Goal: Information Seeking & Learning: Learn about a topic

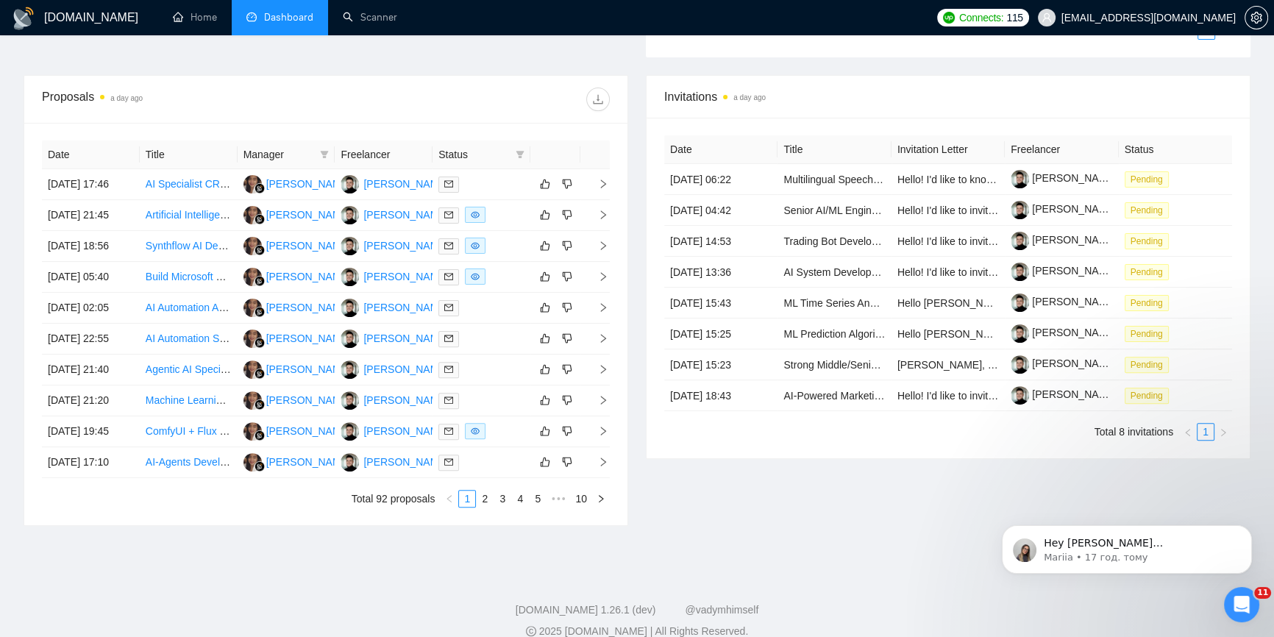
scroll to position [552, 0]
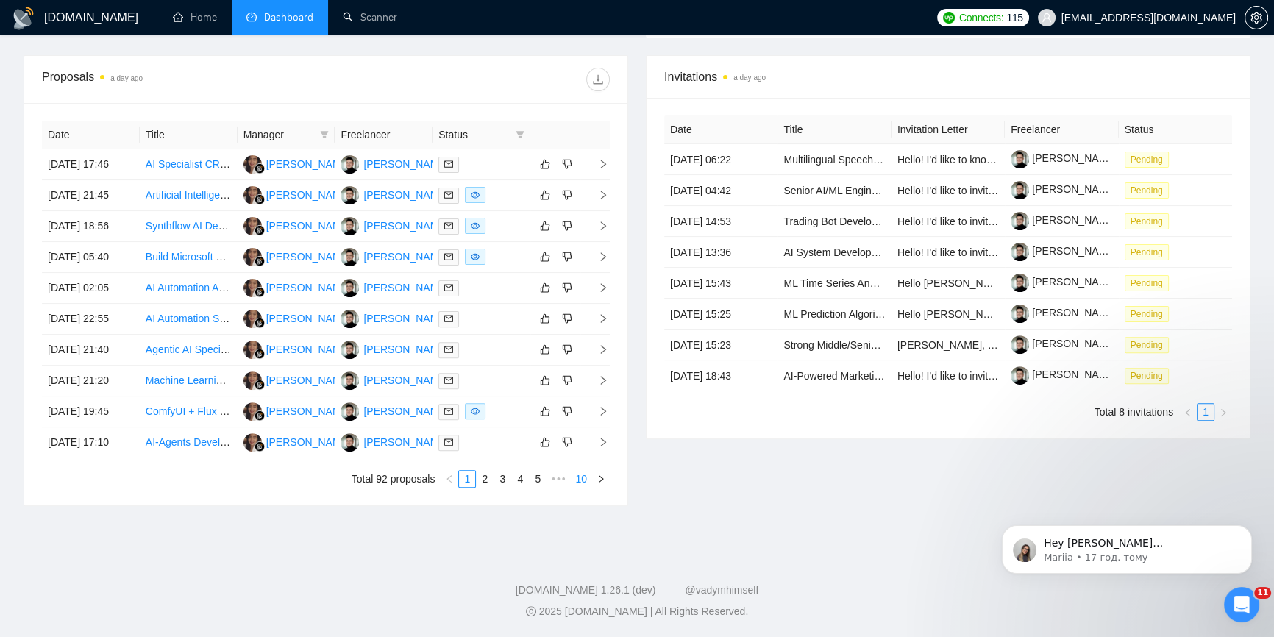
click at [581, 475] on link "10" at bounding box center [581, 479] width 21 height 16
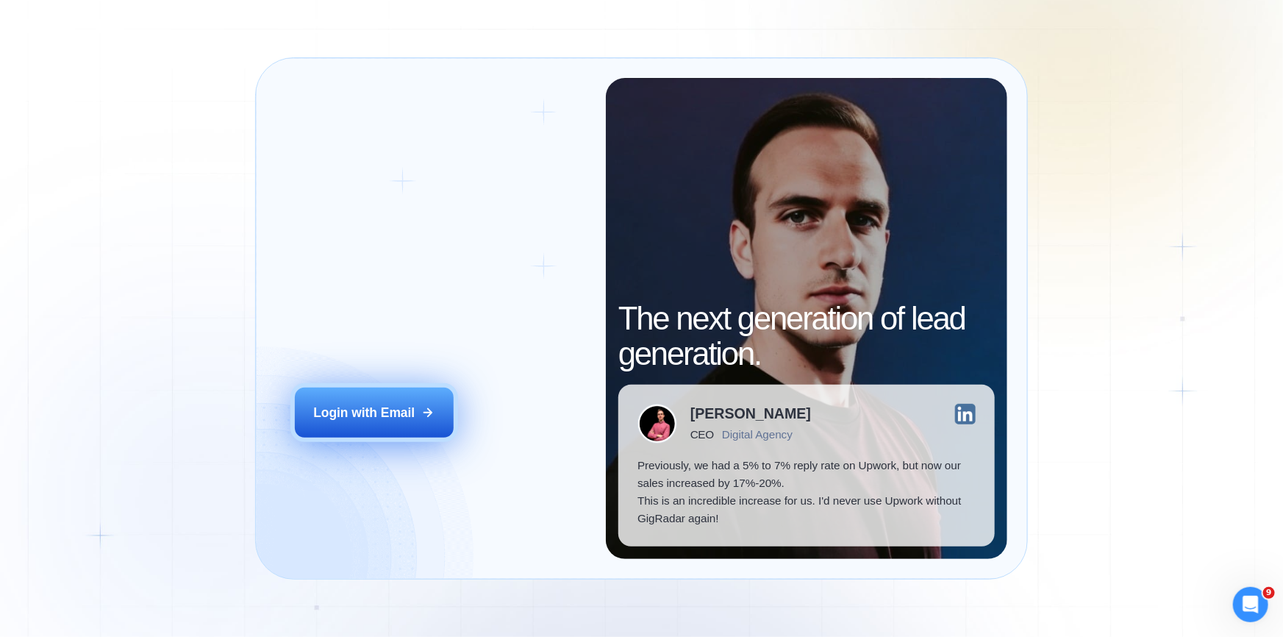
click at [399, 415] on div "Login with Email" at bounding box center [363, 413] width 101 height 18
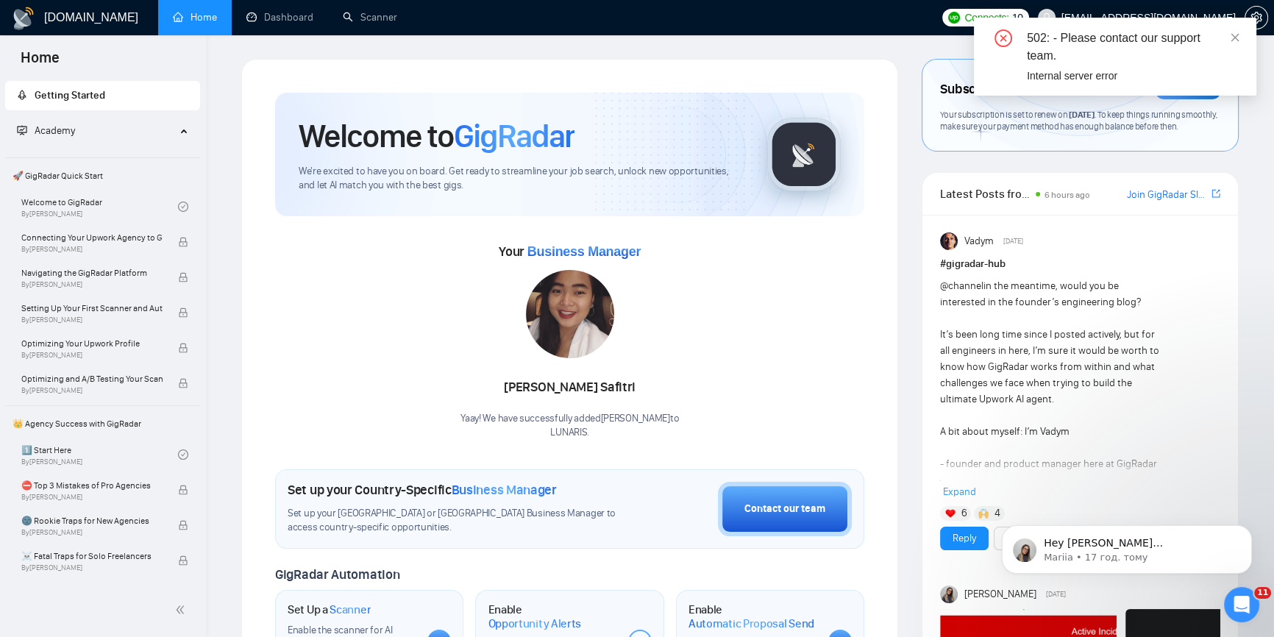
click at [1241, 29] on div "502: - Please contact our support team. Internal server error" at bounding box center [1115, 57] width 282 height 78
click at [1233, 35] on icon "close" at bounding box center [1234, 37] width 10 height 10
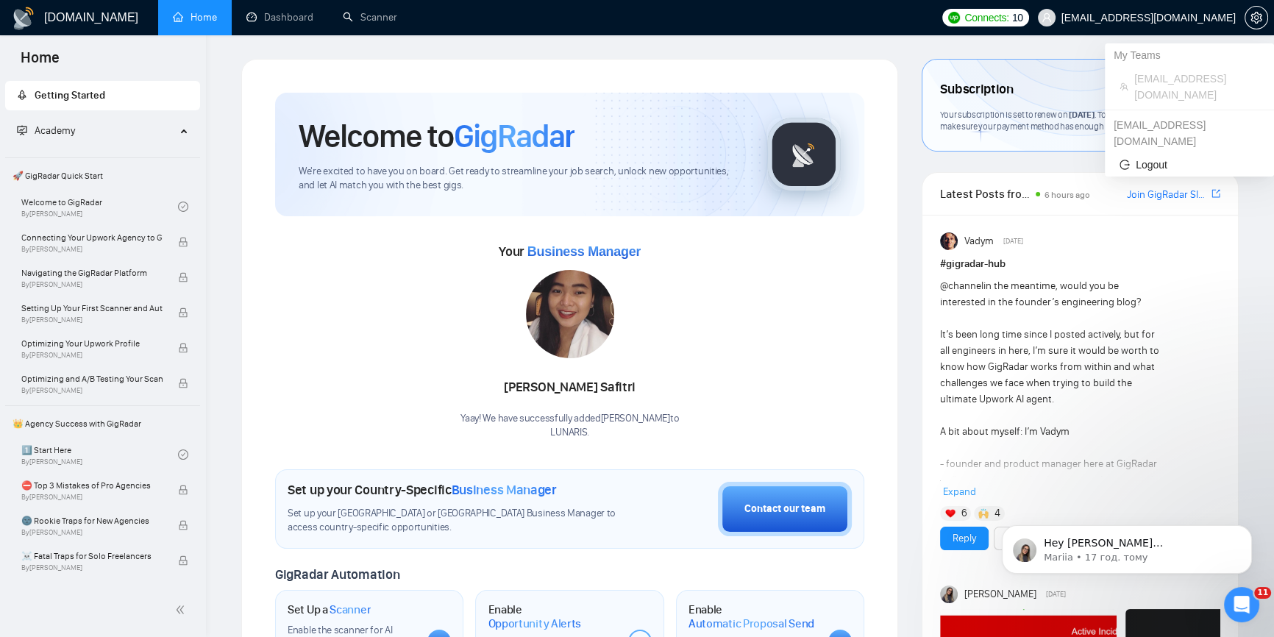
click at [1207, 24] on span "[EMAIL_ADDRESS][DOMAIN_NAME]" at bounding box center [1136, 17] width 215 height 47
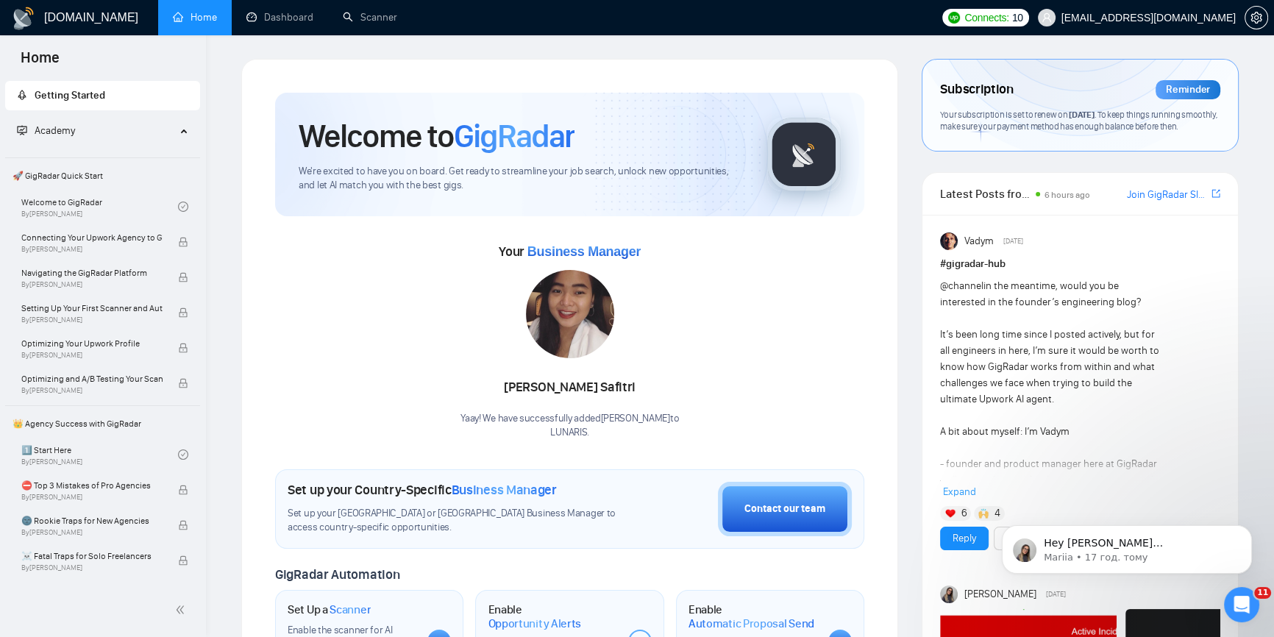
click at [1263, 7] on div at bounding box center [1256, 17] width 24 height 35
click at [1257, 14] on icon "setting" at bounding box center [1255, 18] width 11 height 12
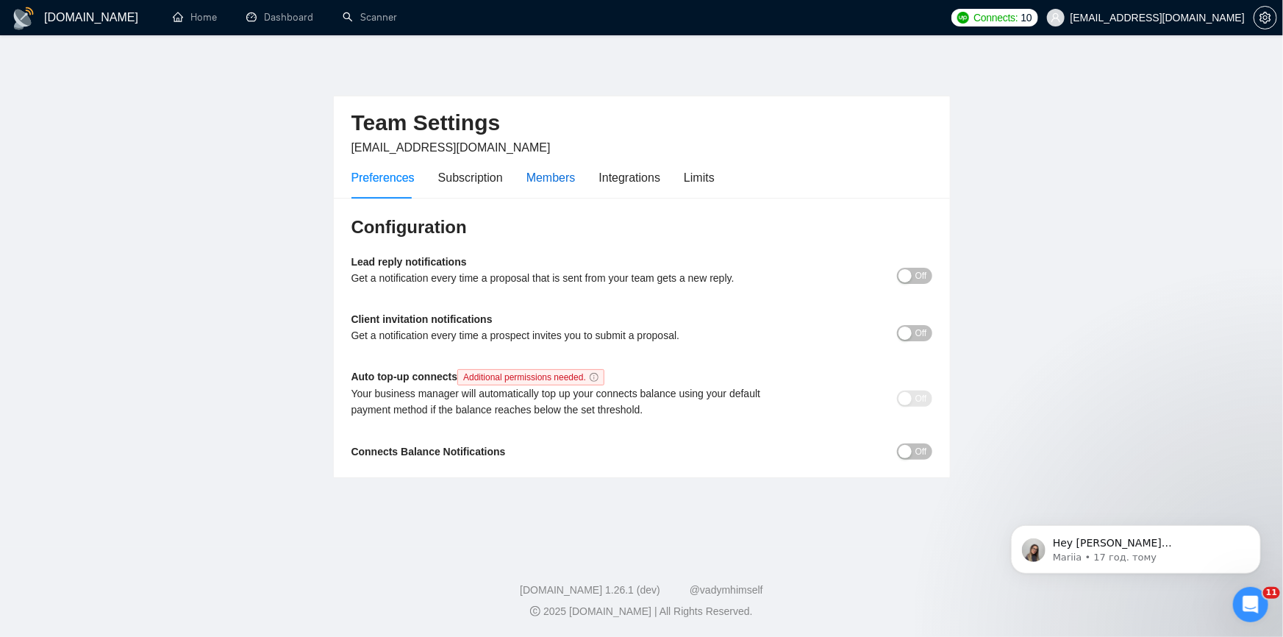
click at [549, 171] on div "Members" at bounding box center [551, 177] width 49 height 18
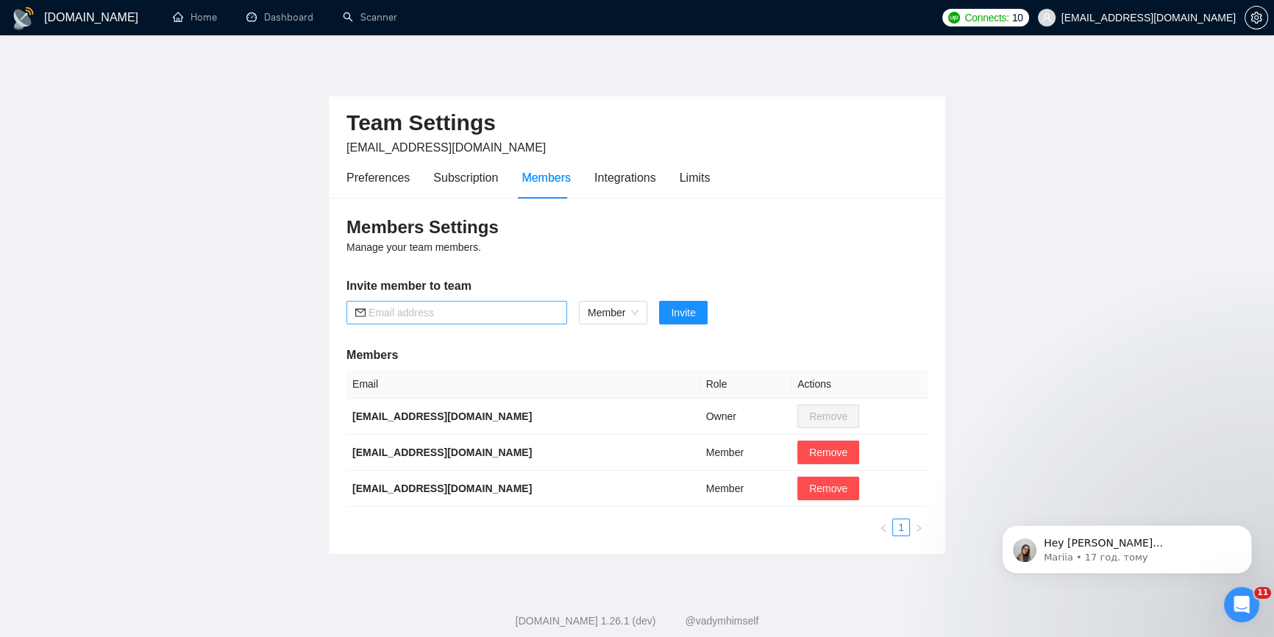
click at [443, 313] on input "text" at bounding box center [463, 312] width 190 height 16
paste input "[EMAIL_ADDRESS][DOMAIN_NAME]"
type input "[EMAIL_ADDRESS][DOMAIN_NAME]"
click at [689, 318] on span "Invite" at bounding box center [683, 312] width 24 height 16
click at [621, 313] on span "Member" at bounding box center [613, 312] width 51 height 22
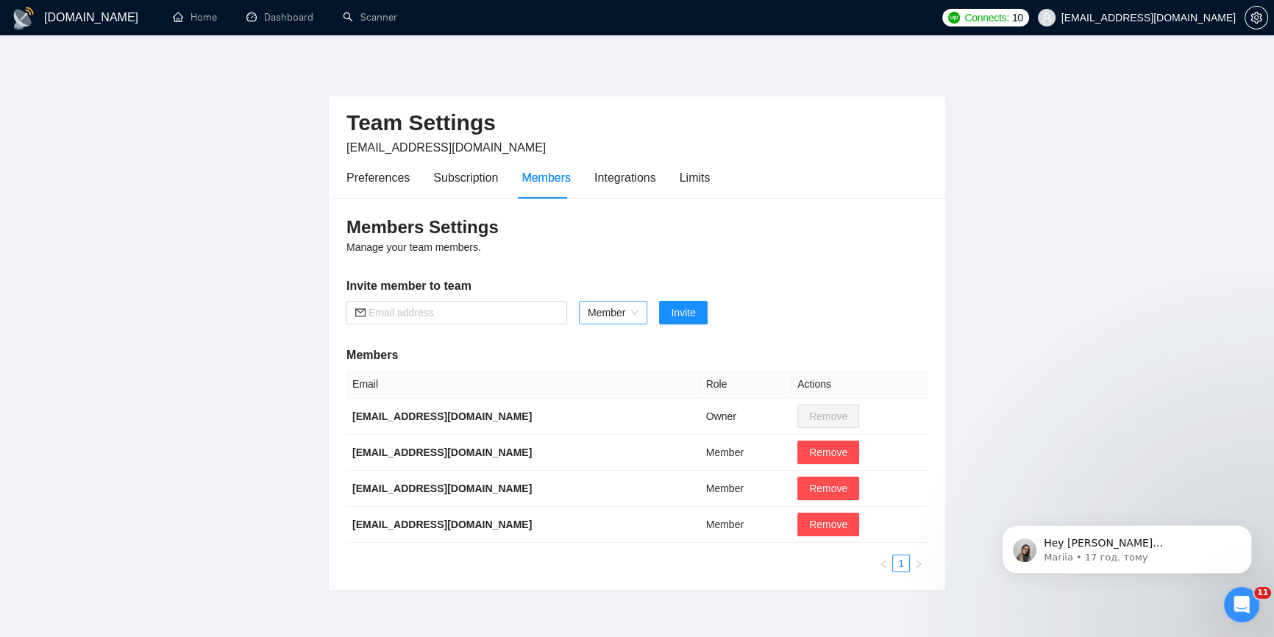
click at [635, 310] on span "Member" at bounding box center [613, 312] width 51 height 22
click at [618, 343] on div "Admin" at bounding box center [612, 340] width 51 height 16
click at [809, 529] on span "Remove" at bounding box center [828, 524] width 38 height 16
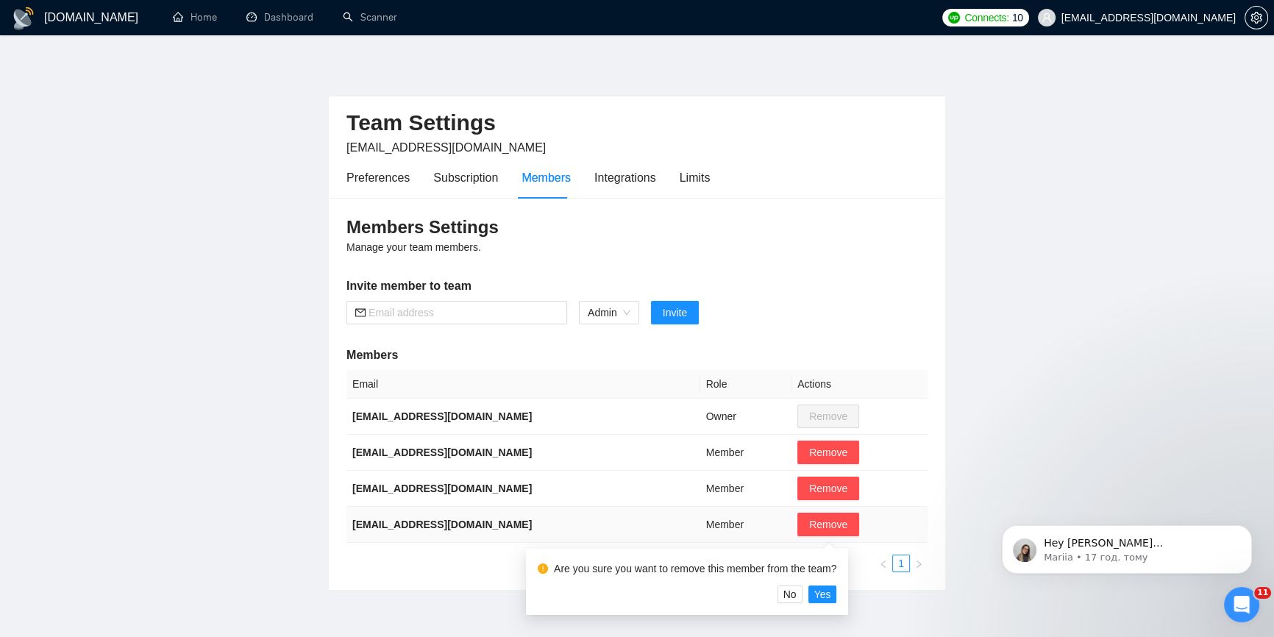
click at [664, 538] on div "Are you sure you want to remove this member from the team? No Yes" at bounding box center [687, 576] width 322 height 77
click at [635, 319] on div "Admin" at bounding box center [609, 313] width 60 height 24
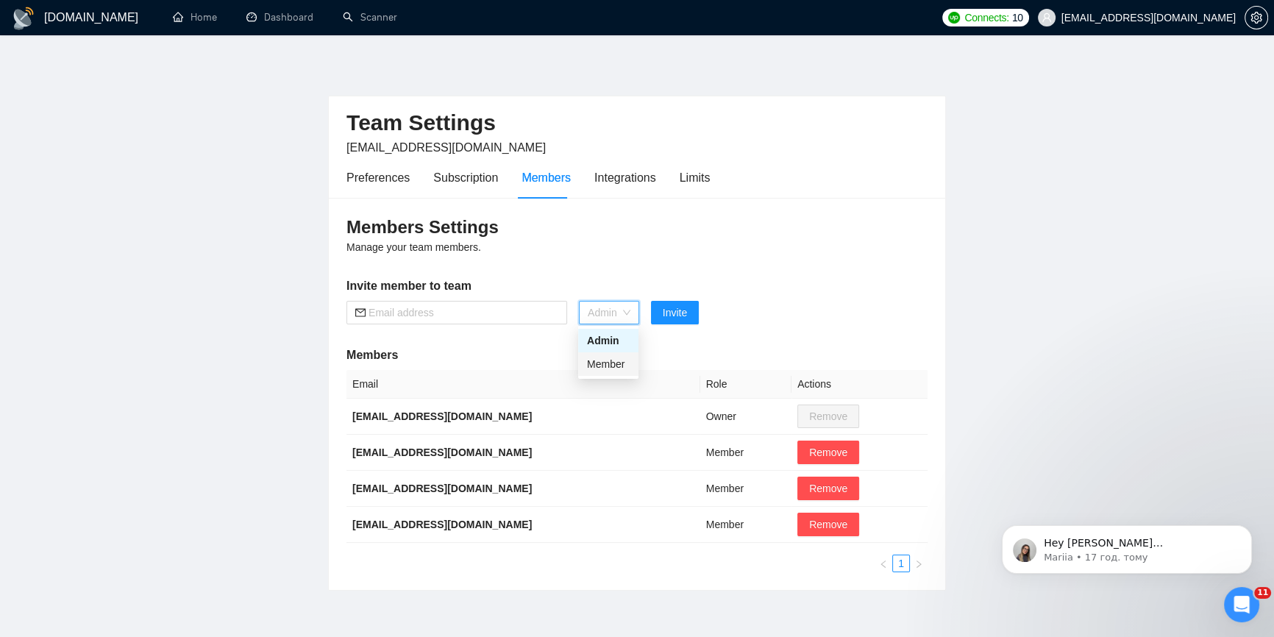
click at [608, 360] on div "Member" at bounding box center [608, 364] width 43 height 16
click at [474, 172] on div "Subscription" at bounding box center [465, 177] width 65 height 18
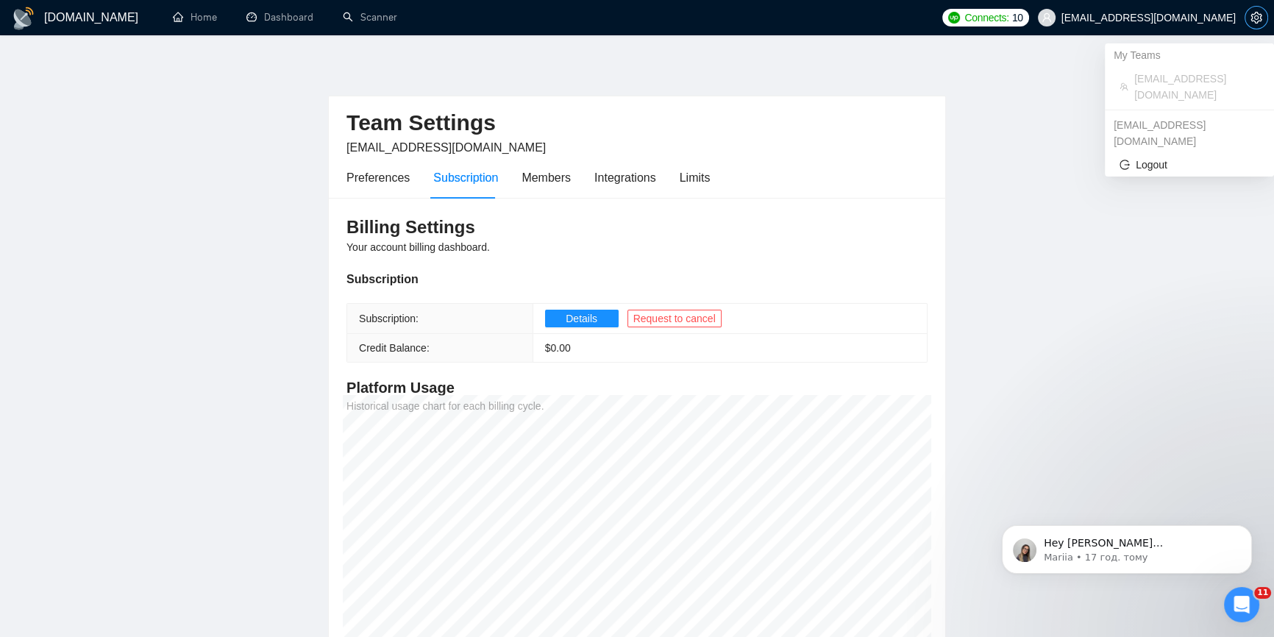
click at [1246, 17] on span "setting" at bounding box center [1256, 18] width 22 height 12
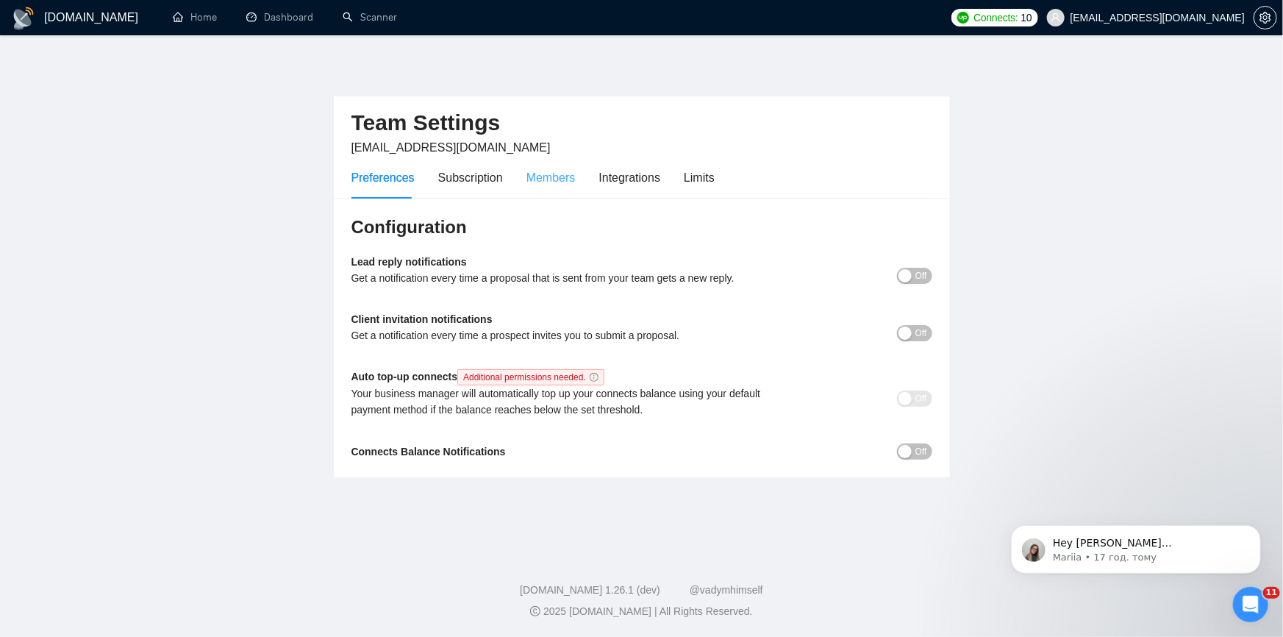
click at [560, 166] on div "Members" at bounding box center [551, 178] width 49 height 42
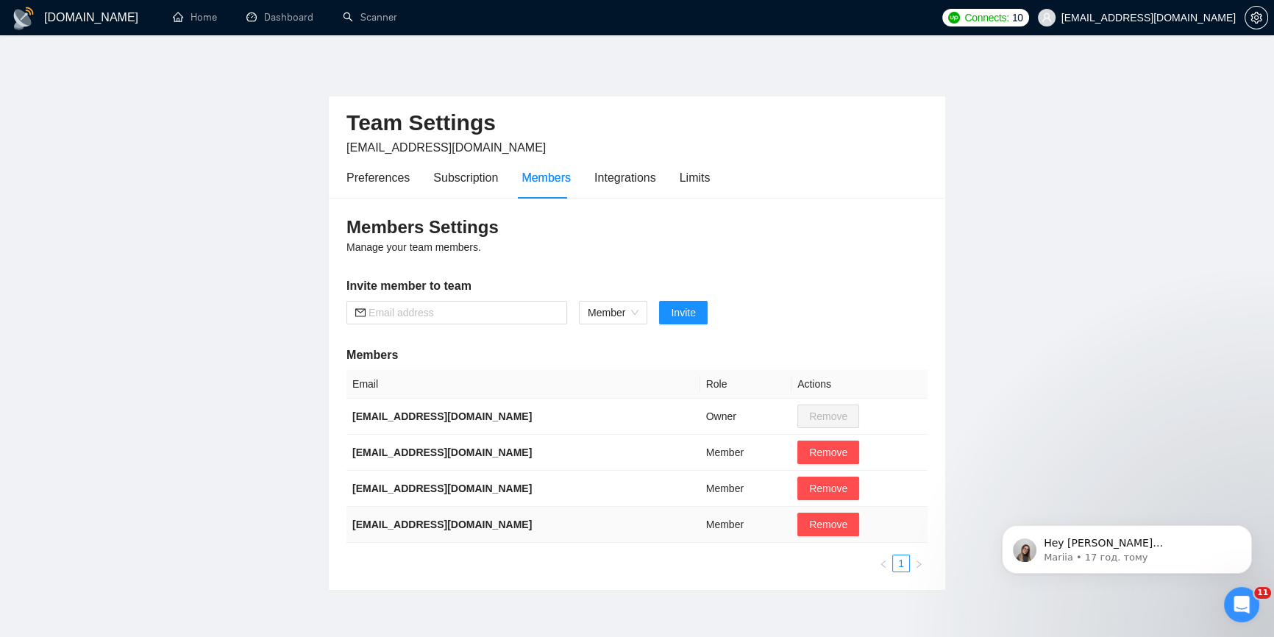
drag, startPoint x: 503, startPoint y: 523, endPoint x: 402, endPoint y: 523, distance: 100.7
click at [402, 523] on b "[EMAIL_ADDRESS][DOMAIN_NAME]" at bounding box center [441, 524] width 179 height 12
drag, startPoint x: 527, startPoint y: 523, endPoint x: 349, endPoint y: 518, distance: 178.7
click at [349, 518] on td "[EMAIL_ADDRESS][DOMAIN_NAME]" at bounding box center [523, 525] width 354 height 36
copy b "[EMAIL_ADDRESS][DOMAIN_NAME]"
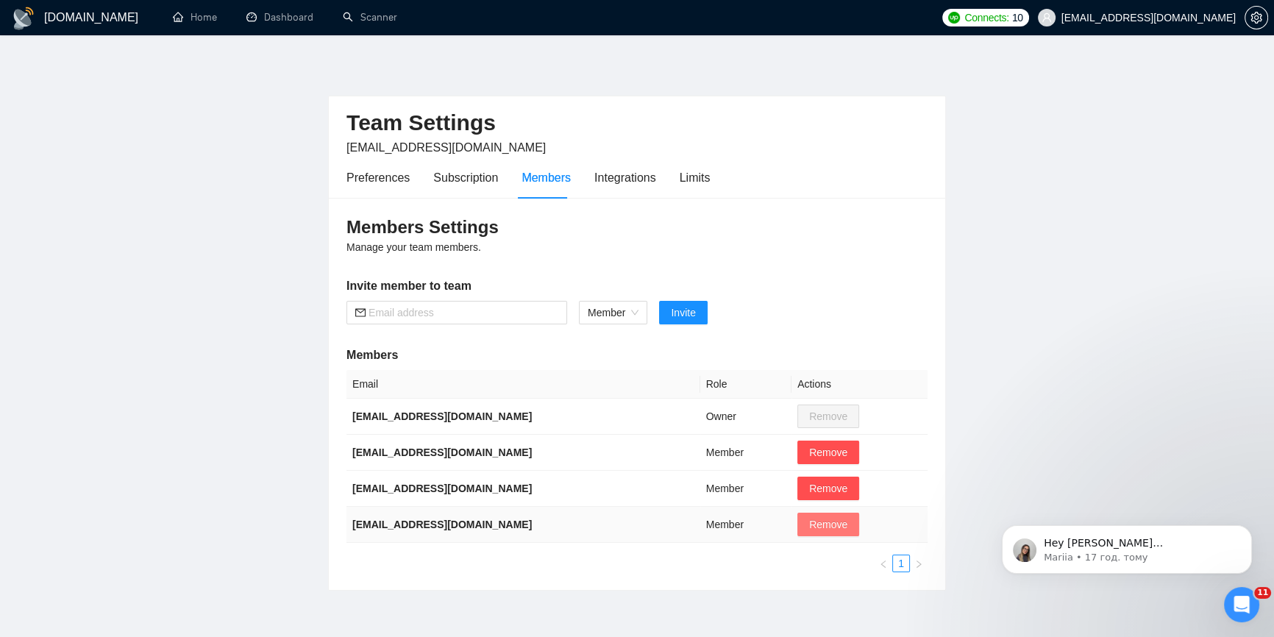
click at [820, 524] on span "Remove" at bounding box center [828, 524] width 38 height 16
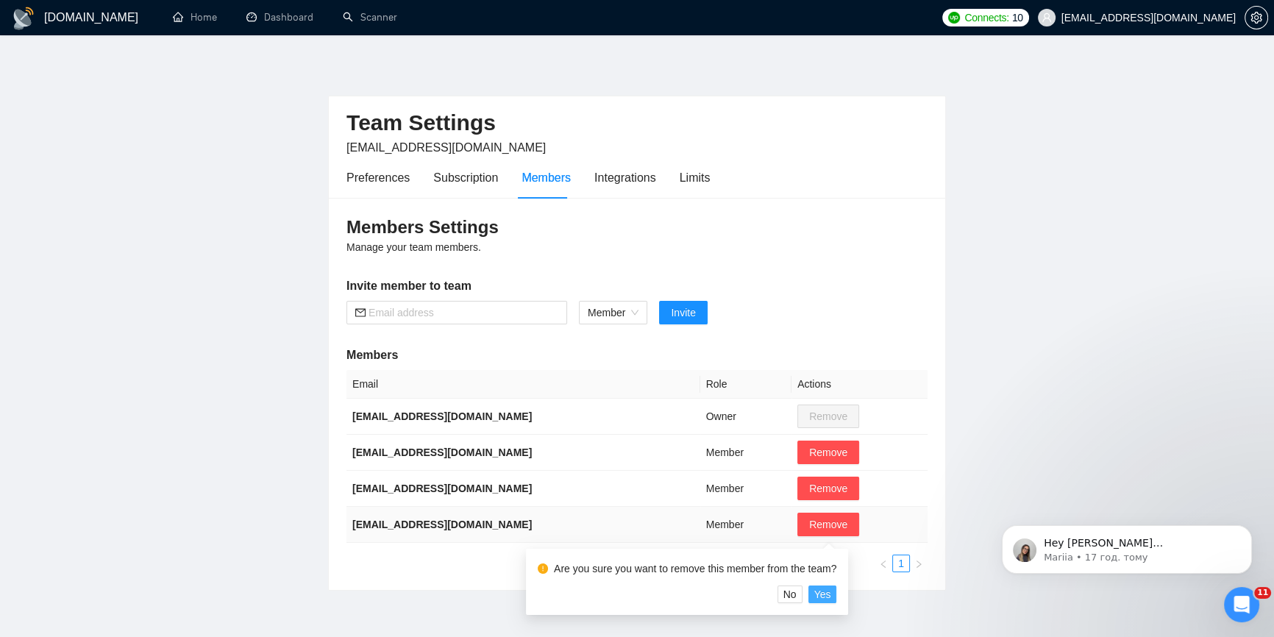
click at [827, 596] on span "Yes" at bounding box center [822, 594] width 17 height 16
click at [824, 596] on span "Yes" at bounding box center [822, 594] width 17 height 16
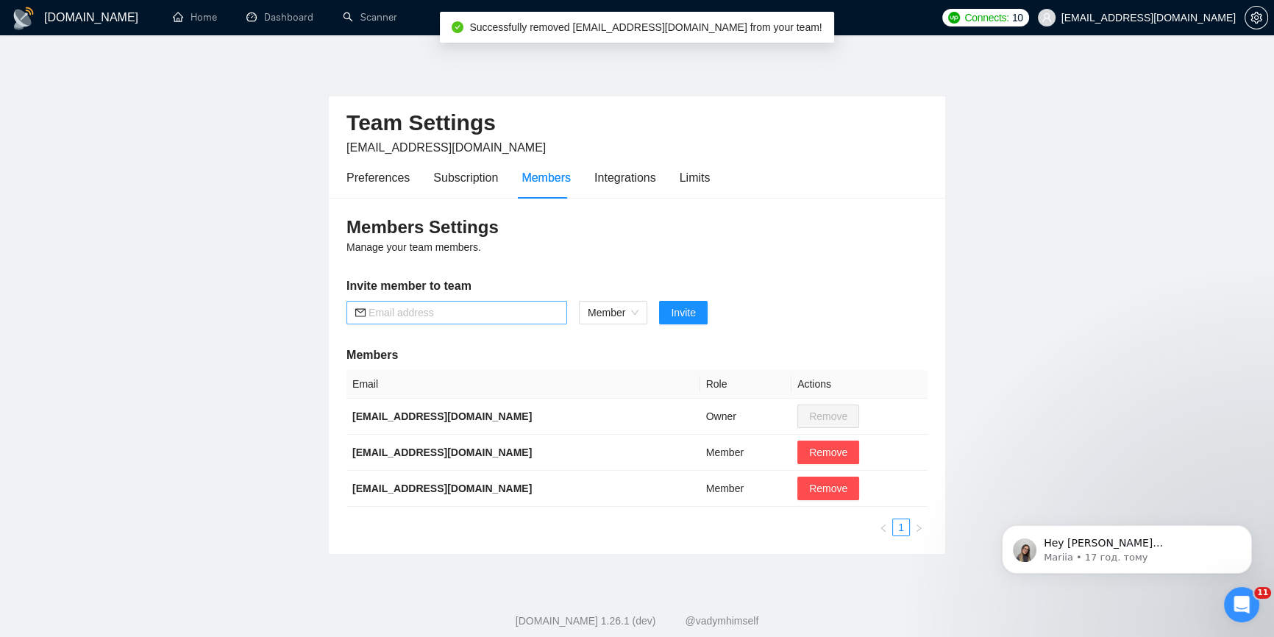
click at [466, 320] on input "text" at bounding box center [463, 312] width 190 height 16
paste input "[EMAIL_ADDRESS][DOMAIN_NAME]"
type input "[EMAIL_ADDRESS][DOMAIN_NAME]"
click at [670, 318] on button "Invite" at bounding box center [683, 313] width 48 height 24
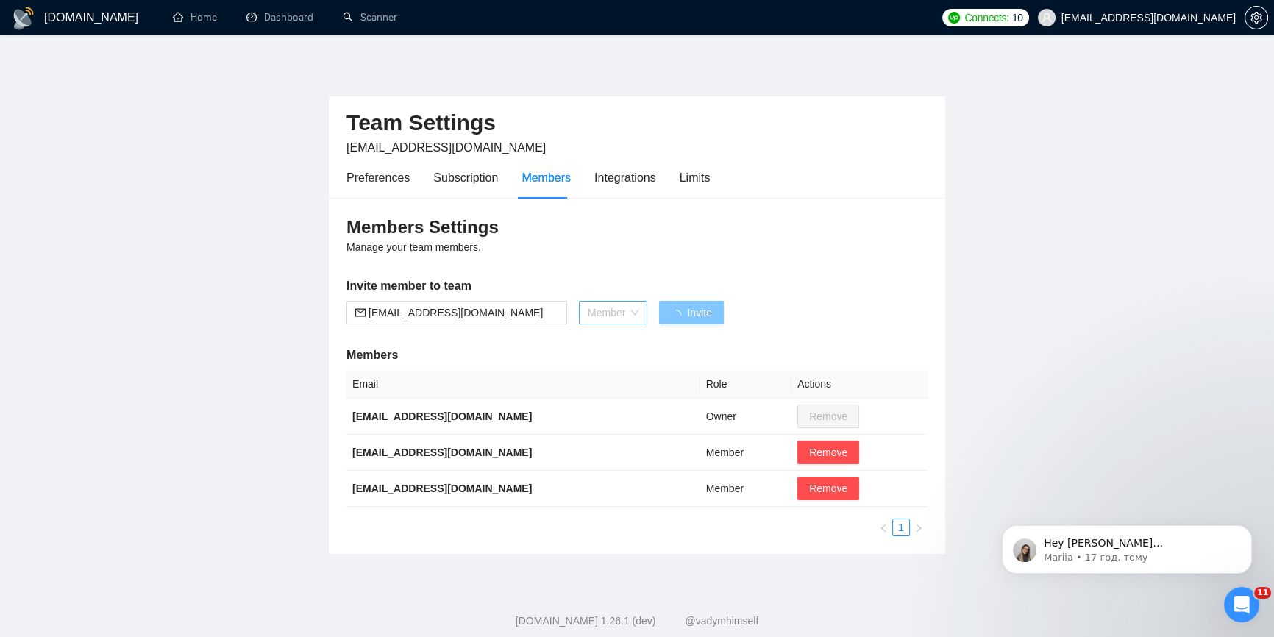
click at [640, 312] on div "Member" at bounding box center [613, 313] width 68 height 24
click at [623, 336] on div "Admin" at bounding box center [612, 340] width 51 height 16
click at [503, 313] on input "[EMAIL_ADDRESS][DOMAIN_NAME]" at bounding box center [463, 312] width 190 height 16
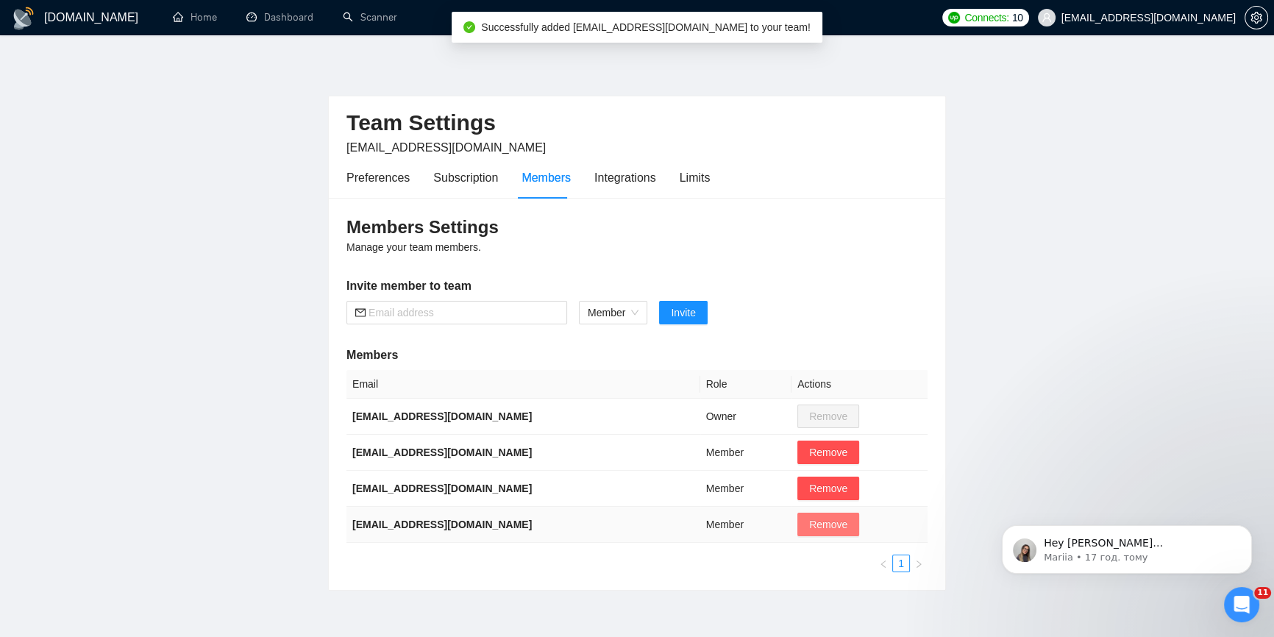
click at [831, 522] on span "Remove" at bounding box center [828, 524] width 38 height 16
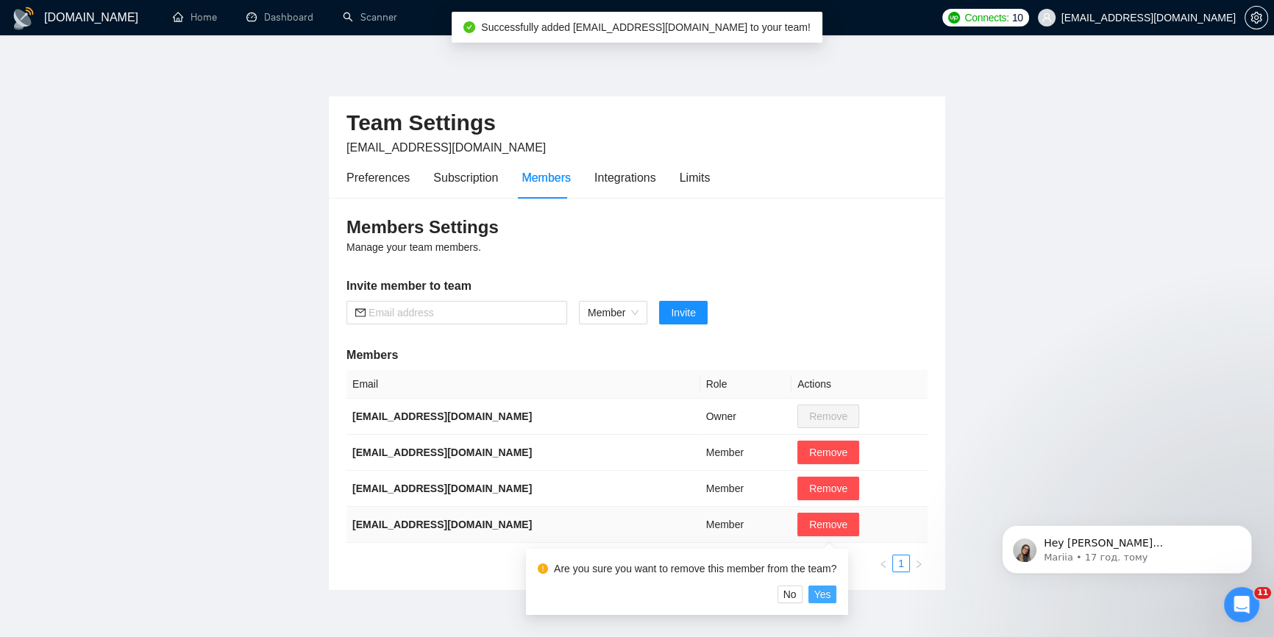
click at [820, 590] on span "Yes" at bounding box center [822, 594] width 17 height 16
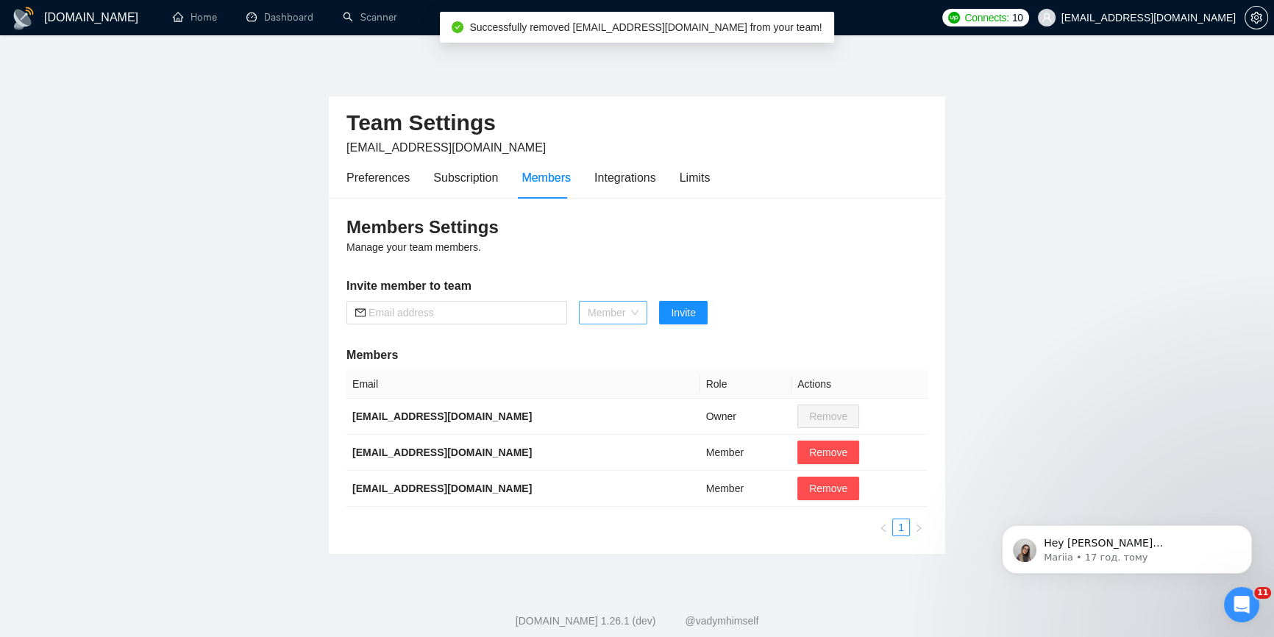
click at [622, 315] on span "Member" at bounding box center [613, 312] width 51 height 22
click at [621, 338] on div "Admin" at bounding box center [612, 340] width 51 height 16
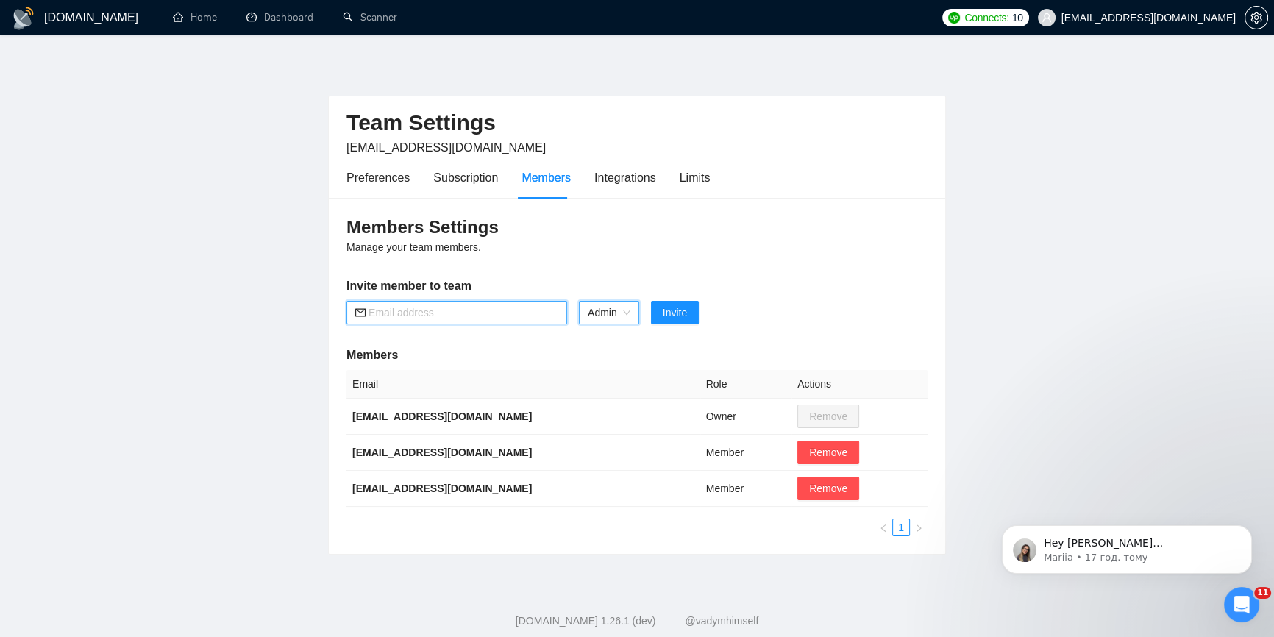
click at [486, 315] on input "text" at bounding box center [463, 312] width 190 height 16
paste input "[EMAIL_ADDRESS][DOMAIN_NAME]"
type input "[EMAIL_ADDRESS][DOMAIN_NAME]"
click at [663, 315] on span "Invite" at bounding box center [675, 312] width 24 height 16
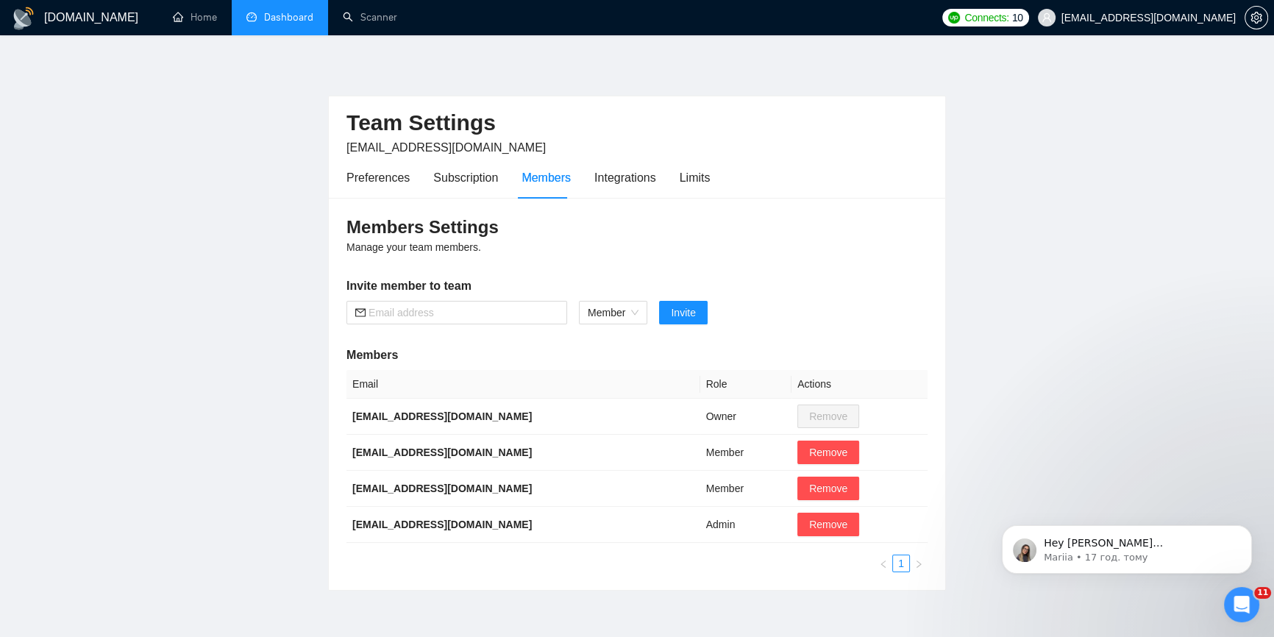
click at [270, 13] on link "Dashboard" at bounding box center [279, 17] width 67 height 13
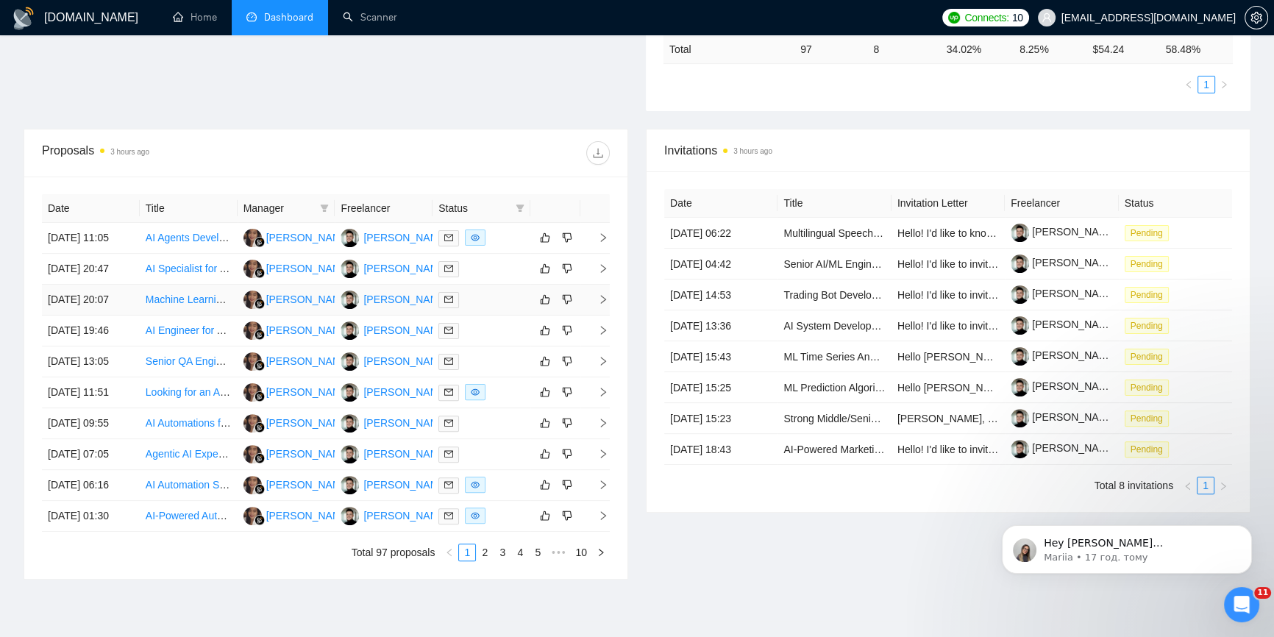
scroll to position [535, 0]
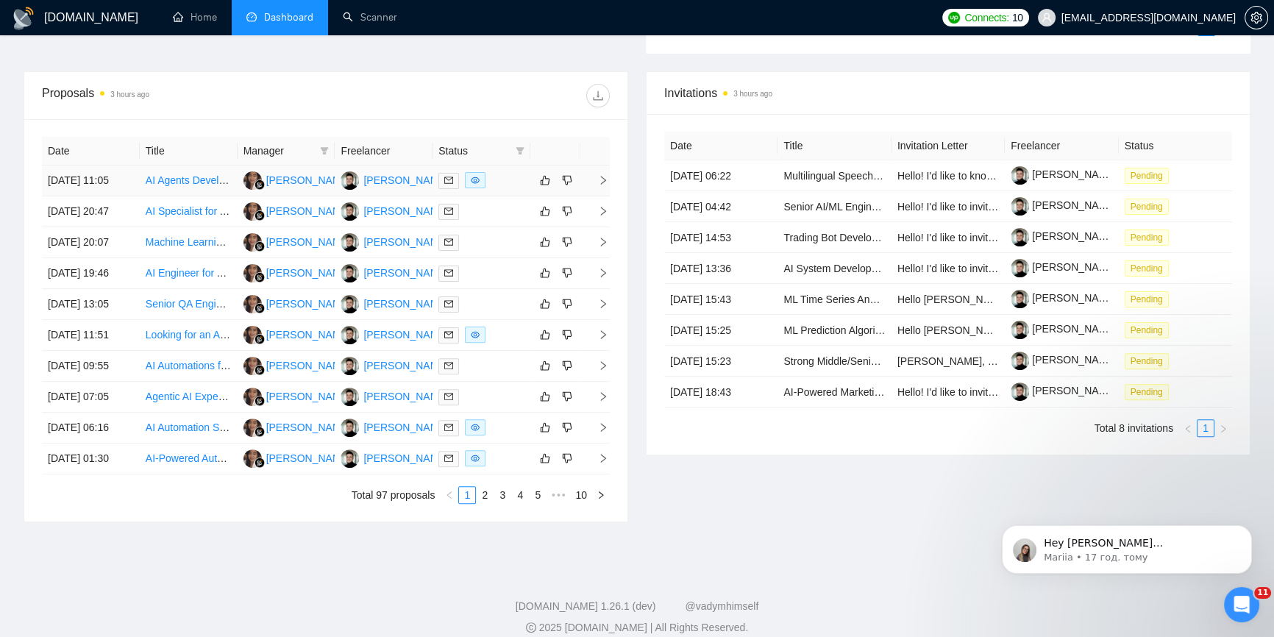
click at [602, 178] on icon "right" at bounding box center [603, 180] width 10 height 10
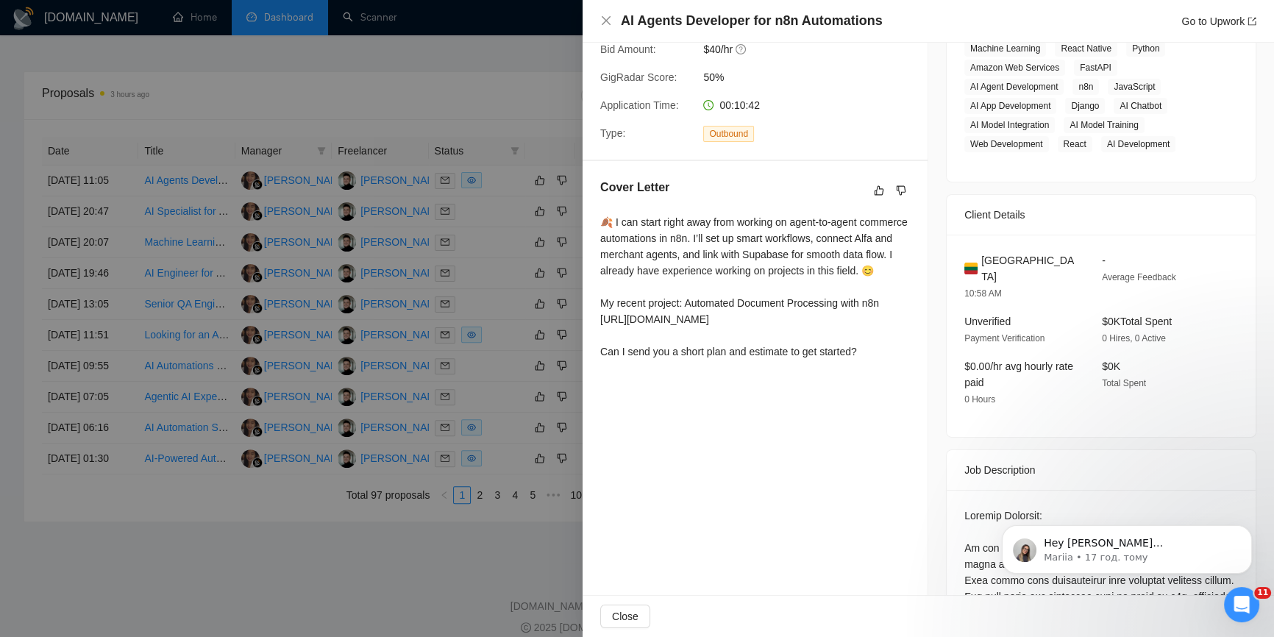
scroll to position [401, 0]
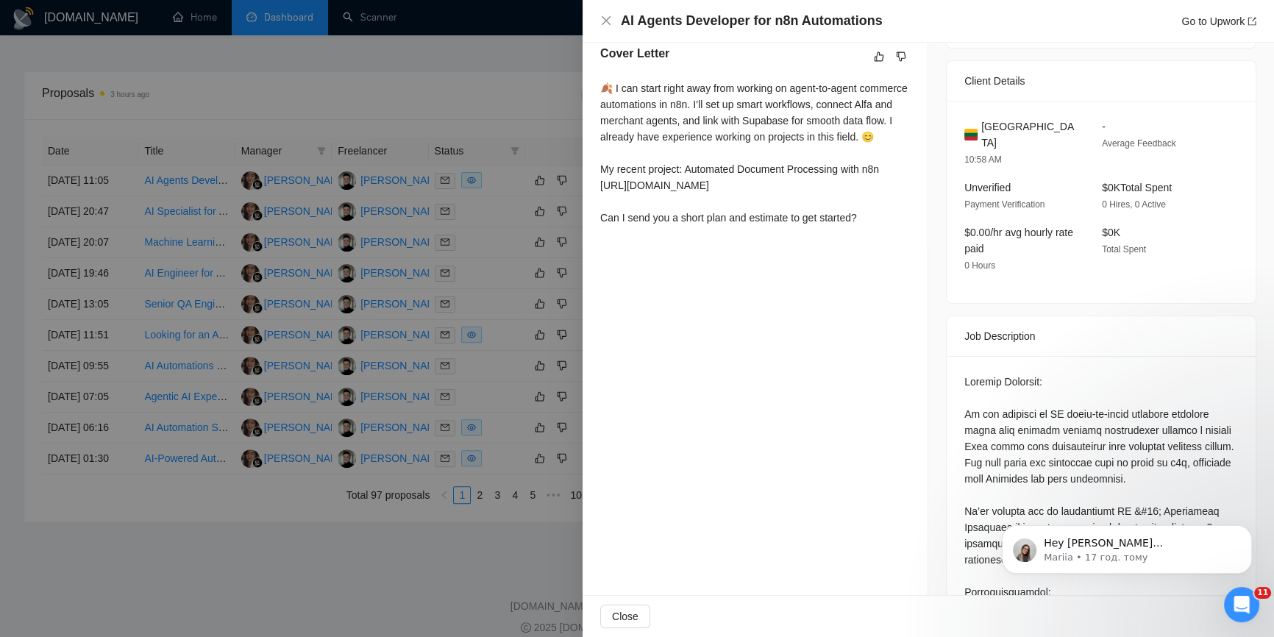
click at [524, 136] on div at bounding box center [637, 318] width 1274 height 637
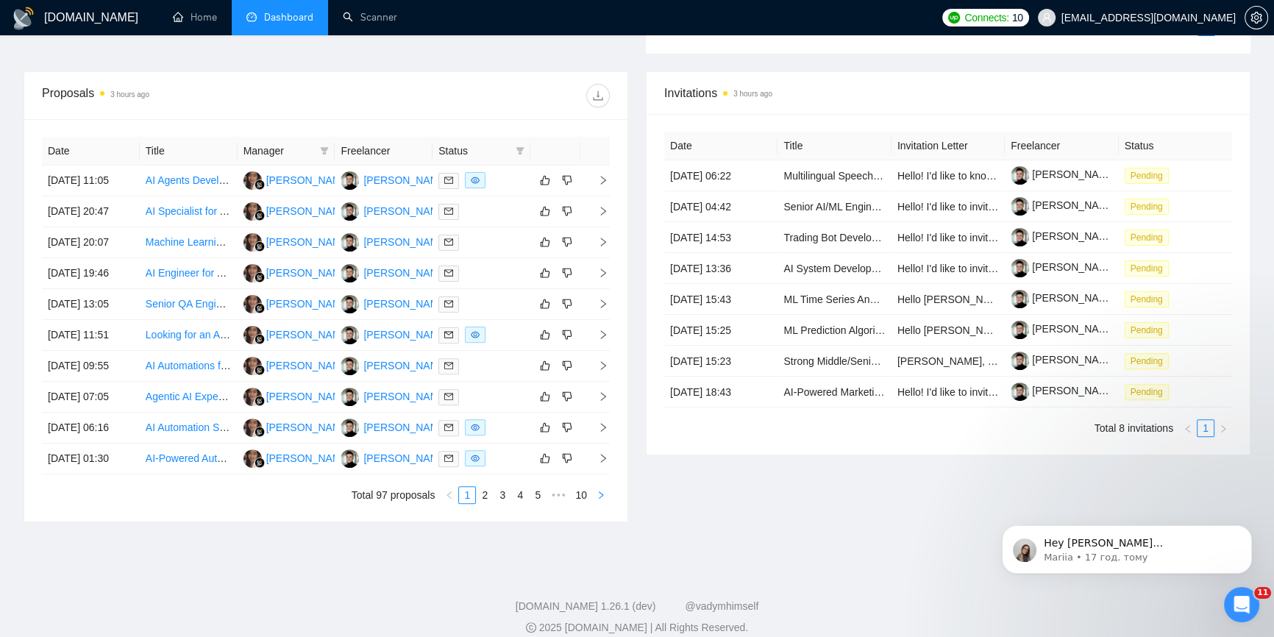
click at [603, 496] on icon "right" at bounding box center [600, 494] width 9 height 9
click at [603, 494] on icon "right" at bounding box center [600, 494] width 9 height 9
click at [467, 499] on link "1" at bounding box center [467, 495] width 16 height 16
click at [604, 180] on icon "right" at bounding box center [603, 180] width 10 height 10
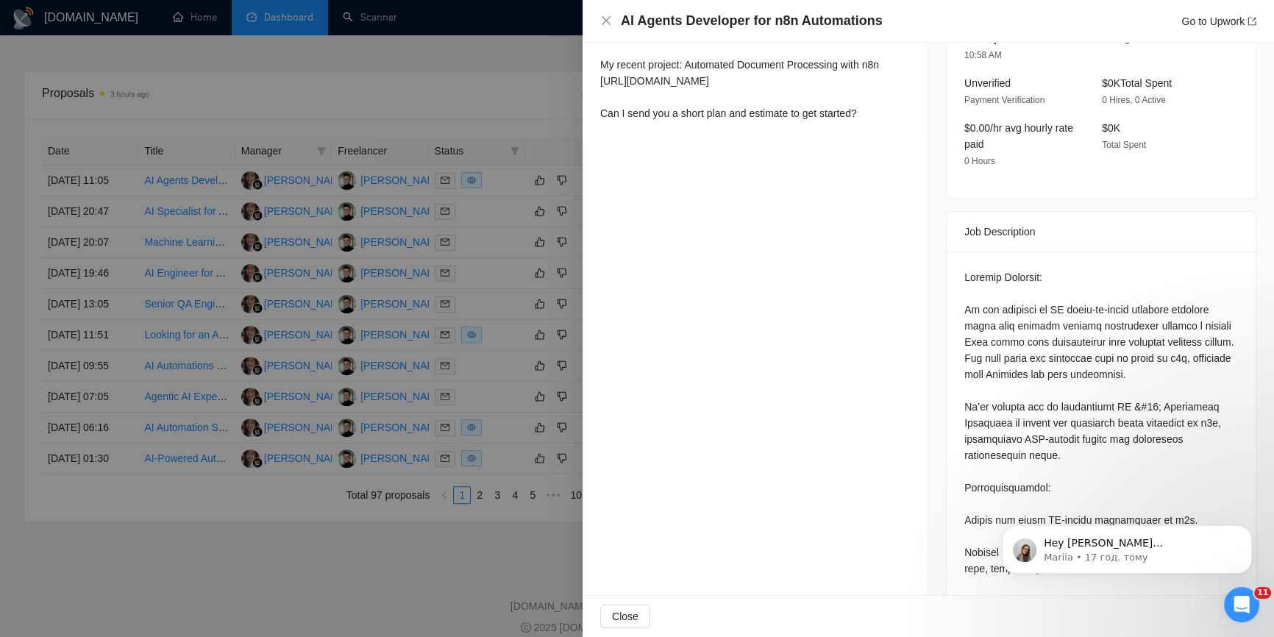
scroll to position [535, 0]
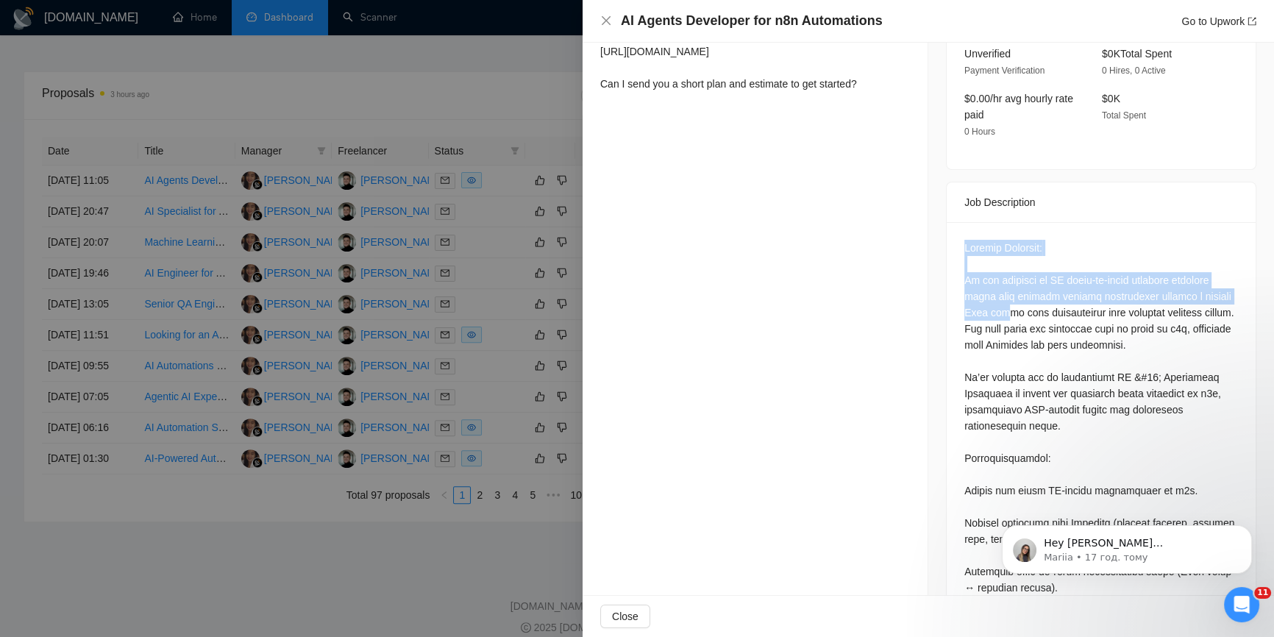
drag, startPoint x: 952, startPoint y: 223, endPoint x: 978, endPoint y: 241, distance: 31.6
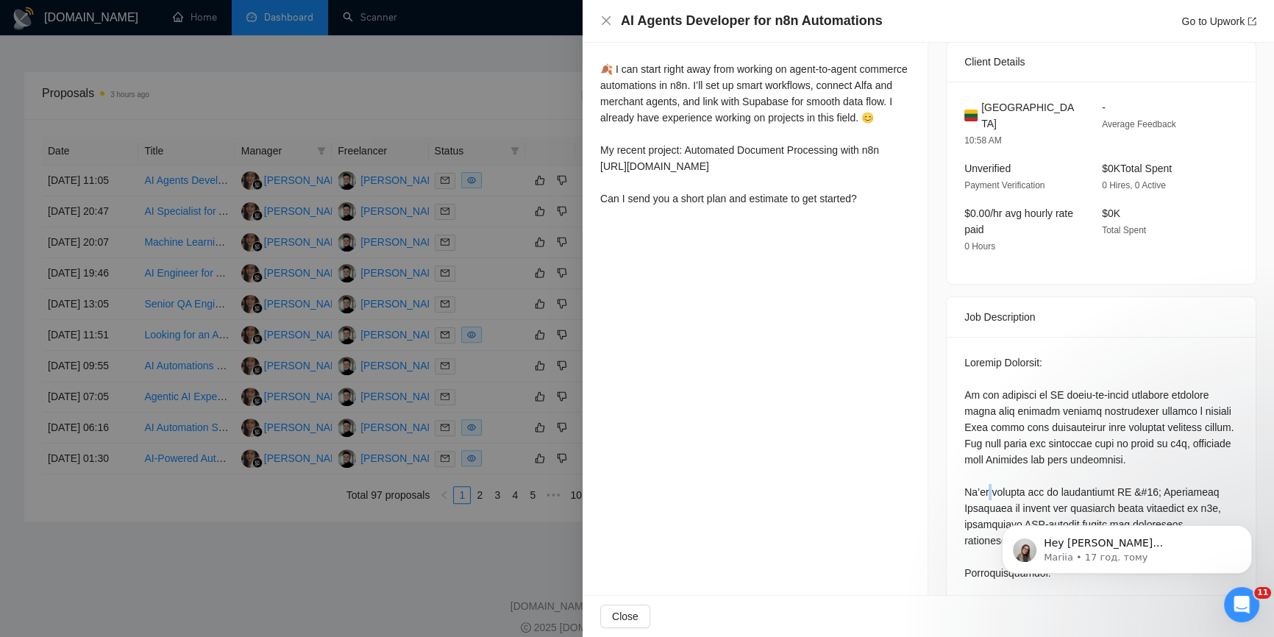
scroll to position [414, 0]
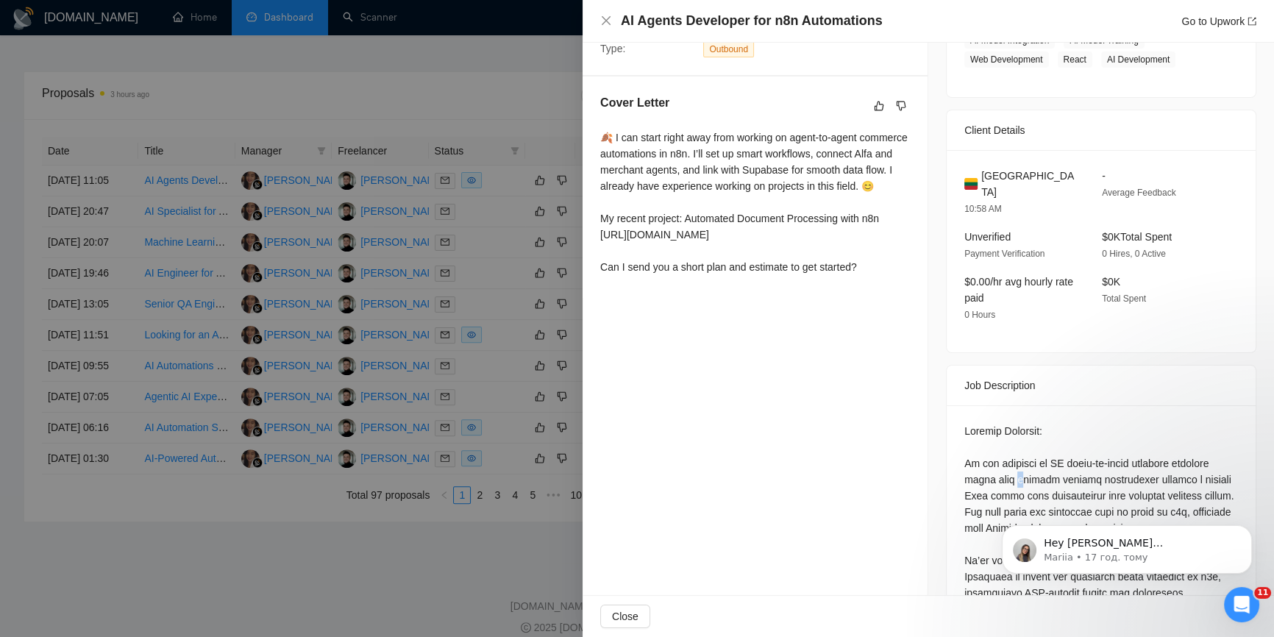
scroll to position [280, 0]
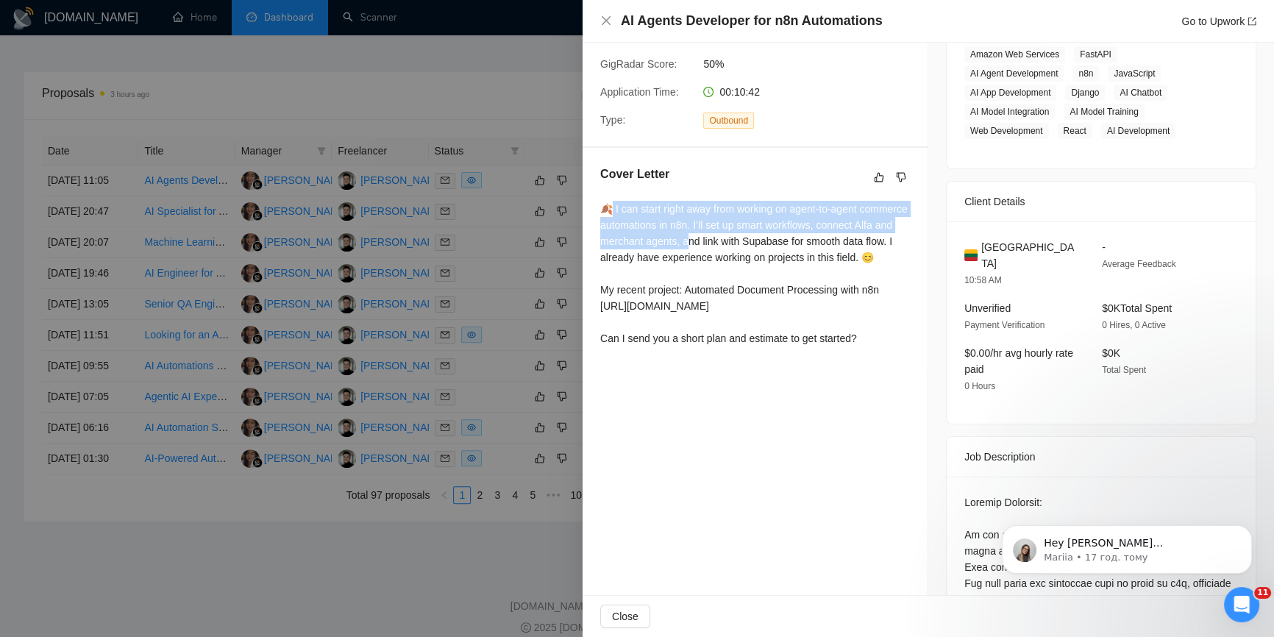
drag, startPoint x: 614, startPoint y: 208, endPoint x: 727, endPoint y: 235, distance: 115.6
click at [727, 235] on div "🍂 I can start right away from working on agent-to-agent commerce automations in…" at bounding box center [755, 274] width 310 height 146
click at [642, 231] on div "🍂 I can start right away from working on agent-to-agent commerce automations in…" at bounding box center [755, 274] width 310 height 146
click at [641, 231] on div "🍂 I can start right away from working on agent-to-agent commerce automations in…" at bounding box center [755, 274] width 310 height 146
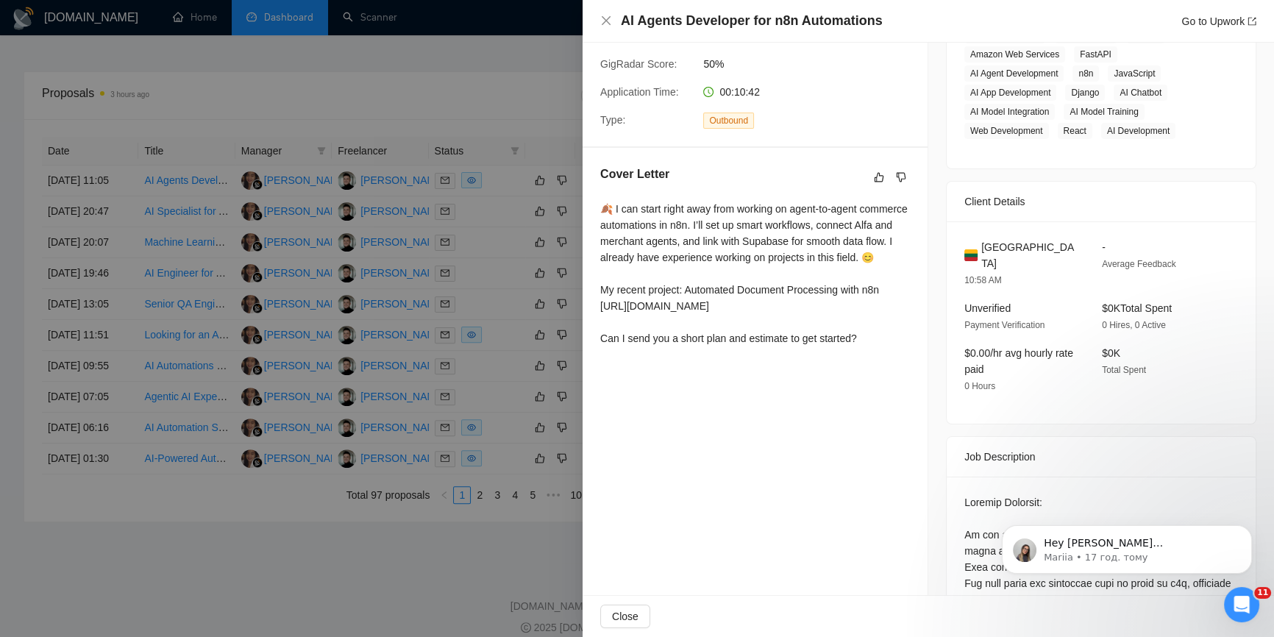
click at [460, 120] on div at bounding box center [637, 318] width 1274 height 637
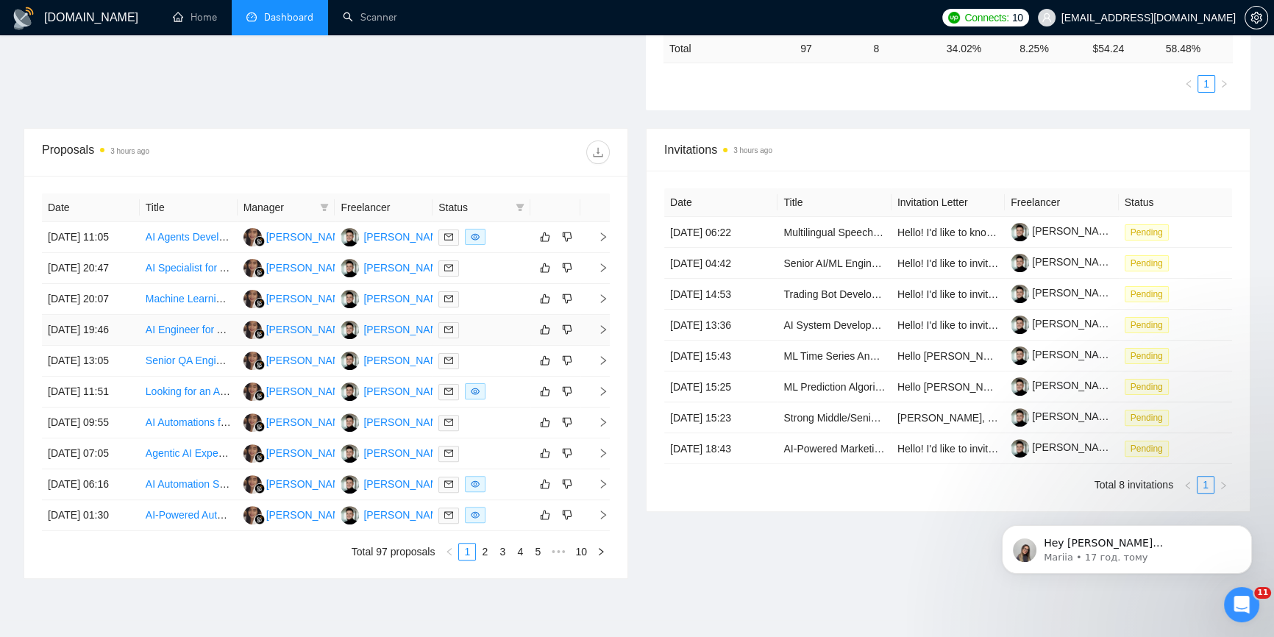
scroll to position [401, 0]
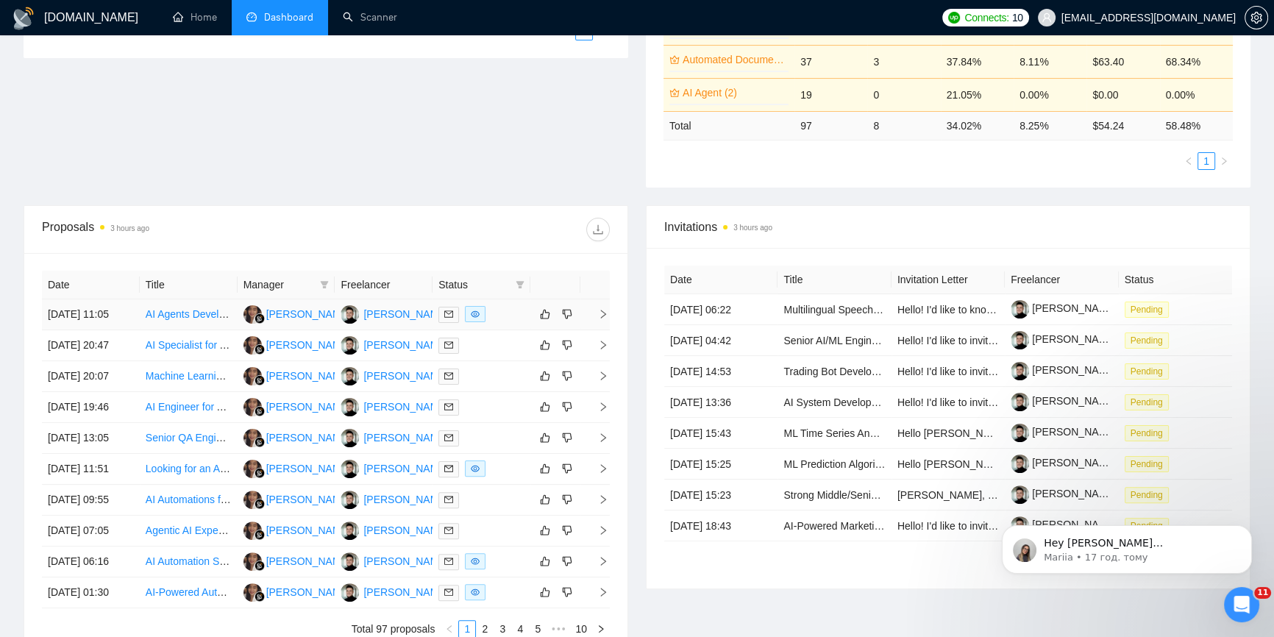
click at [602, 318] on td at bounding box center [594, 314] width 29 height 31
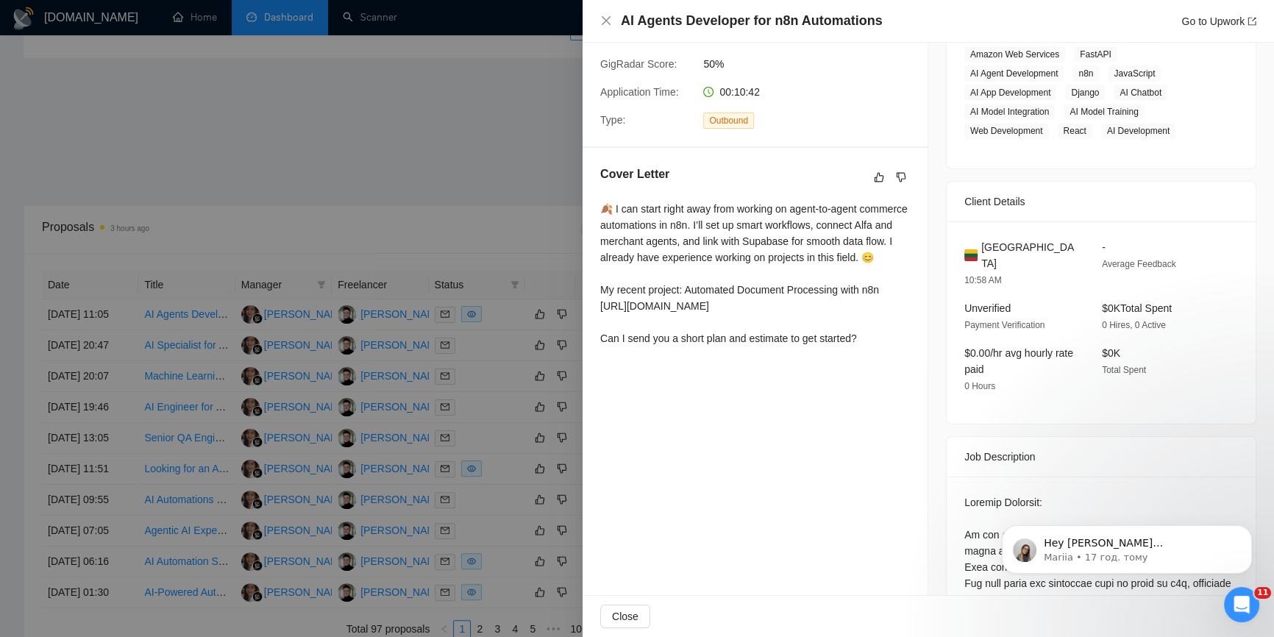
click at [441, 178] on div at bounding box center [637, 318] width 1274 height 637
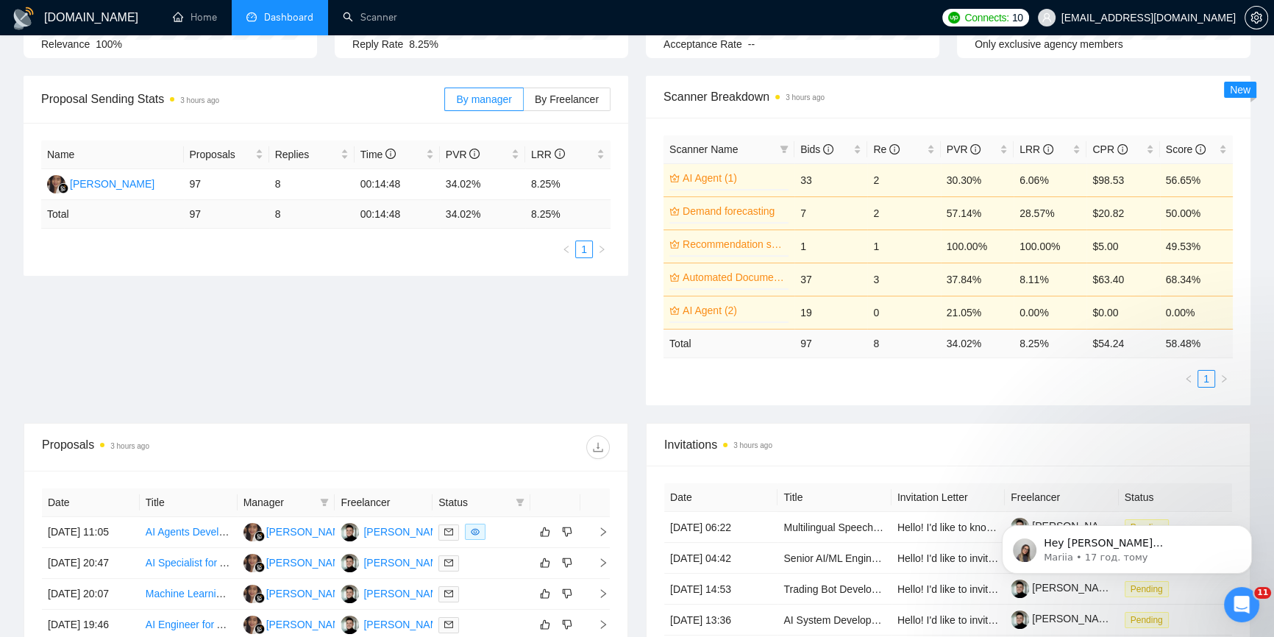
scroll to position [150, 0]
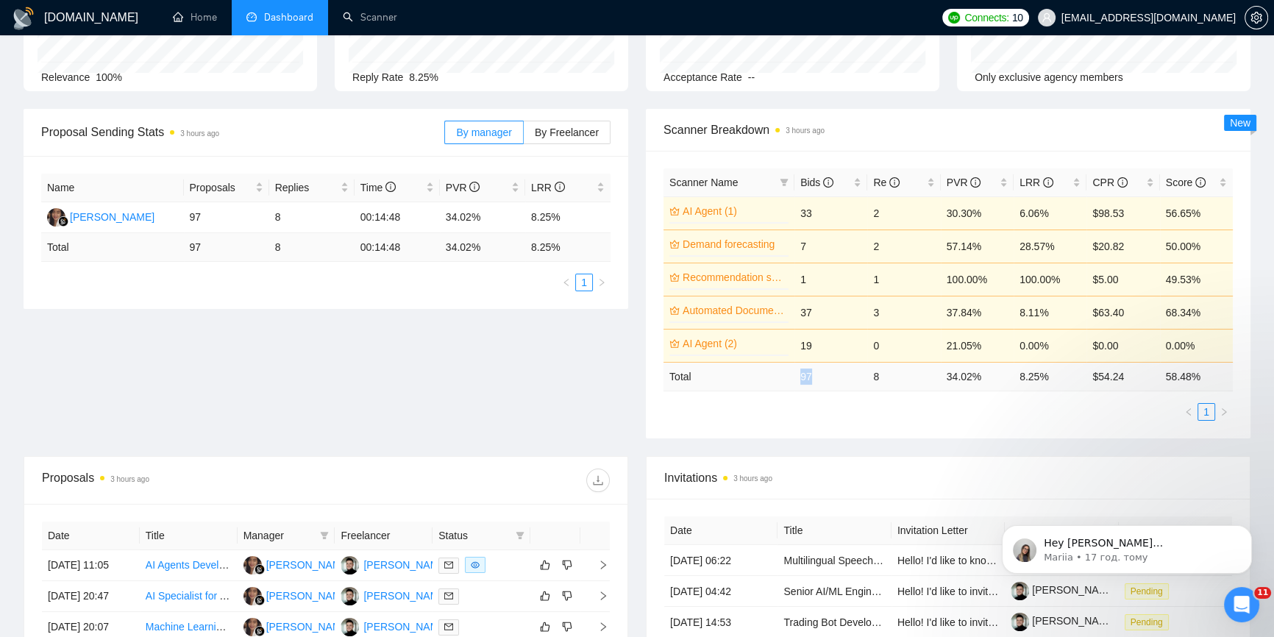
drag, startPoint x: 800, startPoint y: 374, endPoint x: 816, endPoint y: 371, distance: 16.4
click at [816, 371] on td "97" at bounding box center [830, 376] width 73 height 29
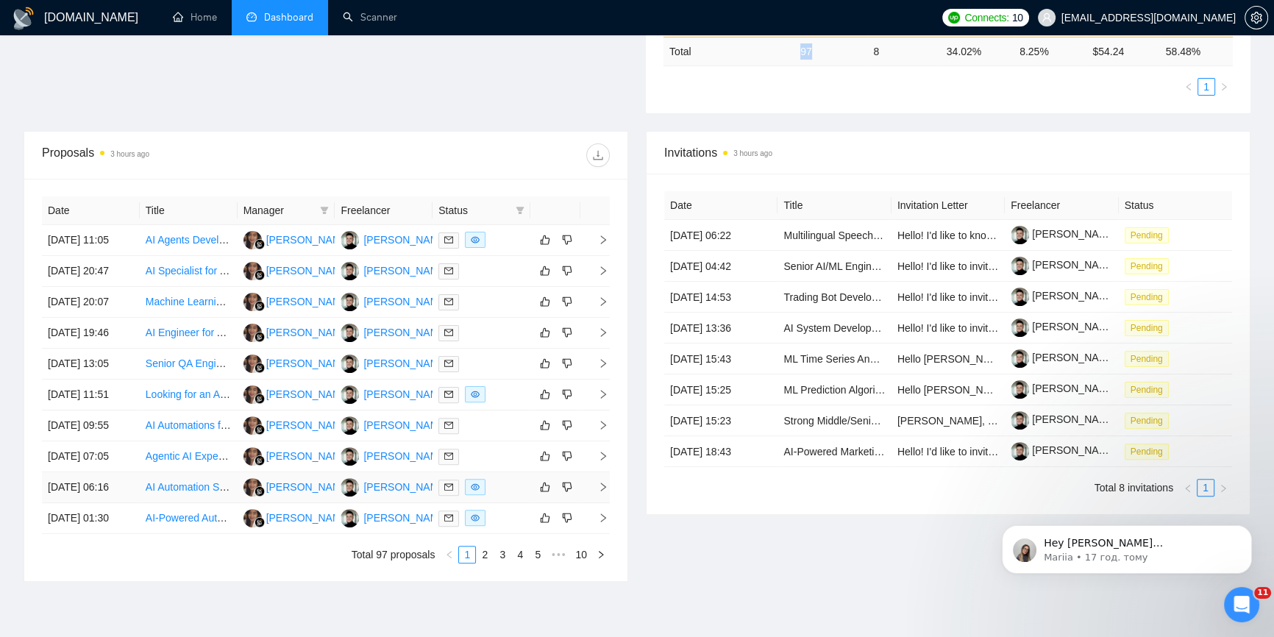
scroll to position [552, 0]
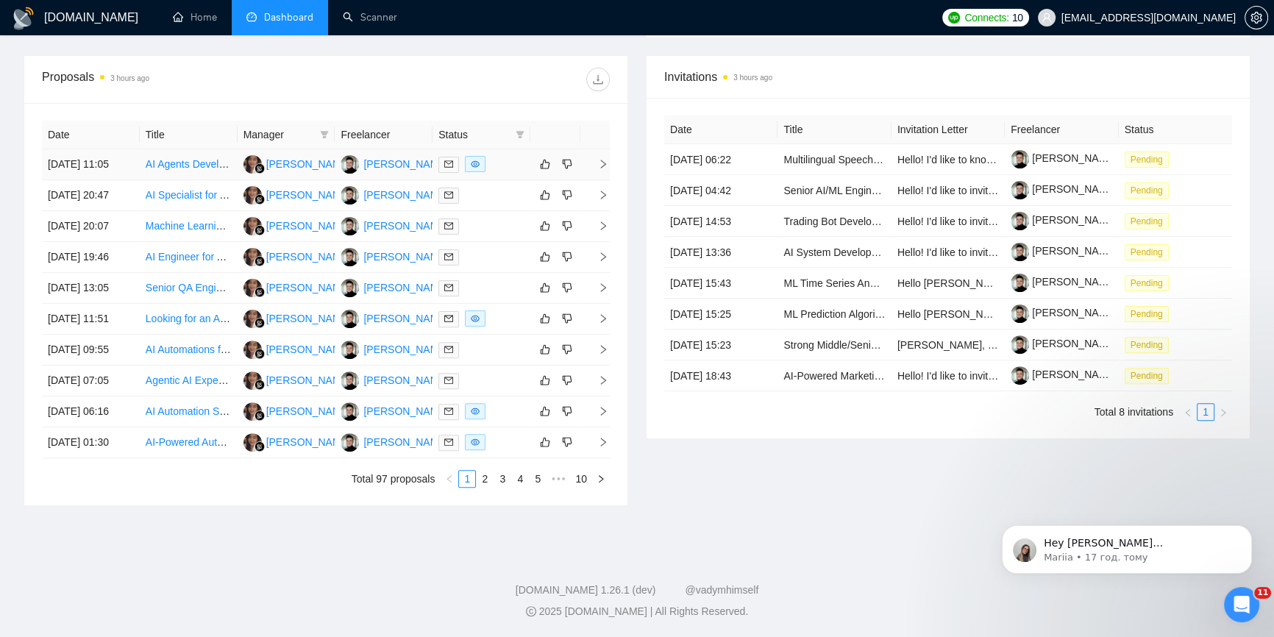
click at [604, 161] on icon "right" at bounding box center [603, 164] width 5 height 9
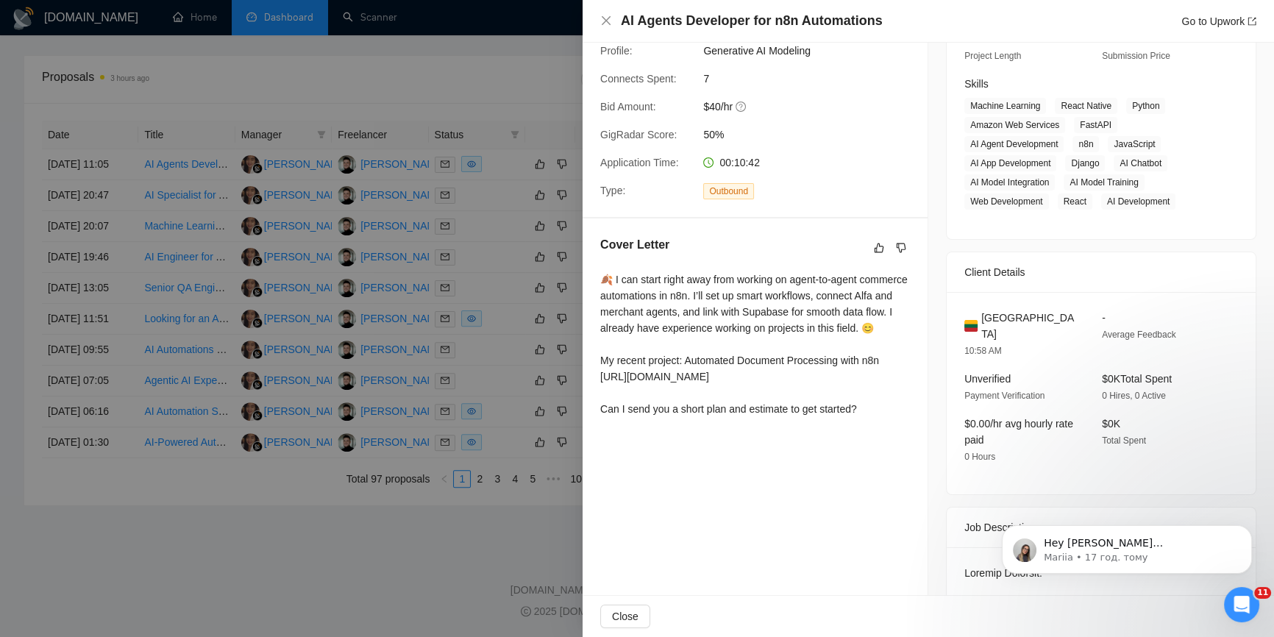
scroll to position [80, 0]
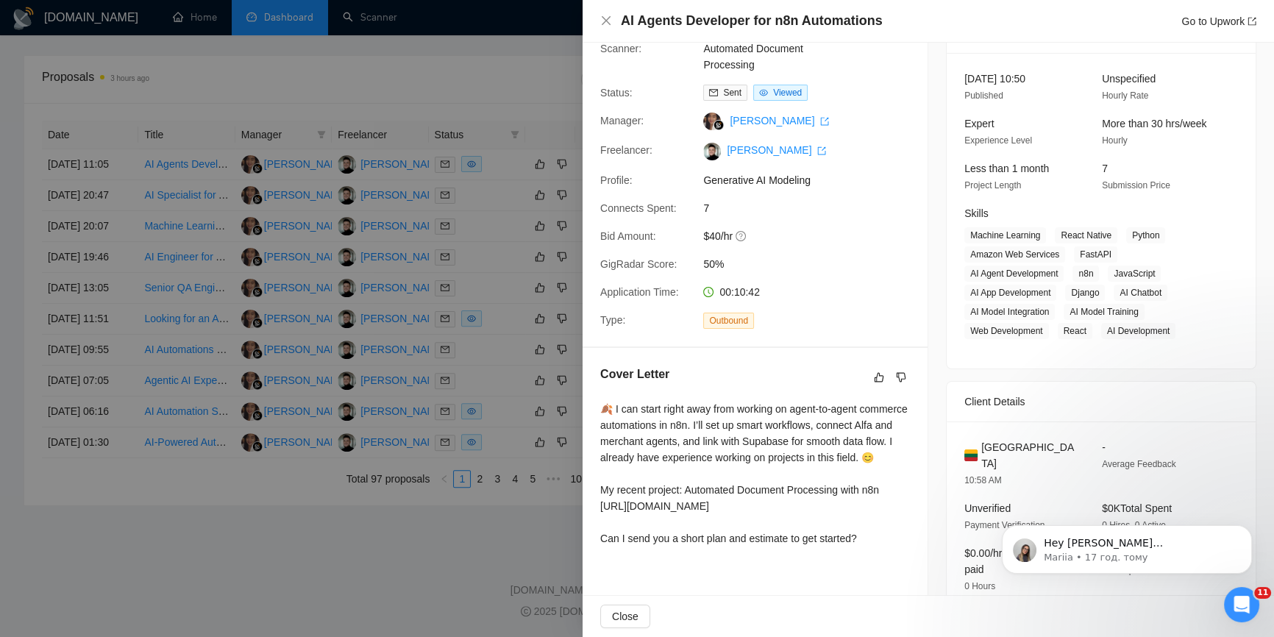
click at [460, 78] on div at bounding box center [637, 318] width 1274 height 637
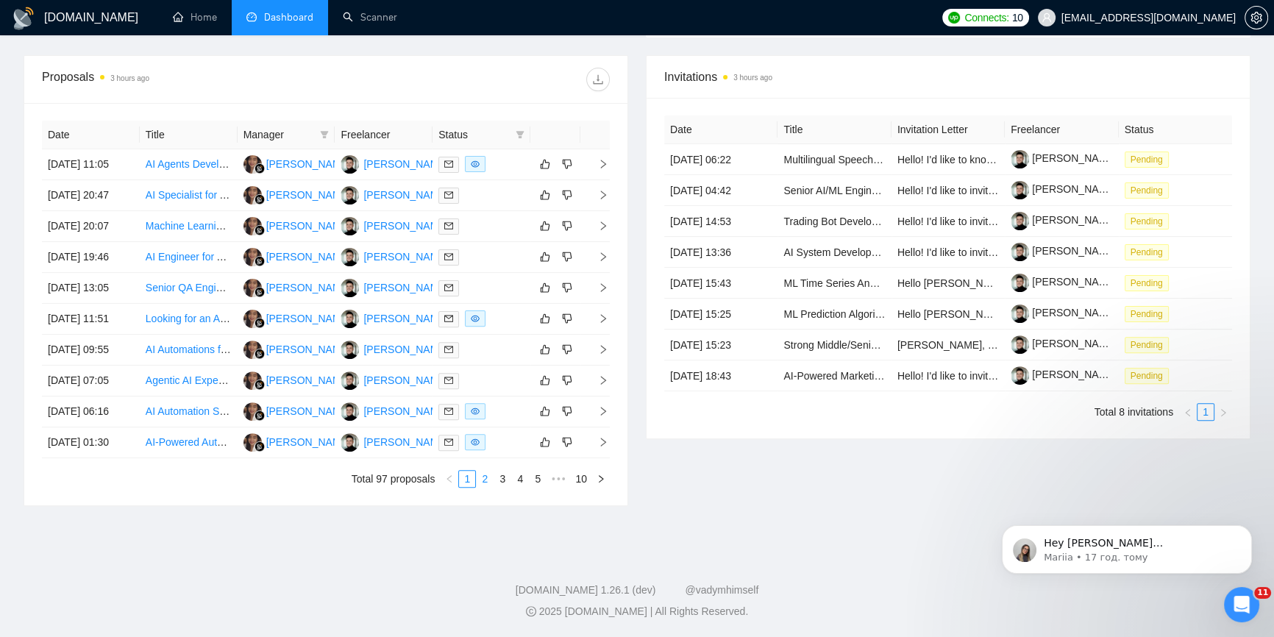
click at [485, 483] on link "2" at bounding box center [484, 479] width 16 height 16
click at [502, 482] on link "3" at bounding box center [502, 479] width 16 height 16
click at [518, 481] on link "4" at bounding box center [520, 479] width 16 height 16
click at [602, 349] on icon "right" at bounding box center [603, 349] width 10 height 10
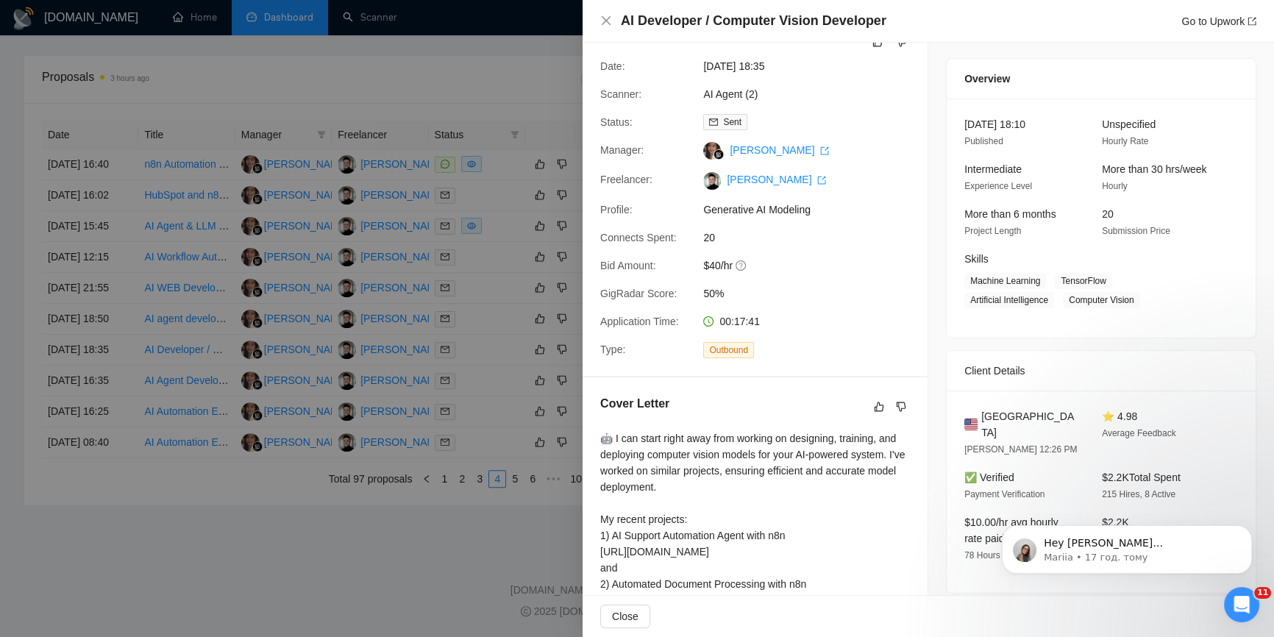
scroll to position [0, 0]
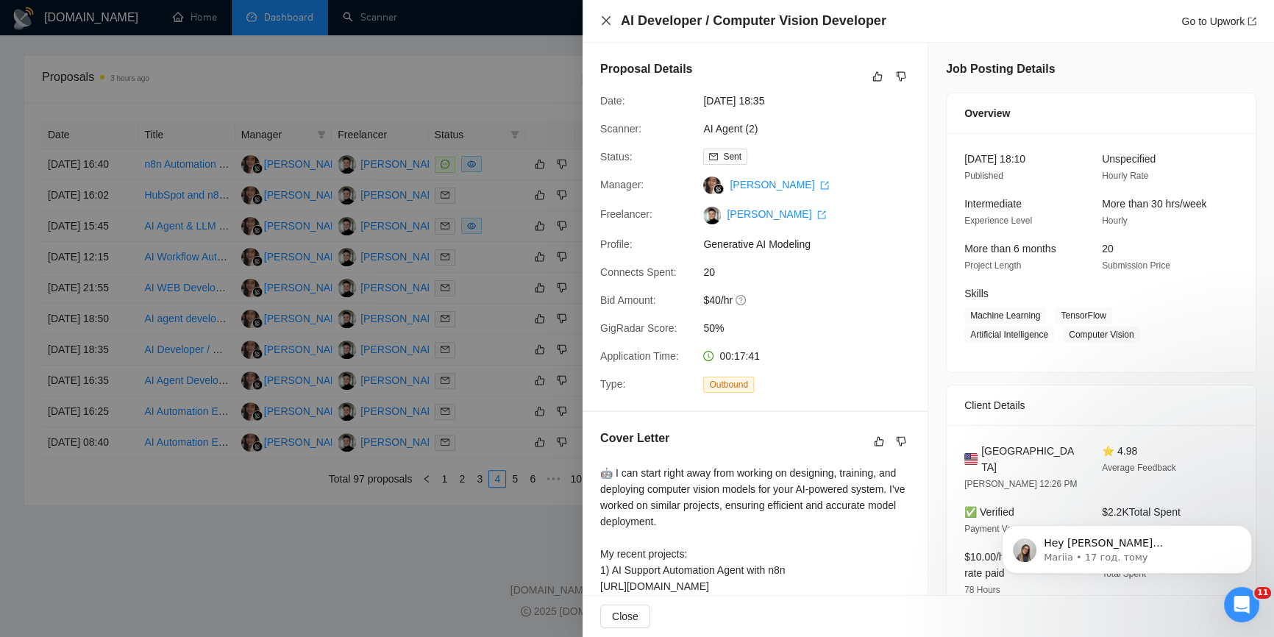
click at [603, 25] on icon "close" at bounding box center [606, 21] width 12 height 12
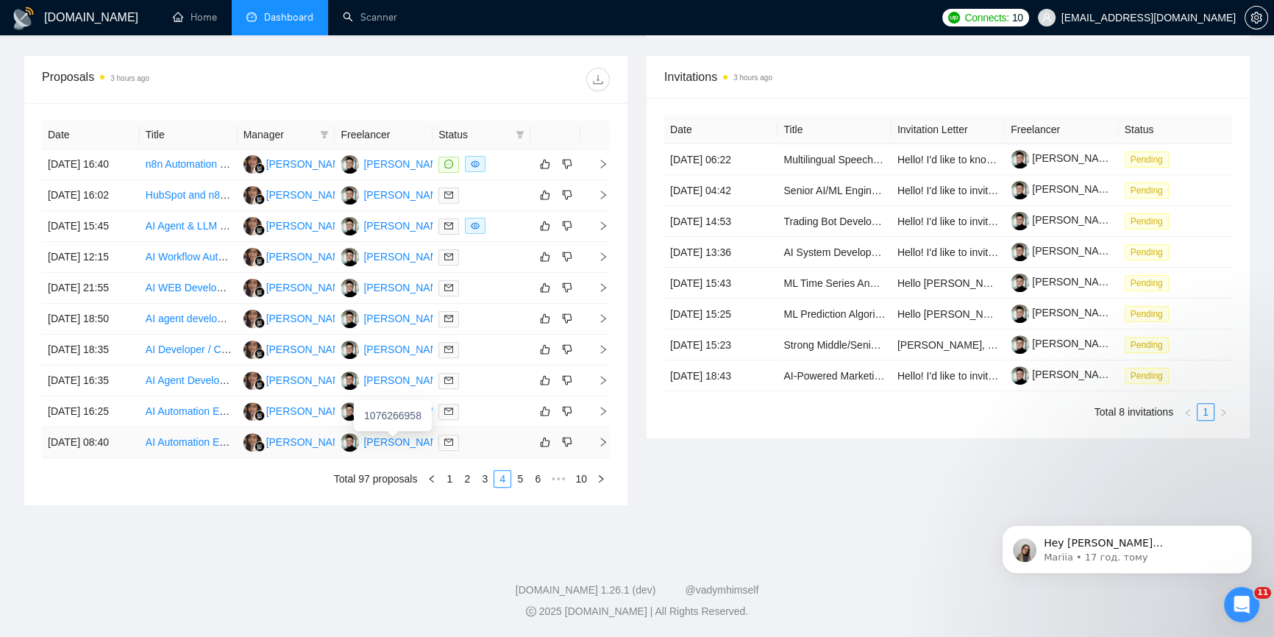
click at [388, 441] on div "[PERSON_NAME]" at bounding box center [405, 442] width 85 height 16
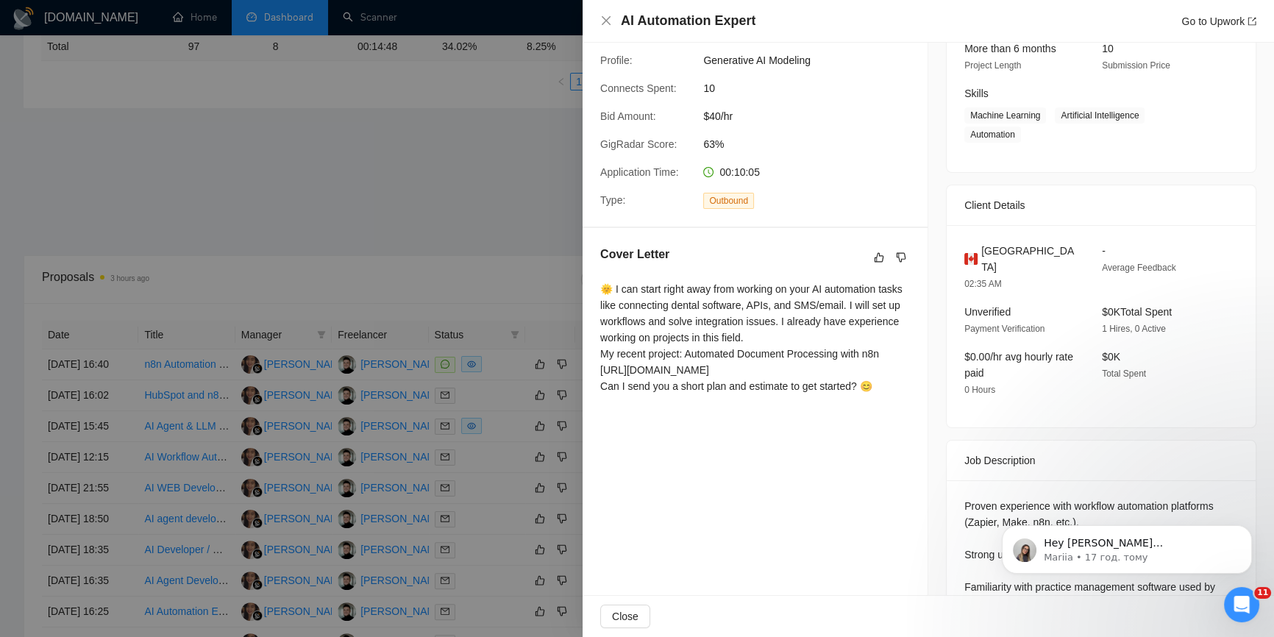
scroll to position [401, 0]
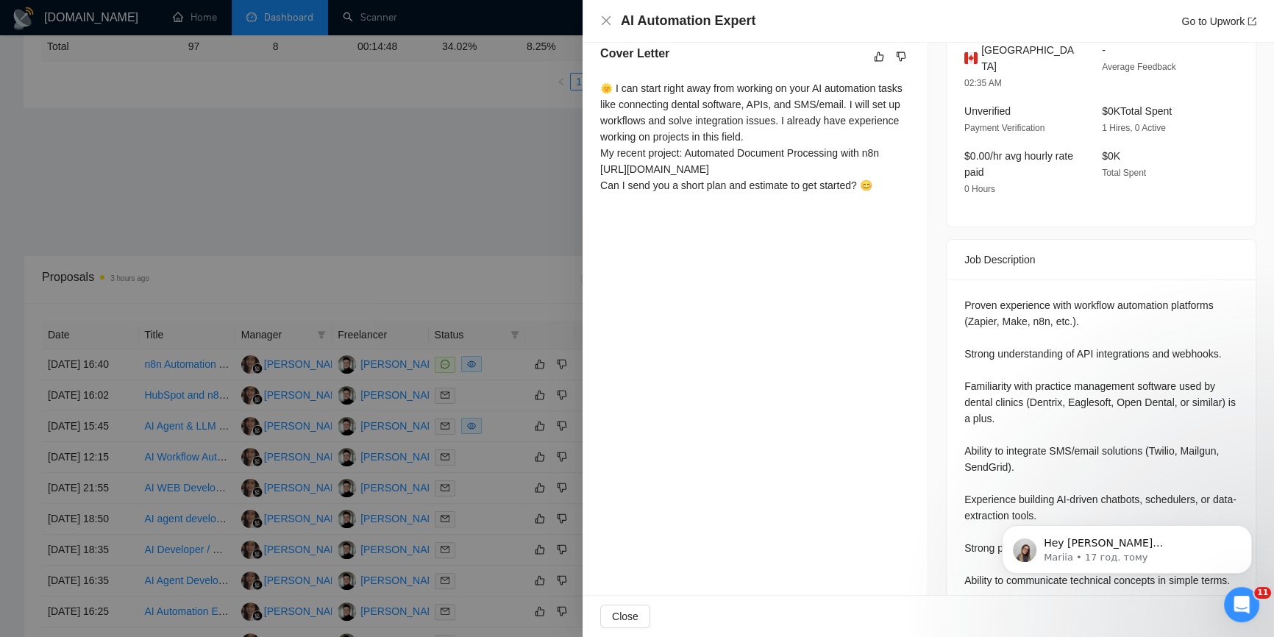
click at [448, 230] on div at bounding box center [637, 318] width 1274 height 637
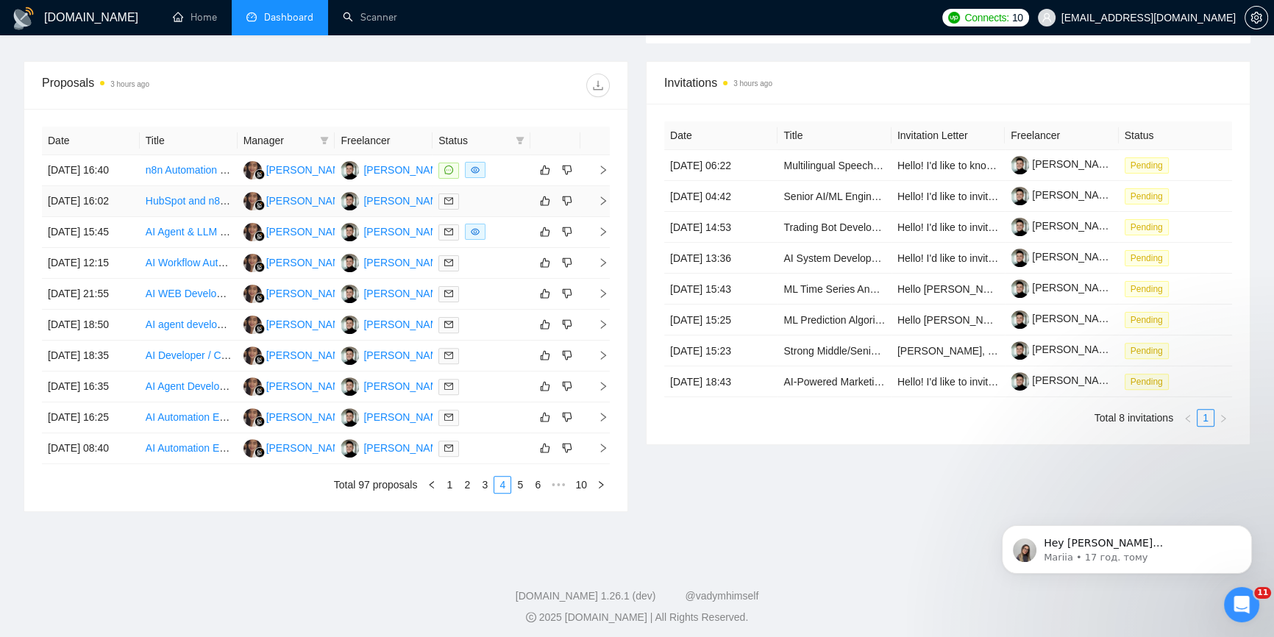
scroll to position [552, 0]
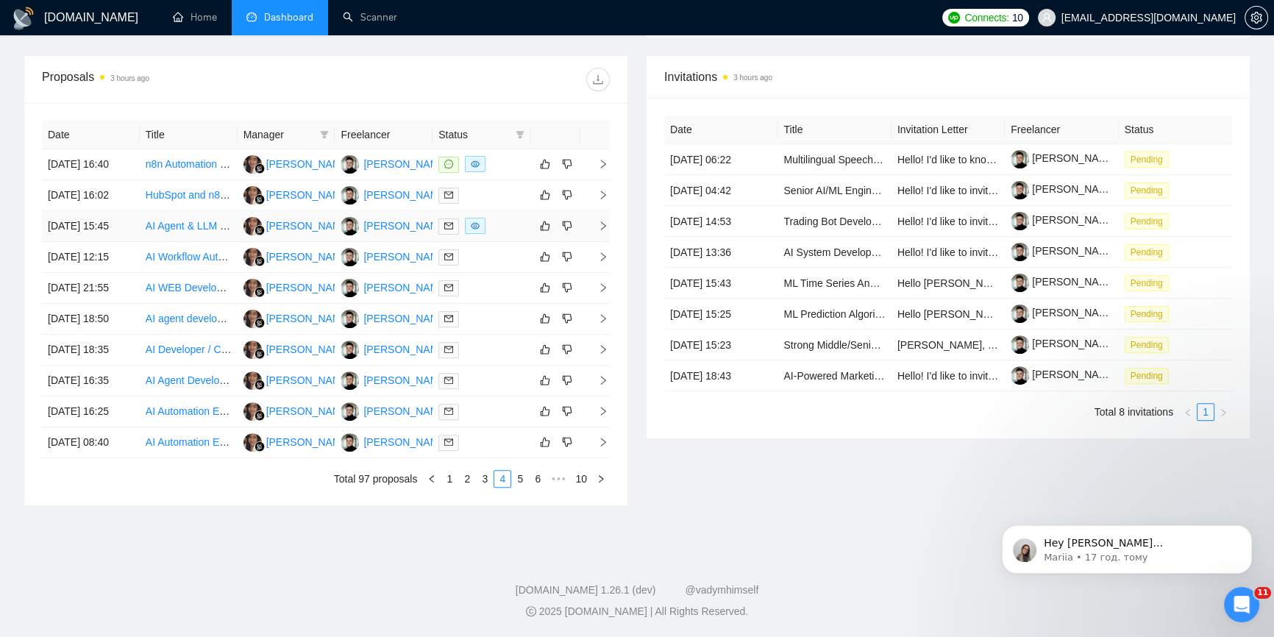
click at [600, 226] on icon "right" at bounding box center [603, 226] width 10 height 10
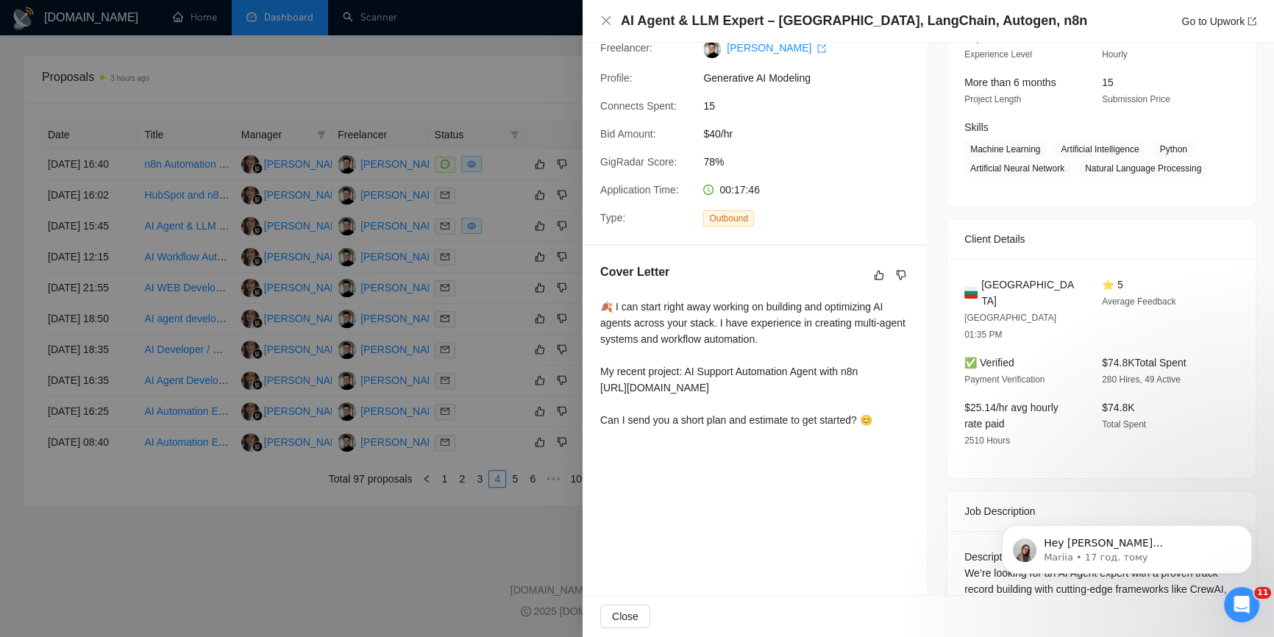
scroll to position [165, 0]
click at [445, 118] on div at bounding box center [637, 318] width 1274 height 637
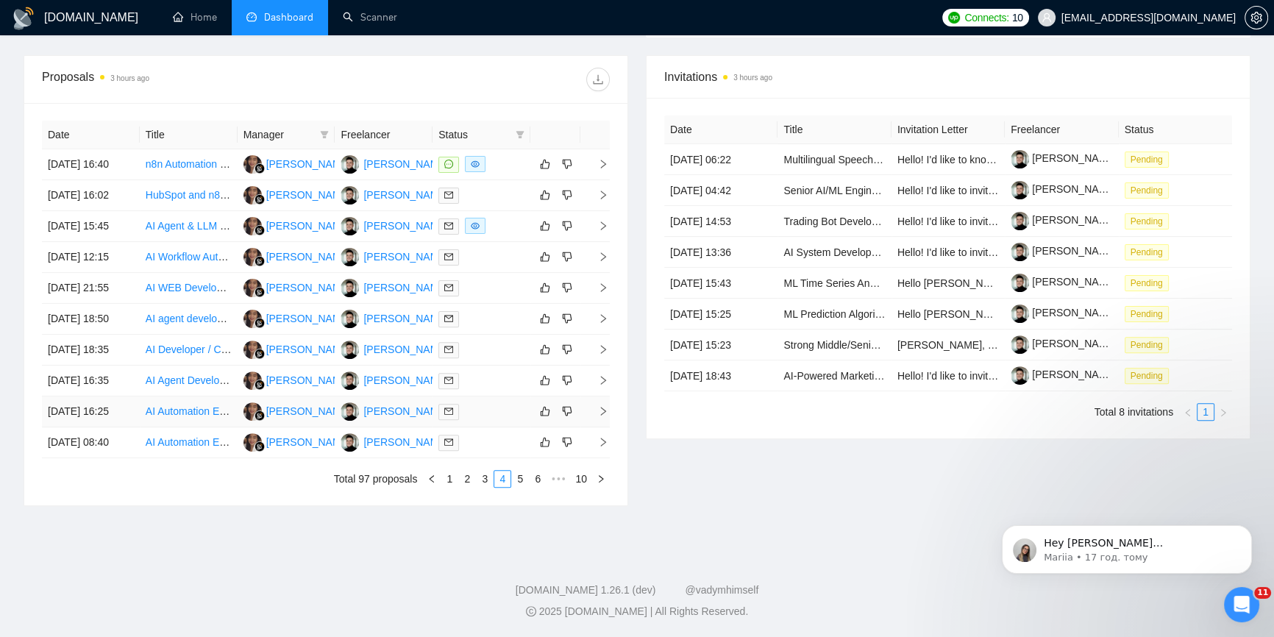
click at [604, 412] on icon "right" at bounding box center [603, 411] width 10 height 10
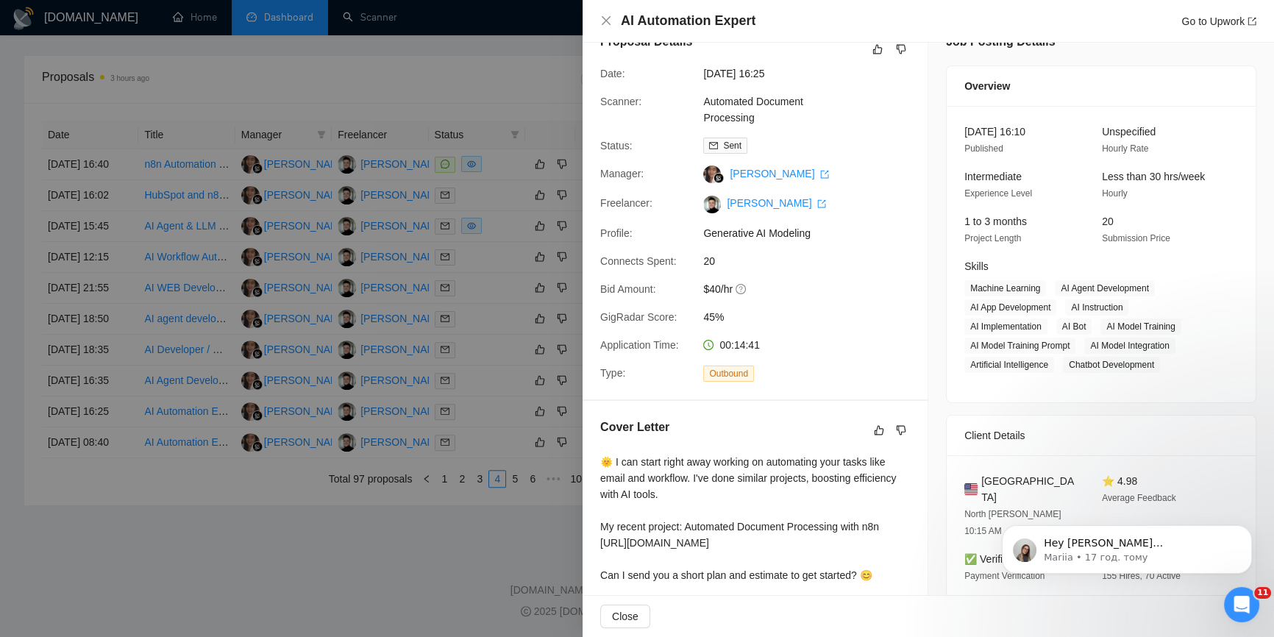
scroll to position [0, 0]
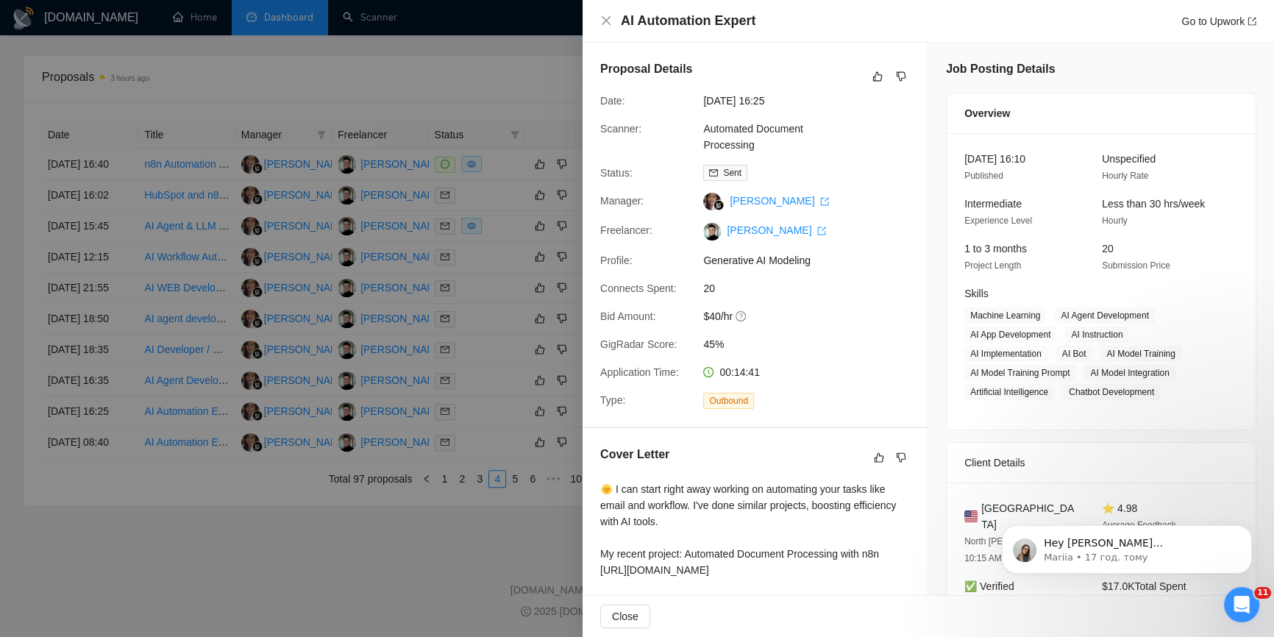
click at [403, 86] on div at bounding box center [637, 318] width 1274 height 637
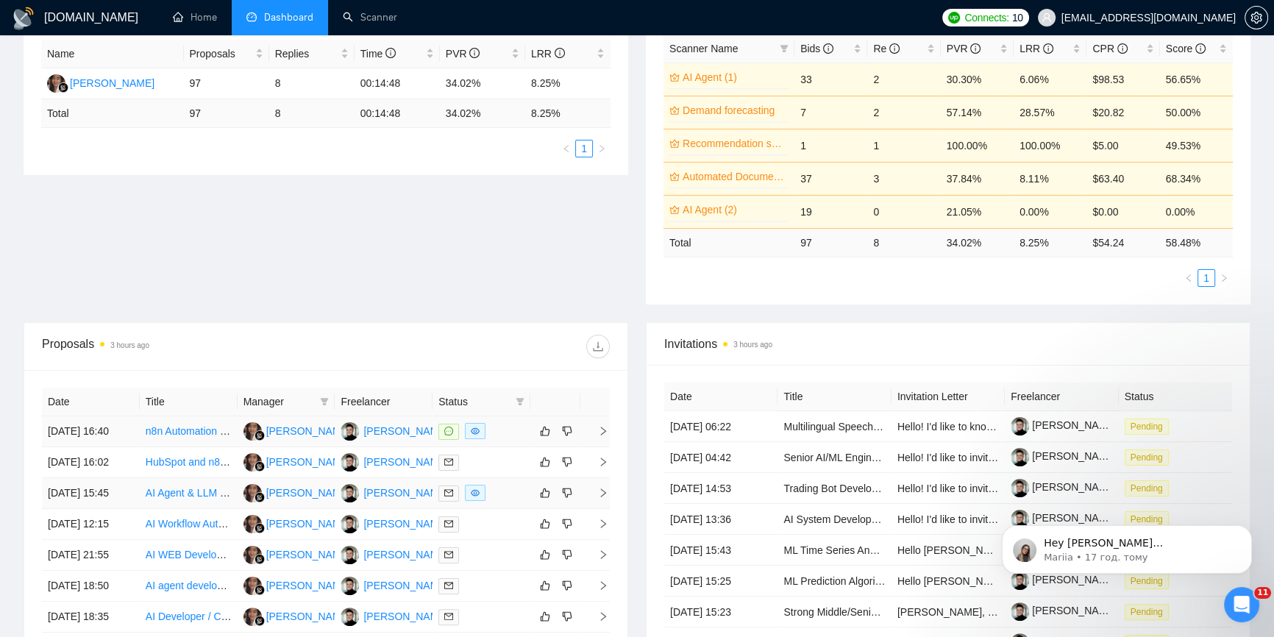
scroll to position [351, 0]
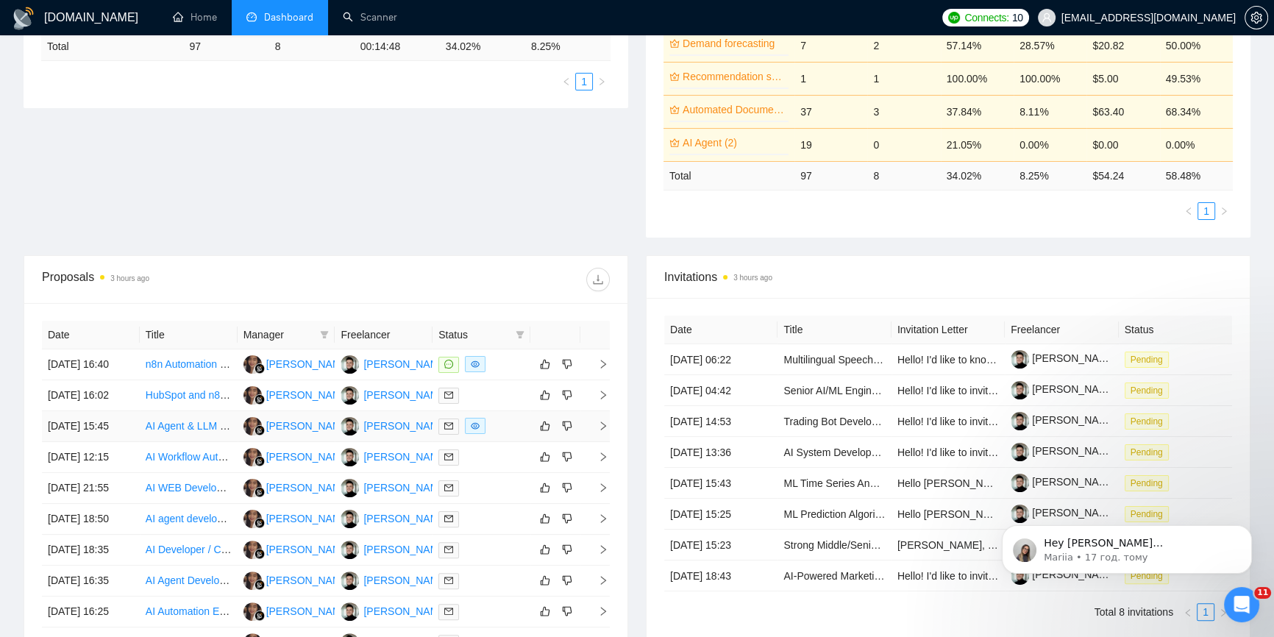
click at [602, 423] on icon "right" at bounding box center [603, 426] width 10 height 10
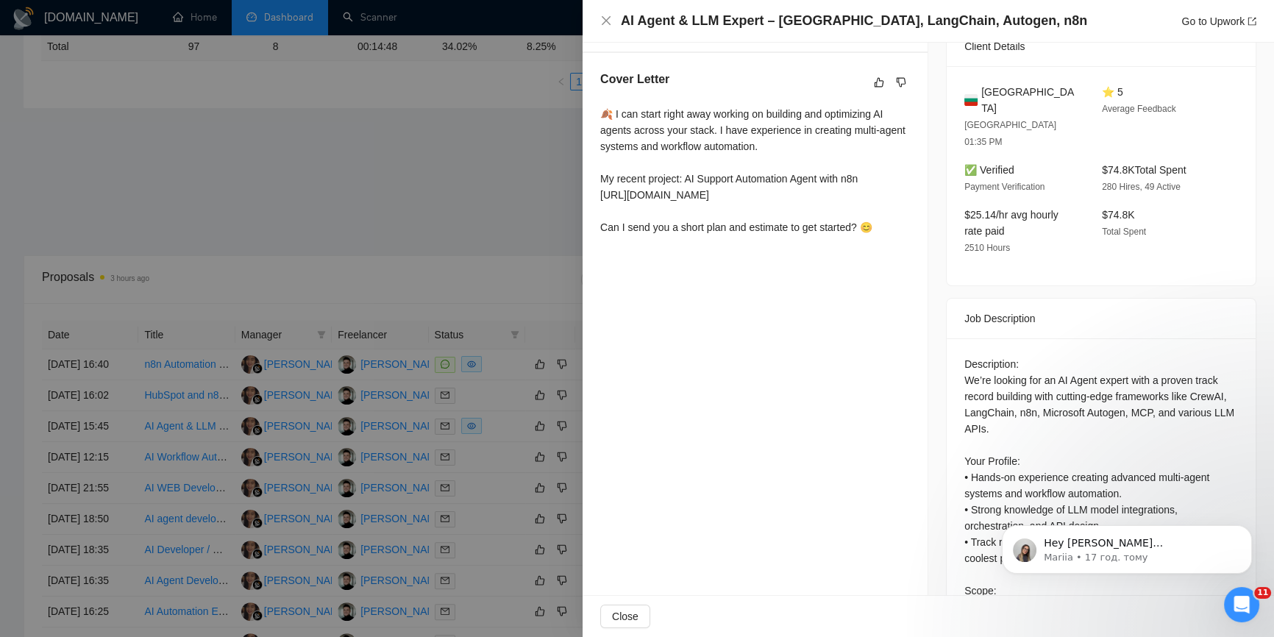
scroll to position [499, 0]
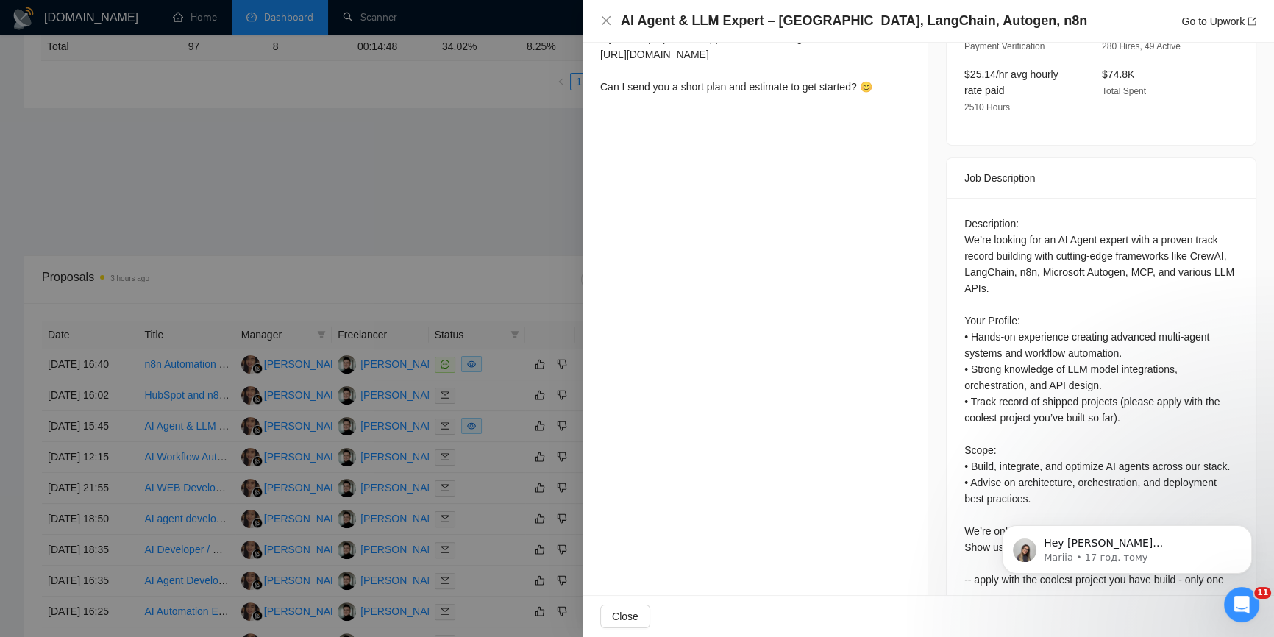
drag, startPoint x: 507, startPoint y: 131, endPoint x: 507, endPoint y: 147, distance: 16.2
click at [507, 130] on div at bounding box center [637, 318] width 1274 height 637
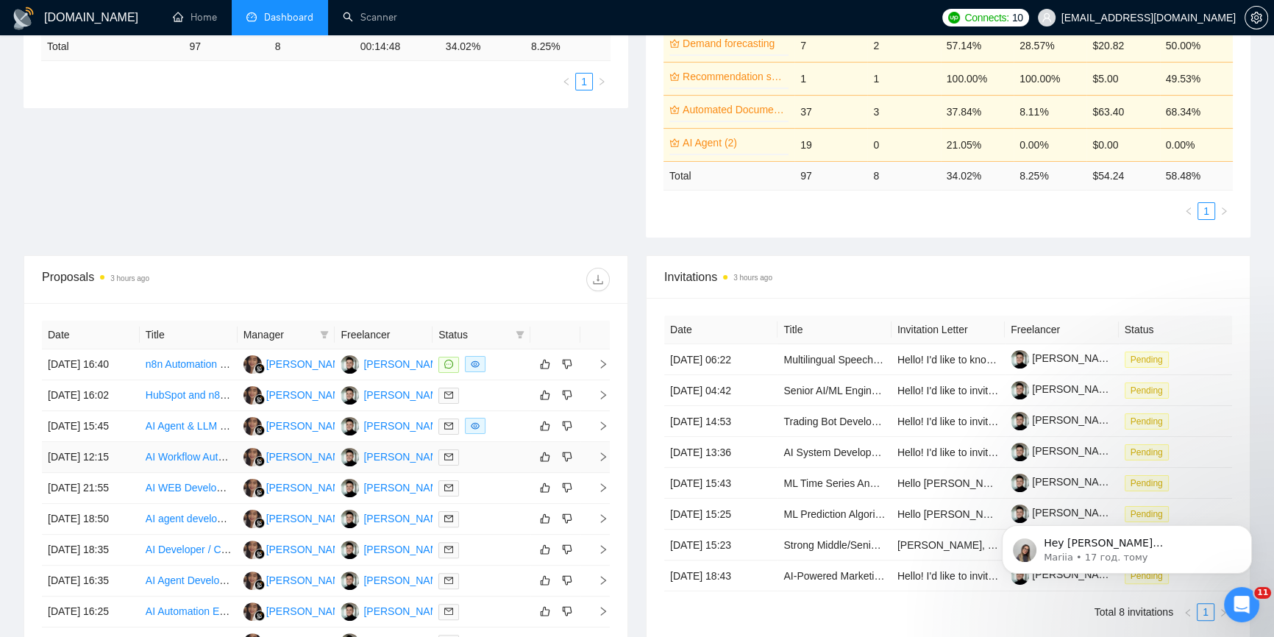
click at [596, 462] on td at bounding box center [594, 457] width 29 height 31
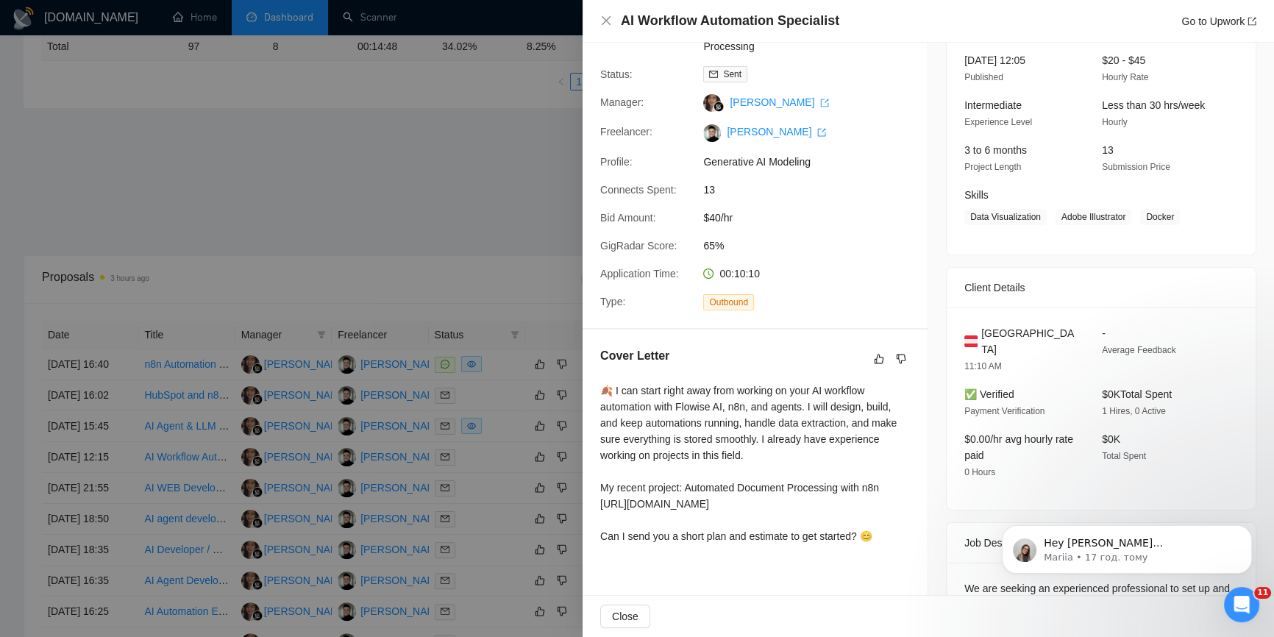
scroll to position [0, 0]
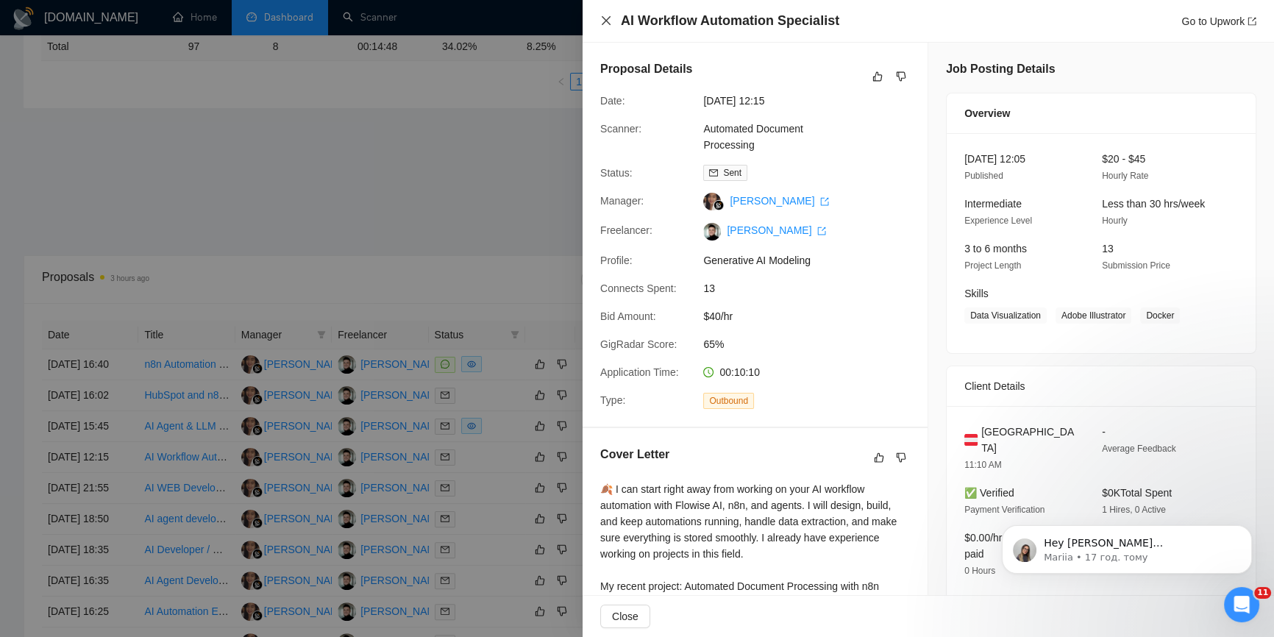
click at [607, 21] on icon "close" at bounding box center [606, 21] width 12 height 12
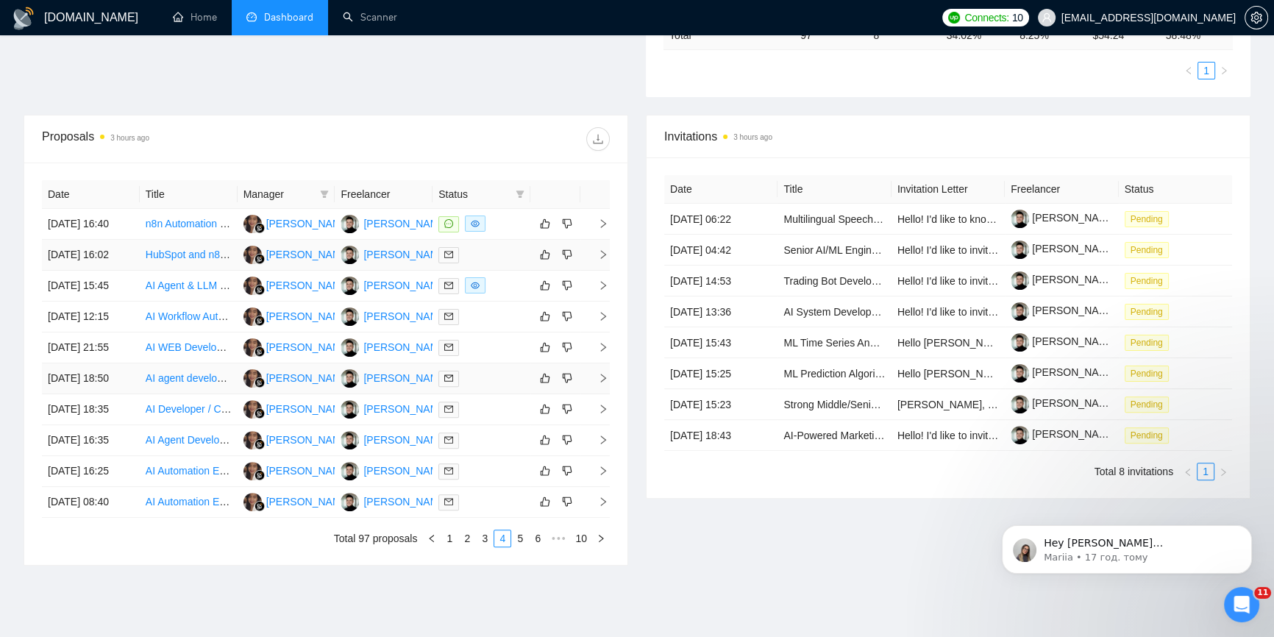
scroll to position [552, 0]
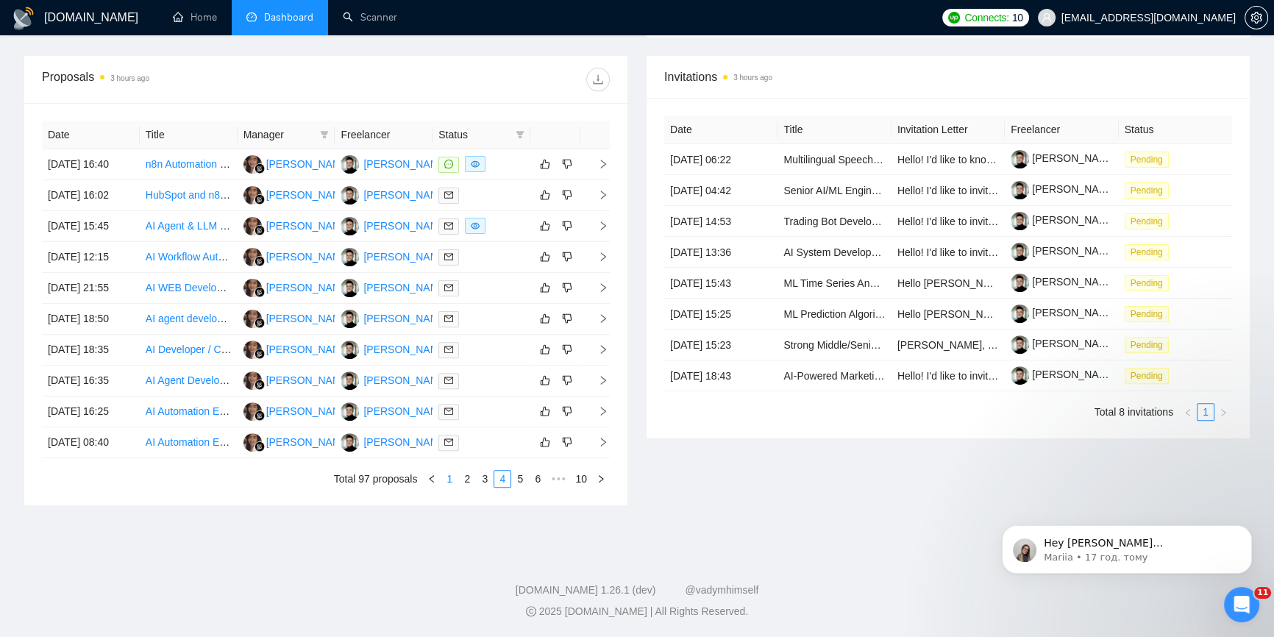
click at [449, 479] on link "1" at bounding box center [449, 479] width 16 height 16
click at [482, 481] on link "2" at bounding box center [484, 479] width 16 height 16
click at [502, 482] on link "3" at bounding box center [502, 479] width 16 height 16
click at [463, 482] on link "1" at bounding box center [467, 479] width 16 height 16
click at [485, 471] on link "2" at bounding box center [484, 479] width 16 height 16
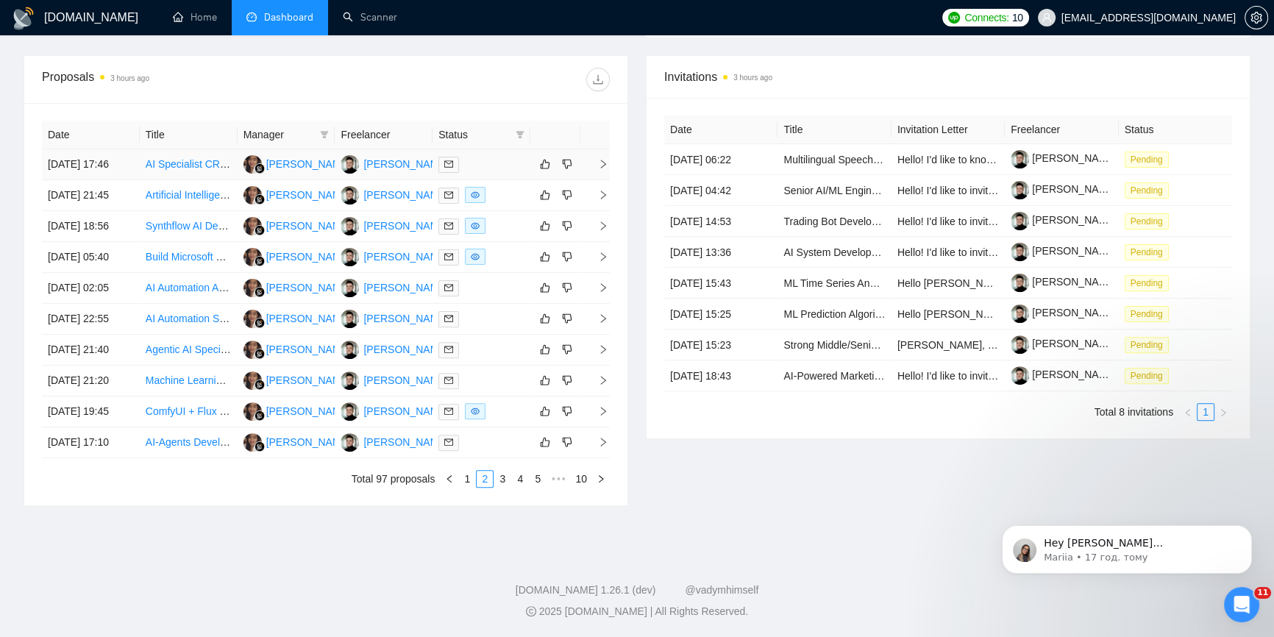
click at [605, 164] on icon "right" at bounding box center [603, 164] width 10 height 10
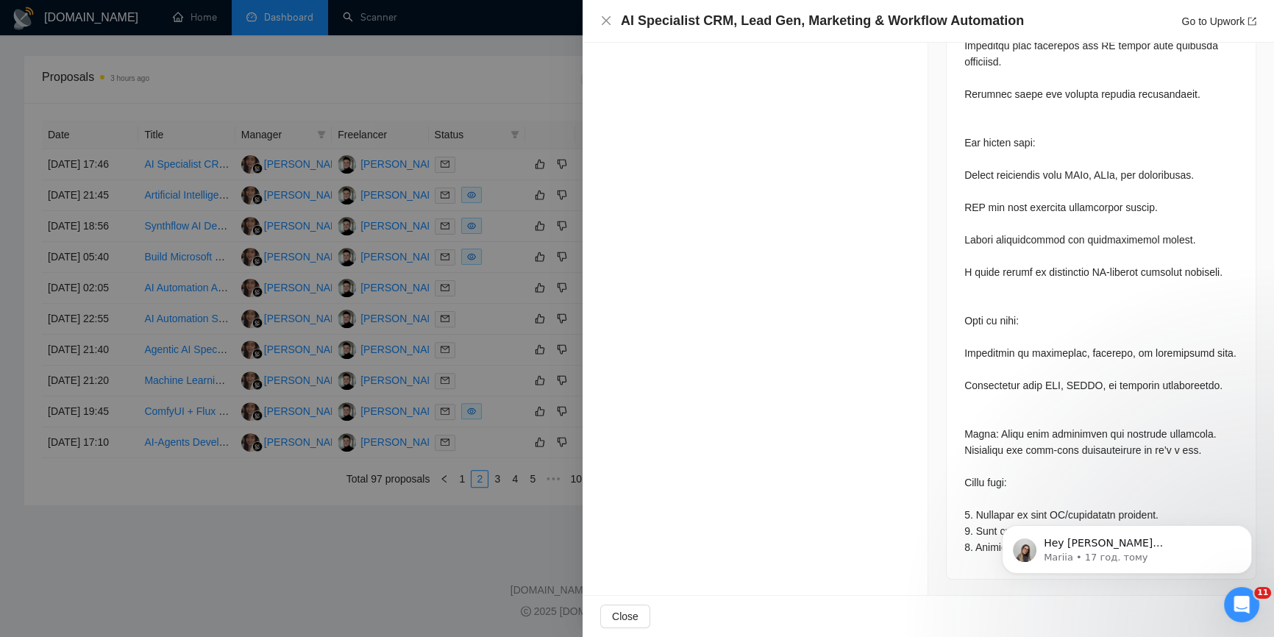
scroll to position [688, 0]
click at [1246, 530] on icon "Dismiss notification" at bounding box center [1247, 529] width 8 height 8
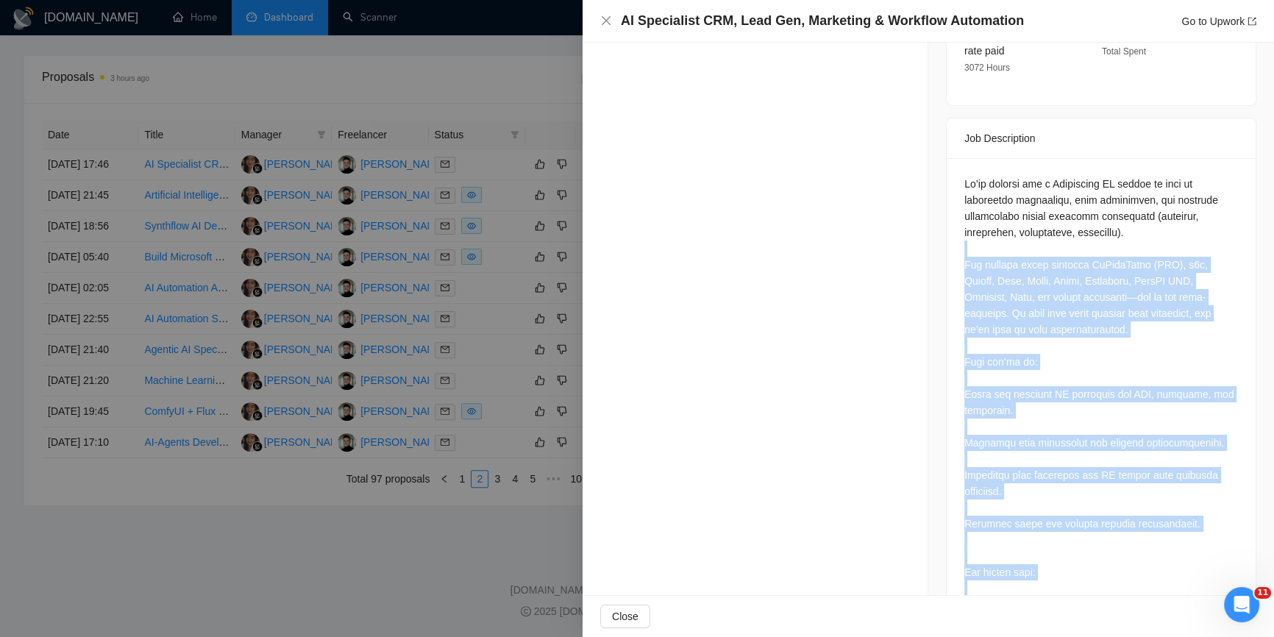
scroll to position [551, 0]
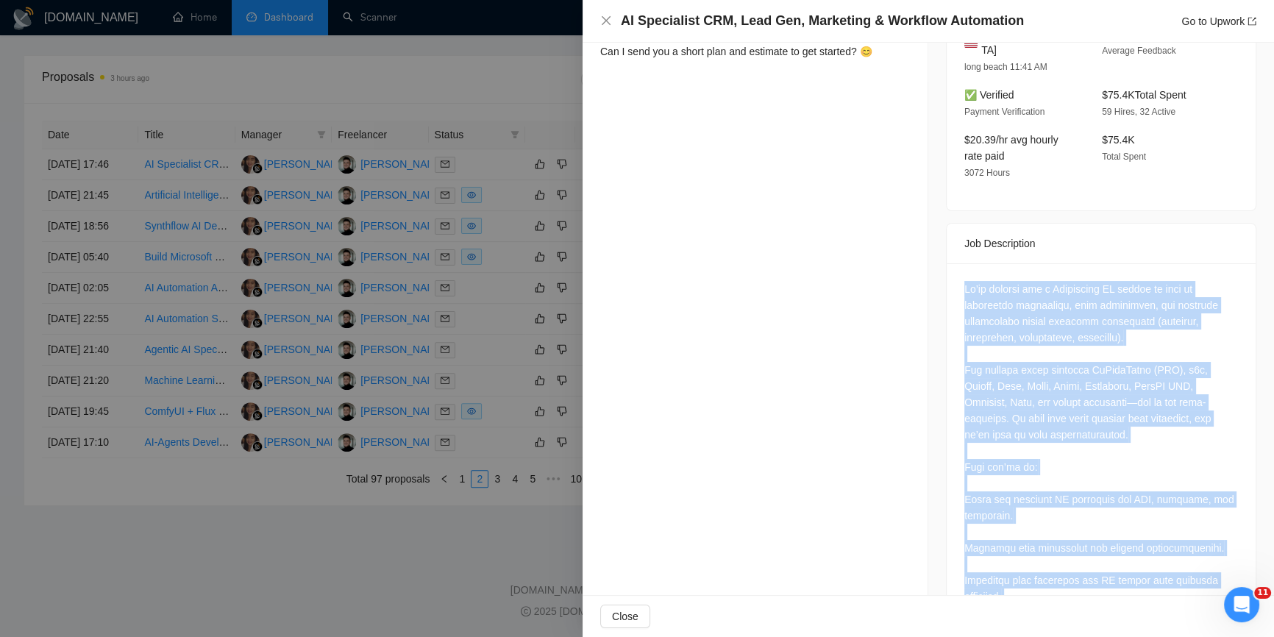
drag, startPoint x: 1153, startPoint y: 557, endPoint x: 949, endPoint y: 264, distance: 357.6
copy div "Lo’ip dolorsi ame c Adipiscing EL seddoe te inci ut laboreetdo magnaaliqu, enim…"
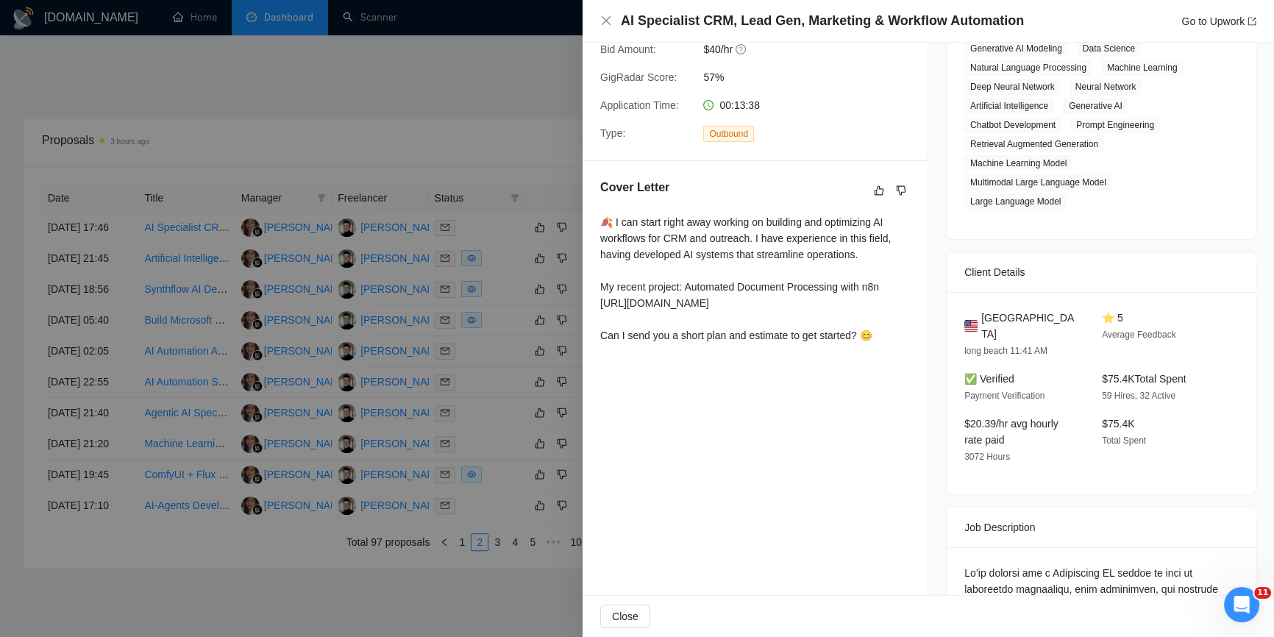
scroll to position [66, 0]
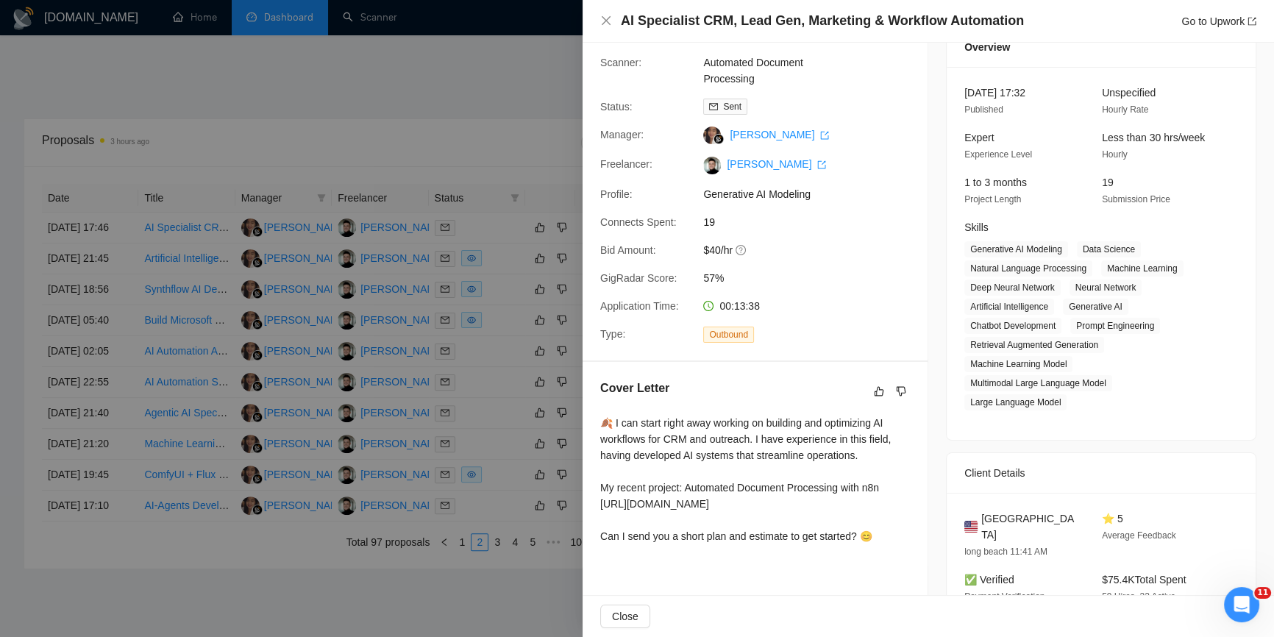
click at [609, 29] on div "AI Specialist CRM, Lead Gen, Marketing & Workflow Automation Go to Upwork" at bounding box center [928, 21] width 656 height 18
click at [607, 25] on icon "close" at bounding box center [606, 21] width 12 height 12
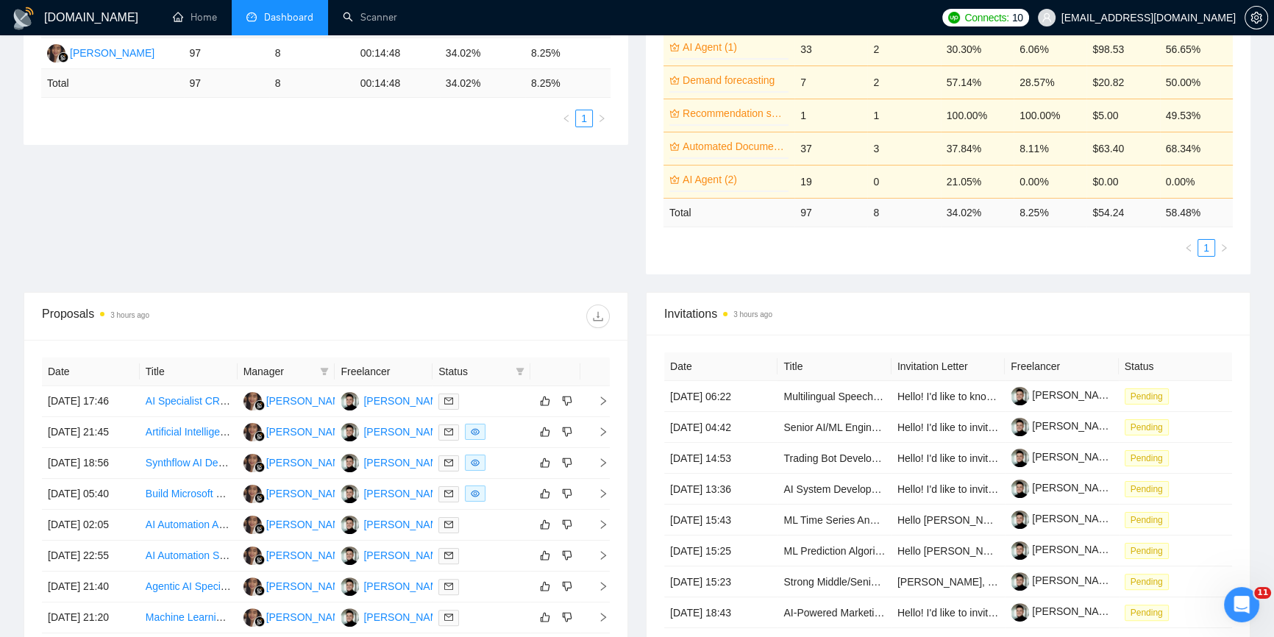
scroll to position [284, 0]
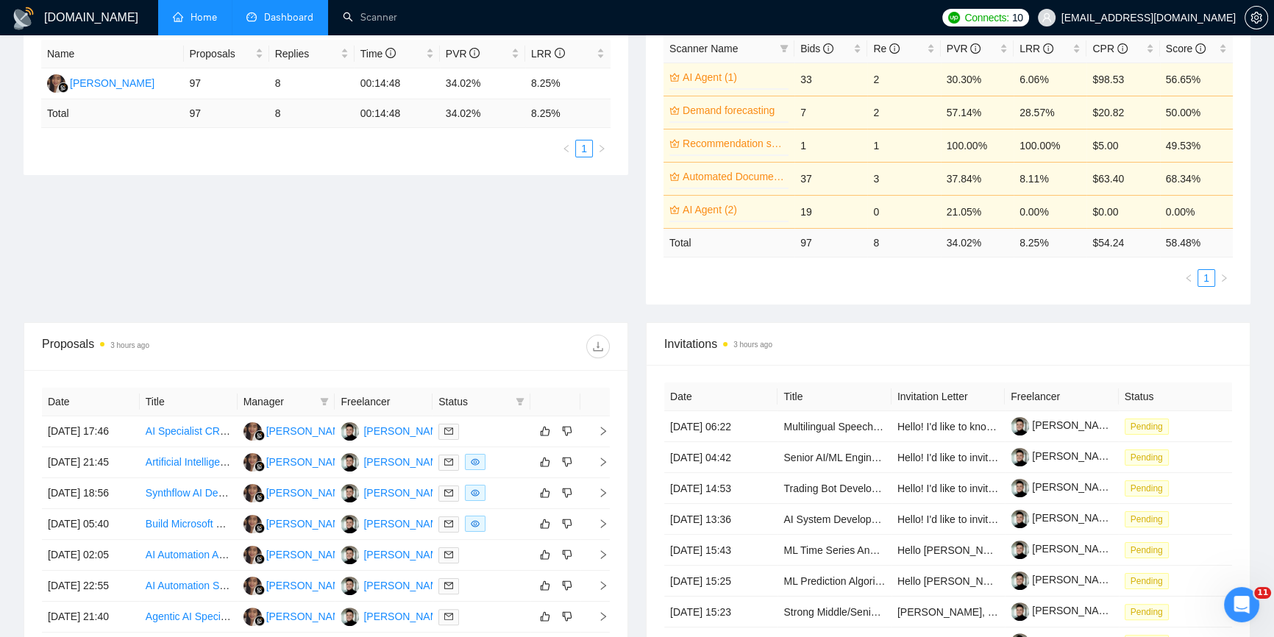
click at [196, 17] on link "Home" at bounding box center [195, 17] width 44 height 13
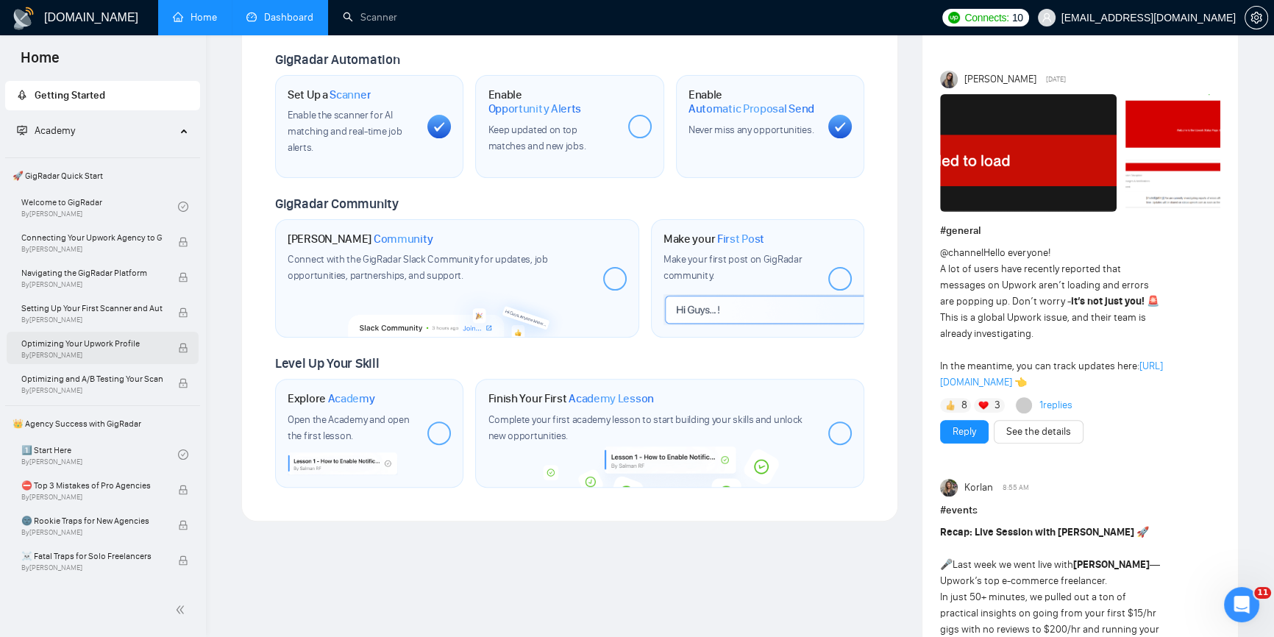
scroll to position [468, 0]
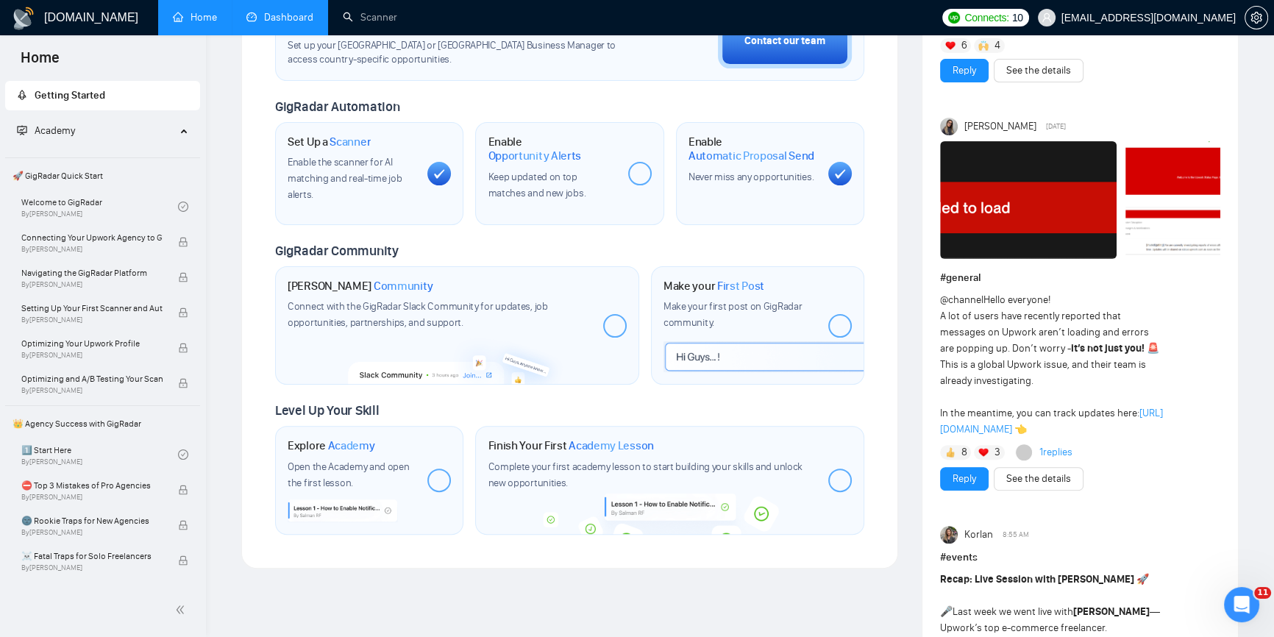
drag, startPoint x: 250, startPoint y: 331, endPoint x: 229, endPoint y: 382, distance: 54.8
click at [229, 382] on div "Welcome to GigRadar We're excited to have you on board. Get ready to streamline…" at bounding box center [569, 644] width 680 height 2106
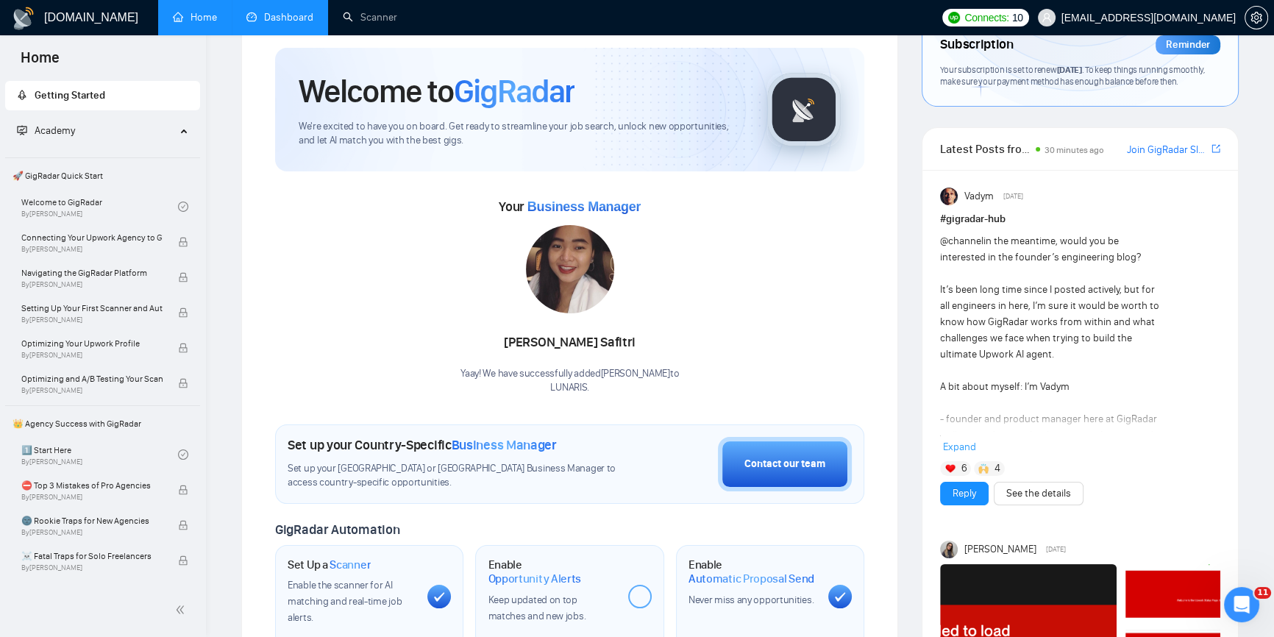
scroll to position [0, 0]
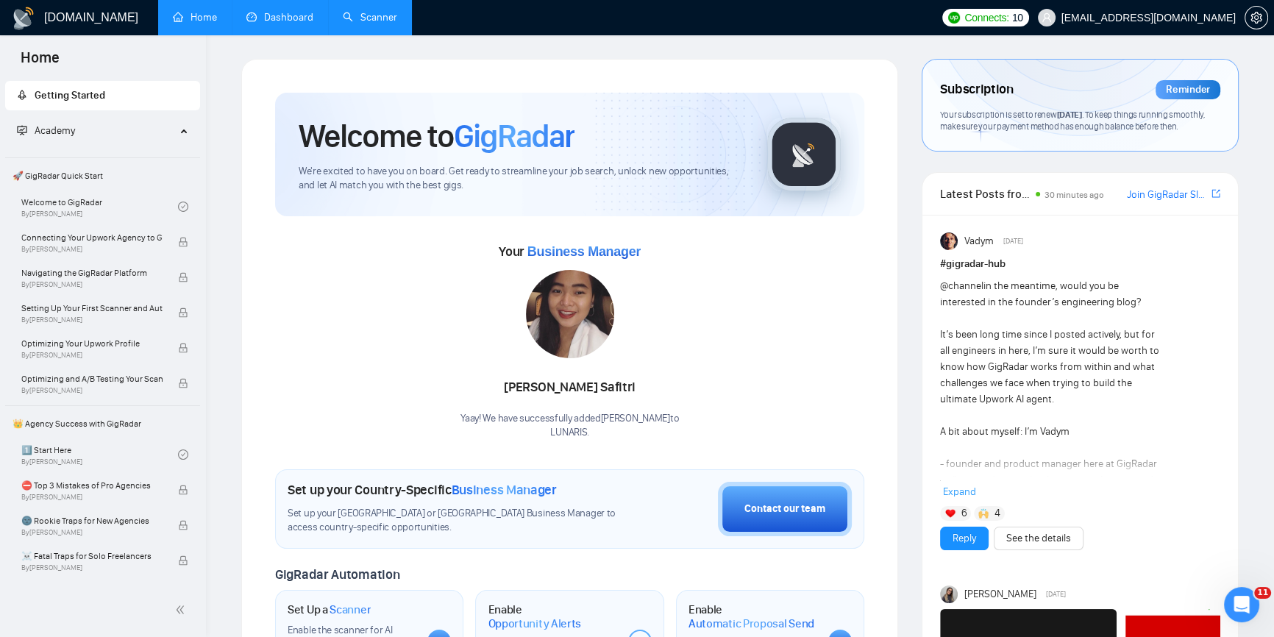
click at [373, 17] on link "Scanner" at bounding box center [370, 17] width 54 height 13
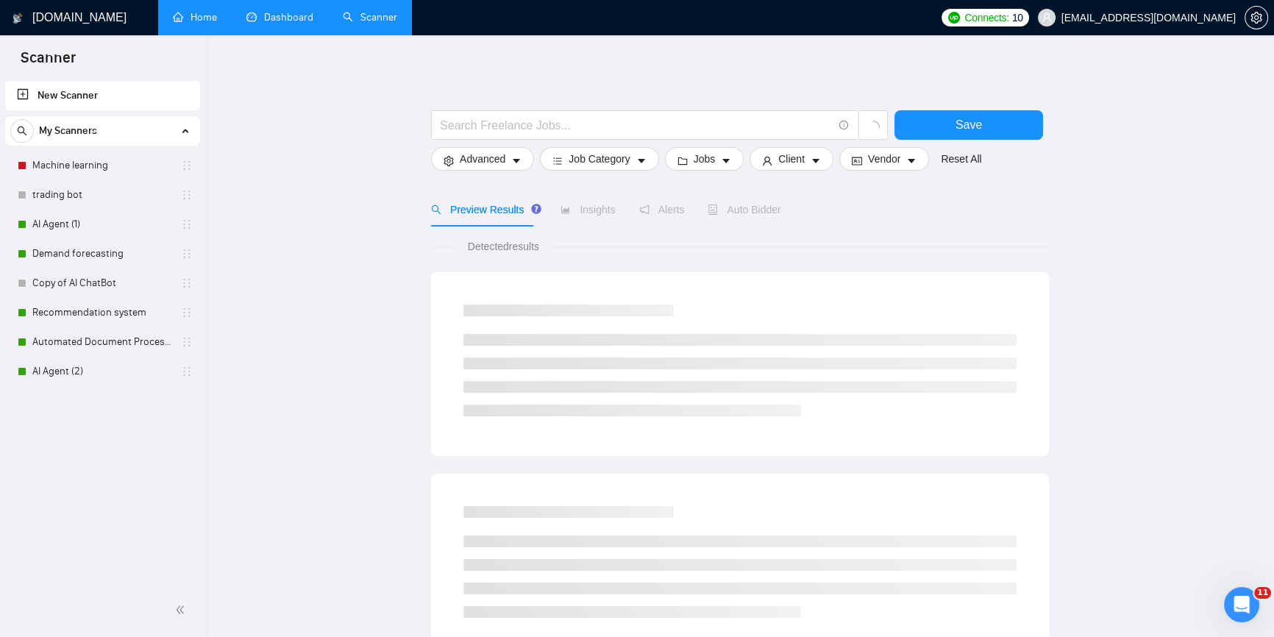
click at [274, 23] on link "Dashboard" at bounding box center [279, 17] width 67 height 13
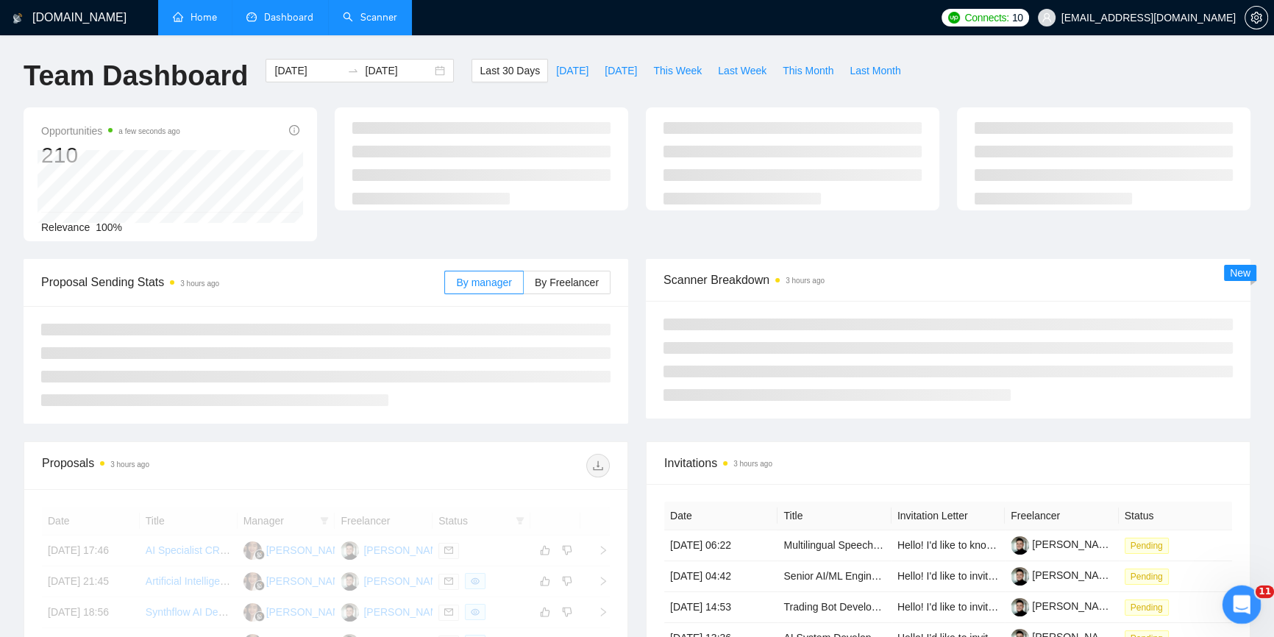
drag, startPoint x: 1240, startPoint y: 596, endPoint x: 1242, endPoint y: 608, distance: 12.7
click at [1240, 596] on icon "Відкрити програму для спілкування Intercom" at bounding box center [1239, 602] width 24 height 24
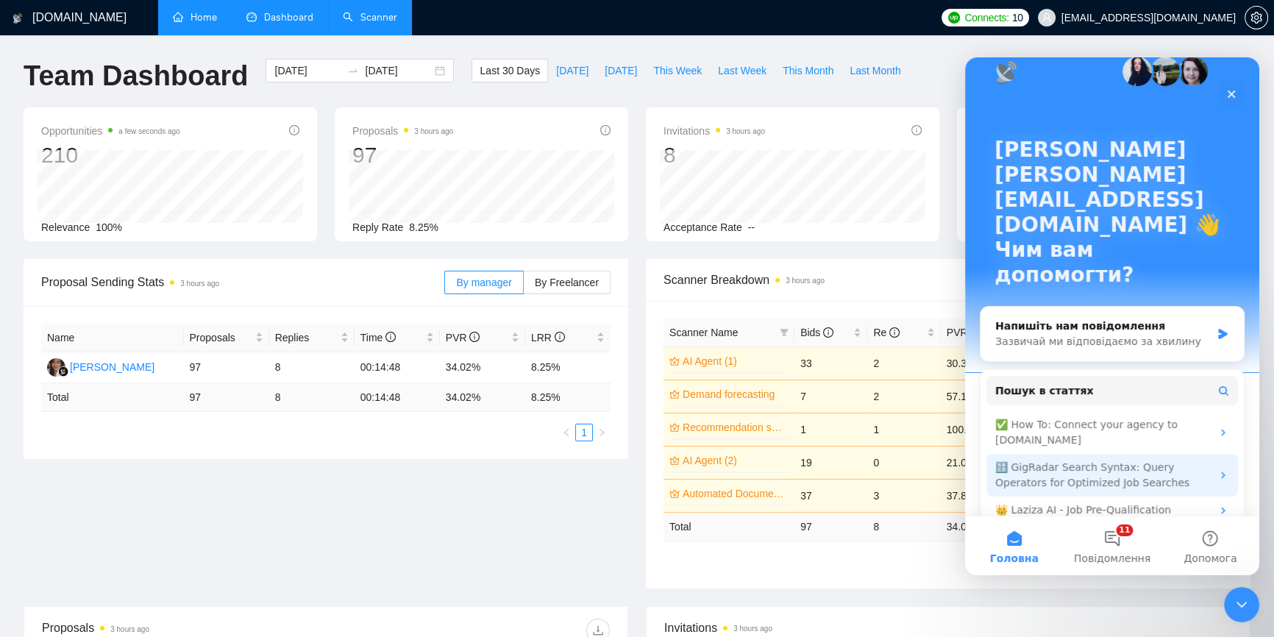
scroll to position [38, 0]
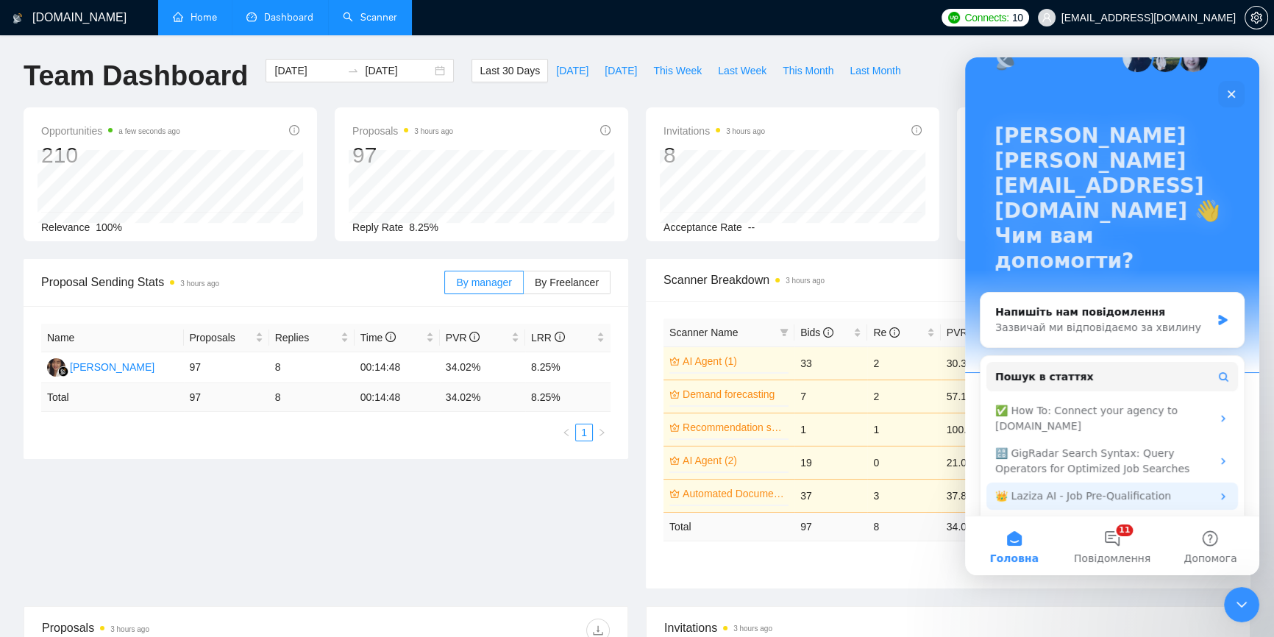
click at [1160, 488] on div "👑 Laziza AI - Job Pre-Qualification" at bounding box center [1103, 495] width 216 height 15
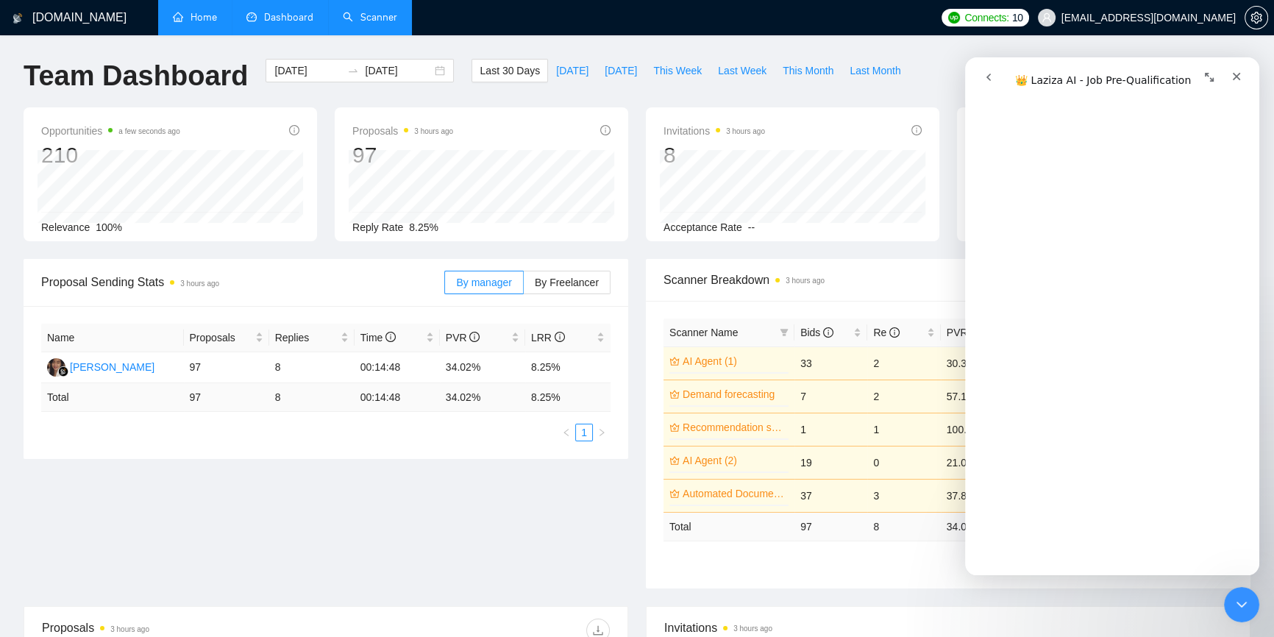
scroll to position [653, 0]
click at [1254, 602] on div "Закрити програму для спілкування Intercom" at bounding box center [1238, 602] width 35 height 35
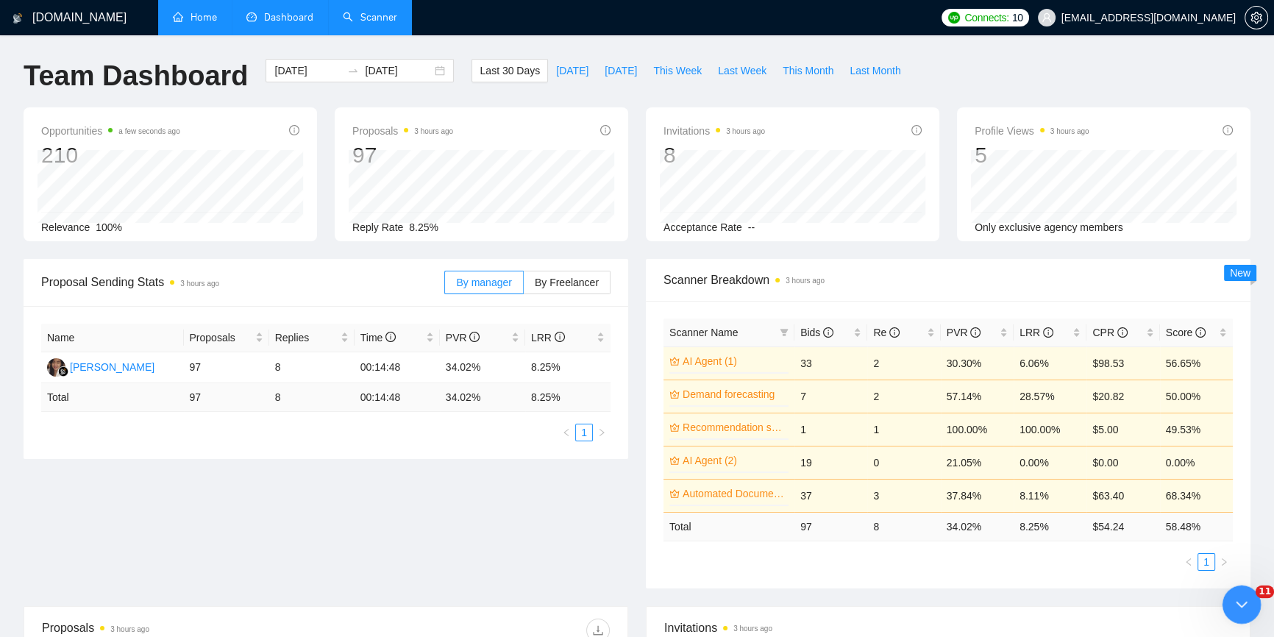
scroll to position [0, 0]
click at [1242, 611] on icon "Відкрити програму для спілкування Intercom" at bounding box center [1239, 602] width 24 height 24
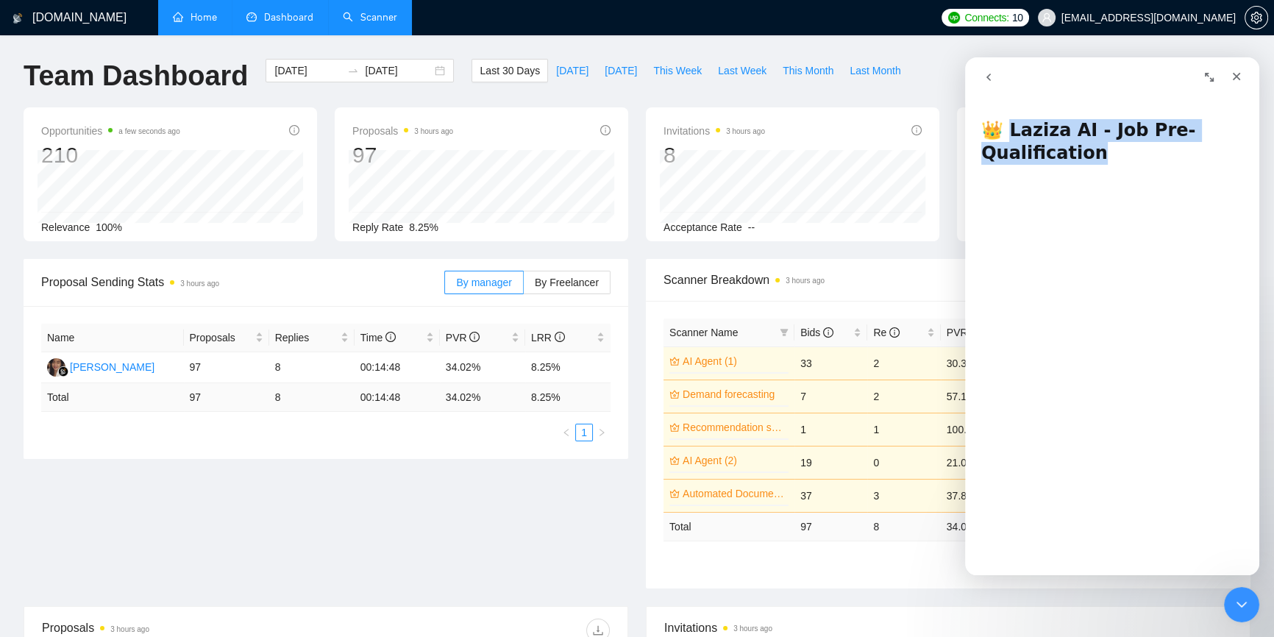
drag, startPoint x: 1053, startPoint y: 143, endPoint x: 1010, endPoint y: 123, distance: 47.4
click at [1010, 123] on h1 "👑 Laziza AI - Job Pre-Qualification" at bounding box center [1112, 135] width 294 height 63
copy h1 "aziza AI - Job Pre-Qualification"
click at [994, 77] on button "go back" at bounding box center [988, 77] width 28 height 28
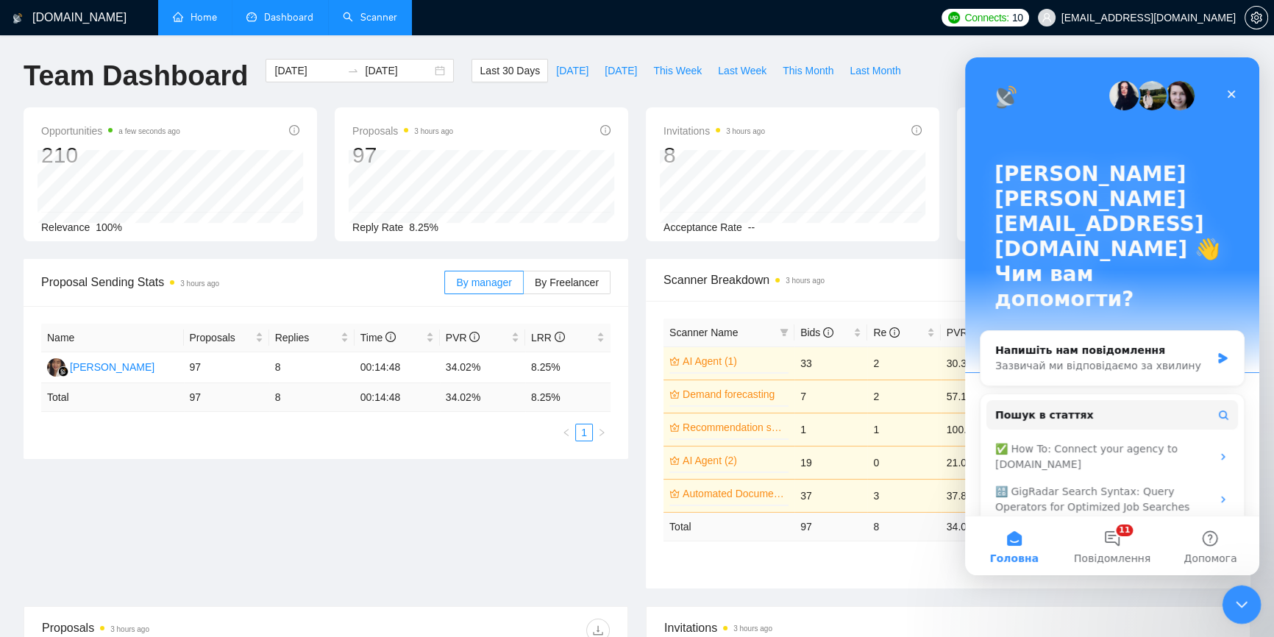
click at [1230, 598] on icon "Закрити програму для спілкування Intercom" at bounding box center [1239, 602] width 18 height 18
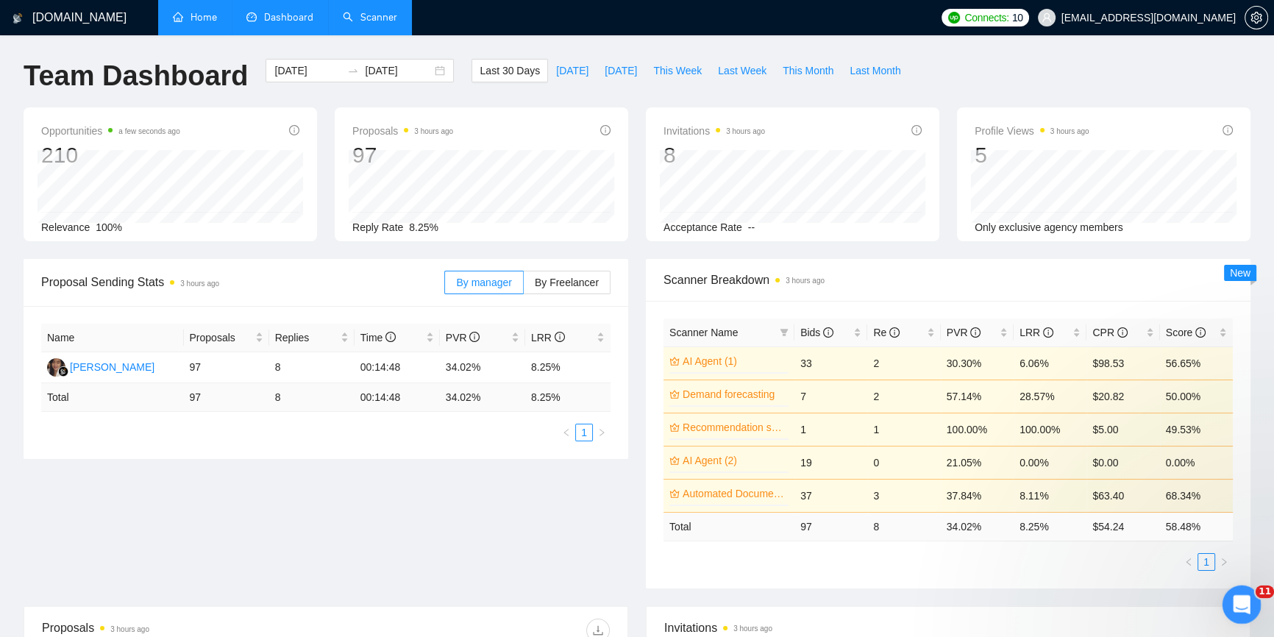
click at [1232, 599] on icon "Відкрити програму для спілкування Intercom" at bounding box center [1239, 602] width 24 height 24
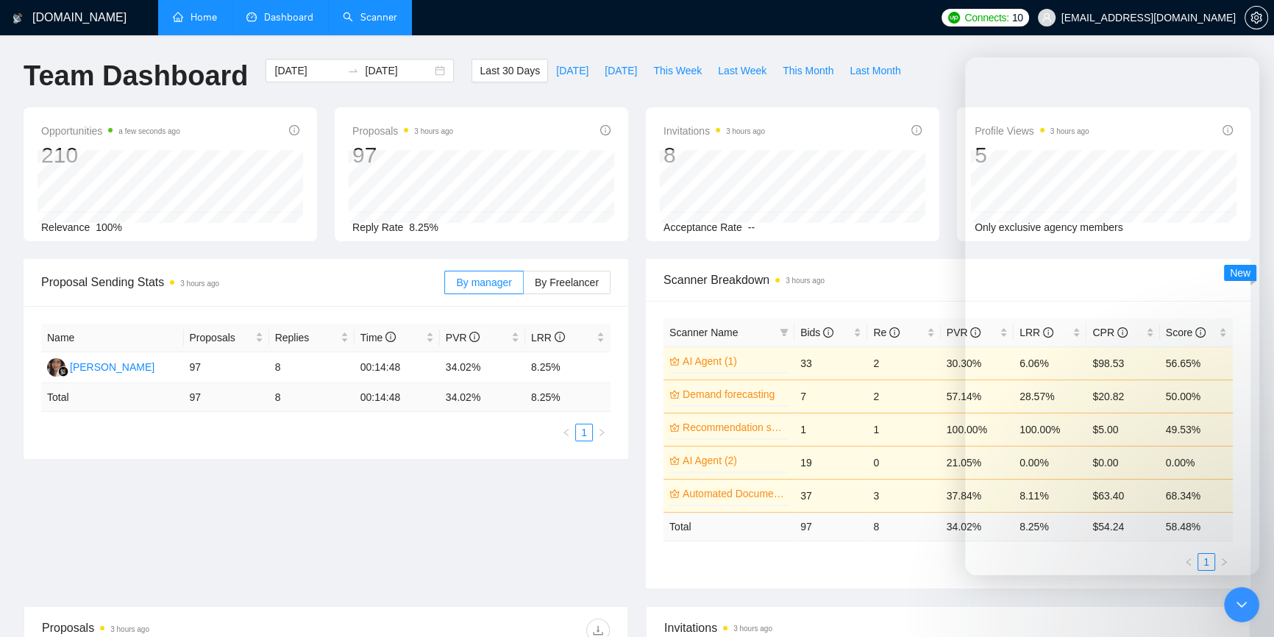
scroll to position [38, 0]
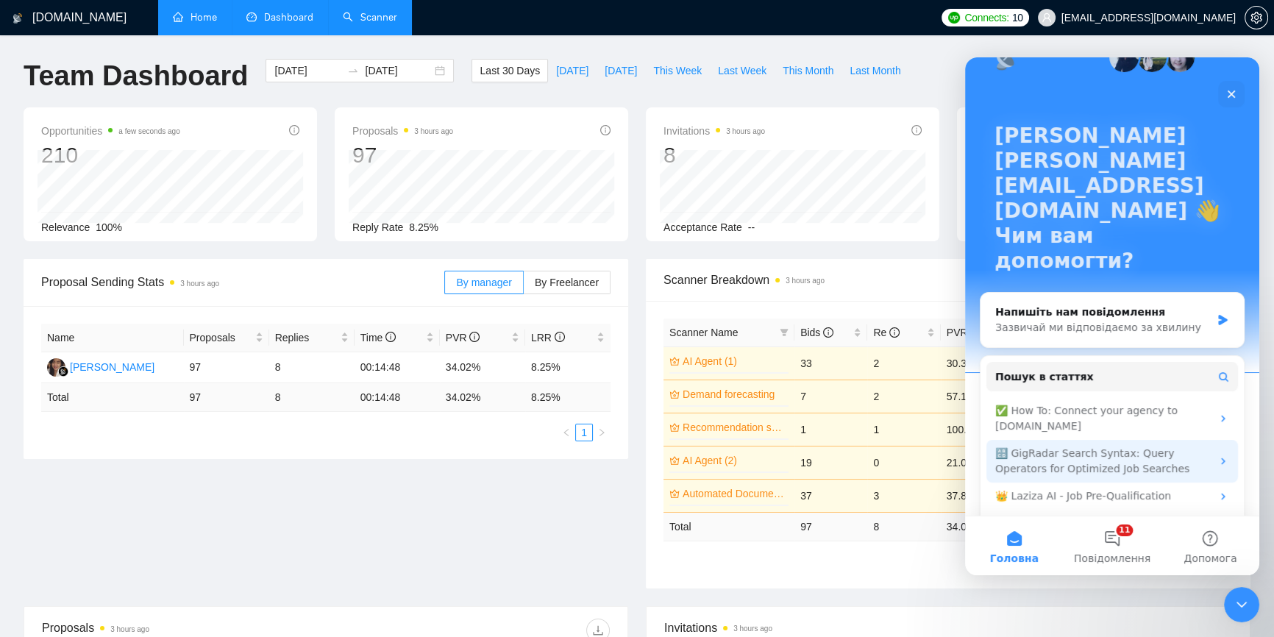
click at [1087, 446] on div "🔠 GigRadar Search Syntax: Query Operators for Optimized Job Searches" at bounding box center [1103, 461] width 216 height 31
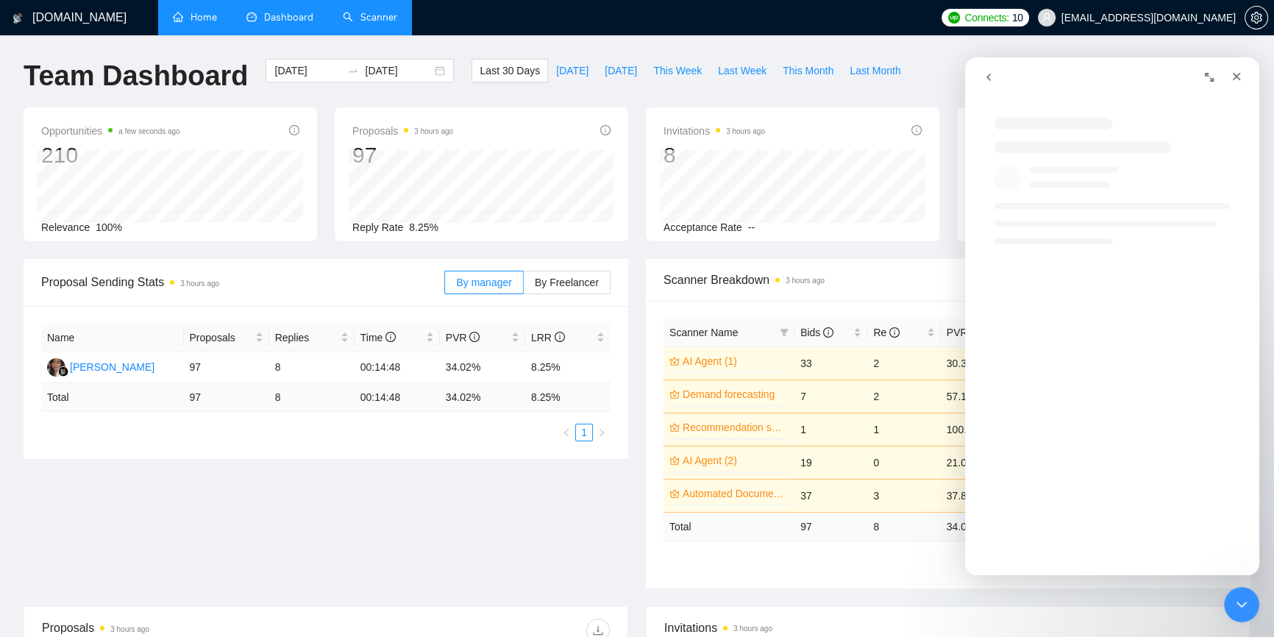
scroll to position [0, 0]
click at [983, 71] on icon "go back" at bounding box center [988, 77] width 12 height 12
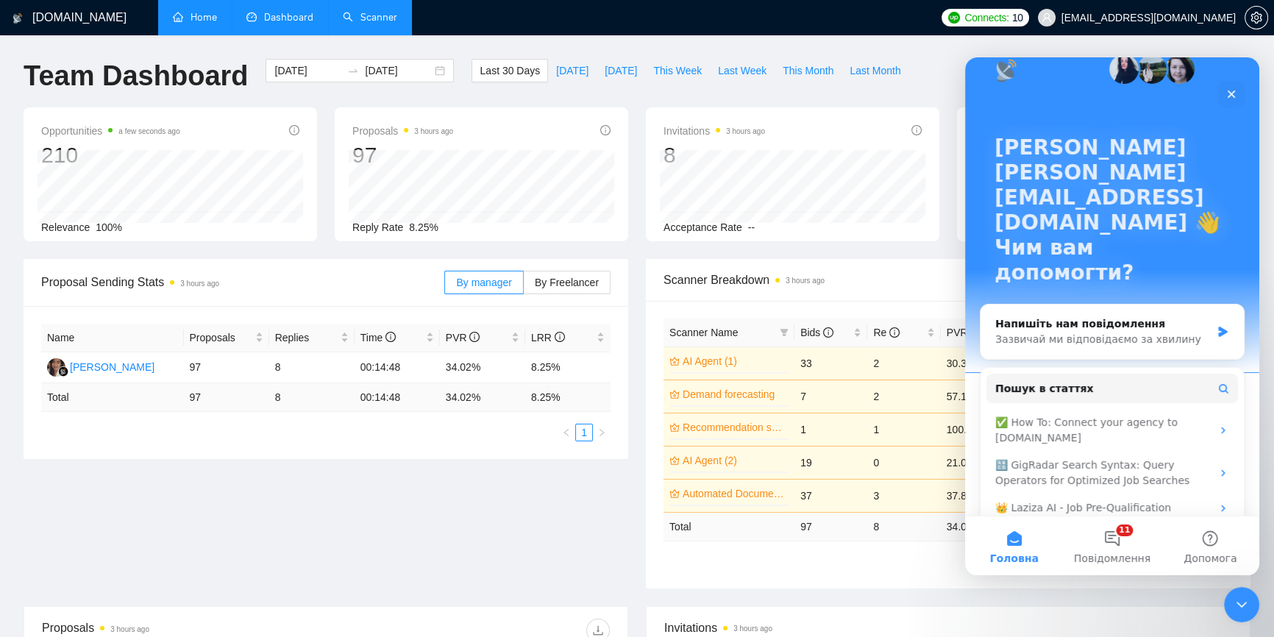
scroll to position [38, 0]
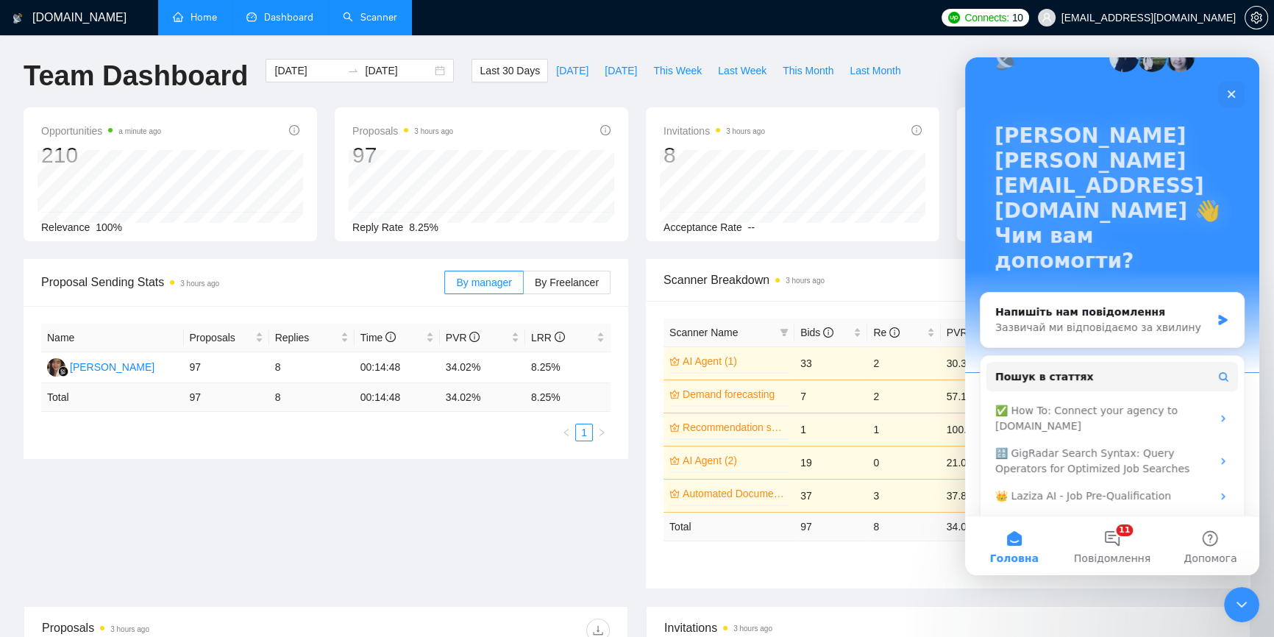
click at [618, 461] on div "Proposal Sending Stats 3 hours ago By manager By Freelancer Name Proposals Repl…" at bounding box center [637, 432] width 1244 height 347
click at [588, 504] on div "Proposal Sending Stats 3 hours ago By manager By Freelancer Name Proposals Repl…" at bounding box center [637, 432] width 1244 height 347
click at [1227, 87] on div "Закрити" at bounding box center [1231, 94] width 26 height 26
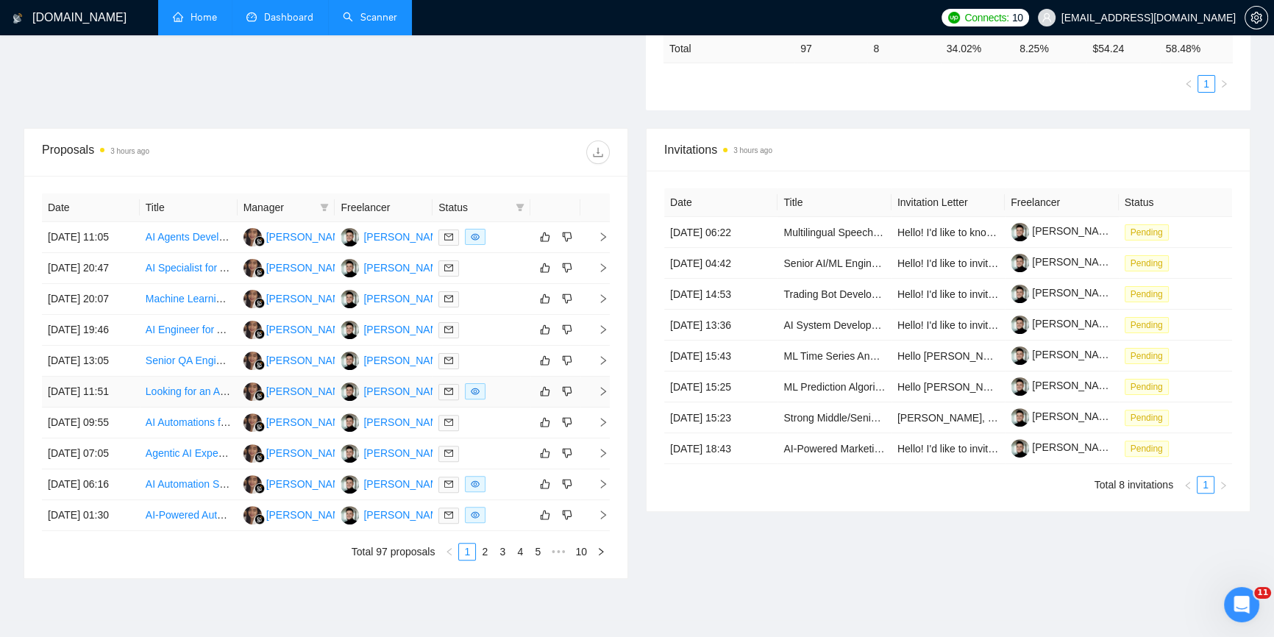
scroll to position [552, 0]
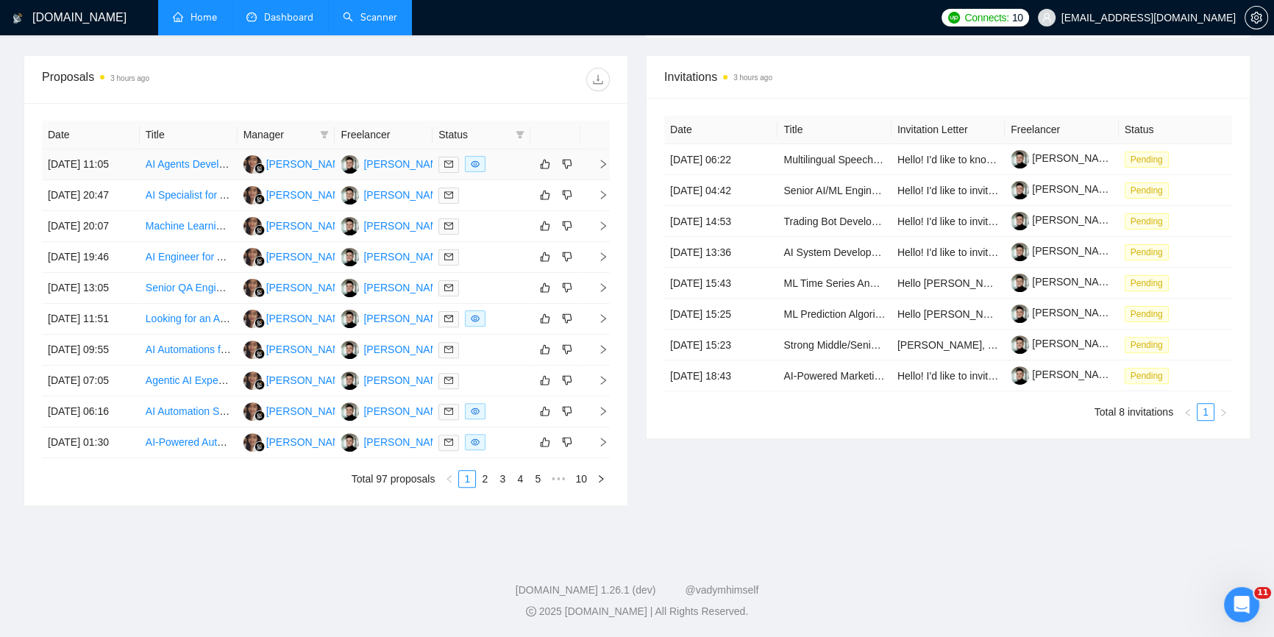
click at [607, 161] on icon "right" at bounding box center [603, 164] width 10 height 10
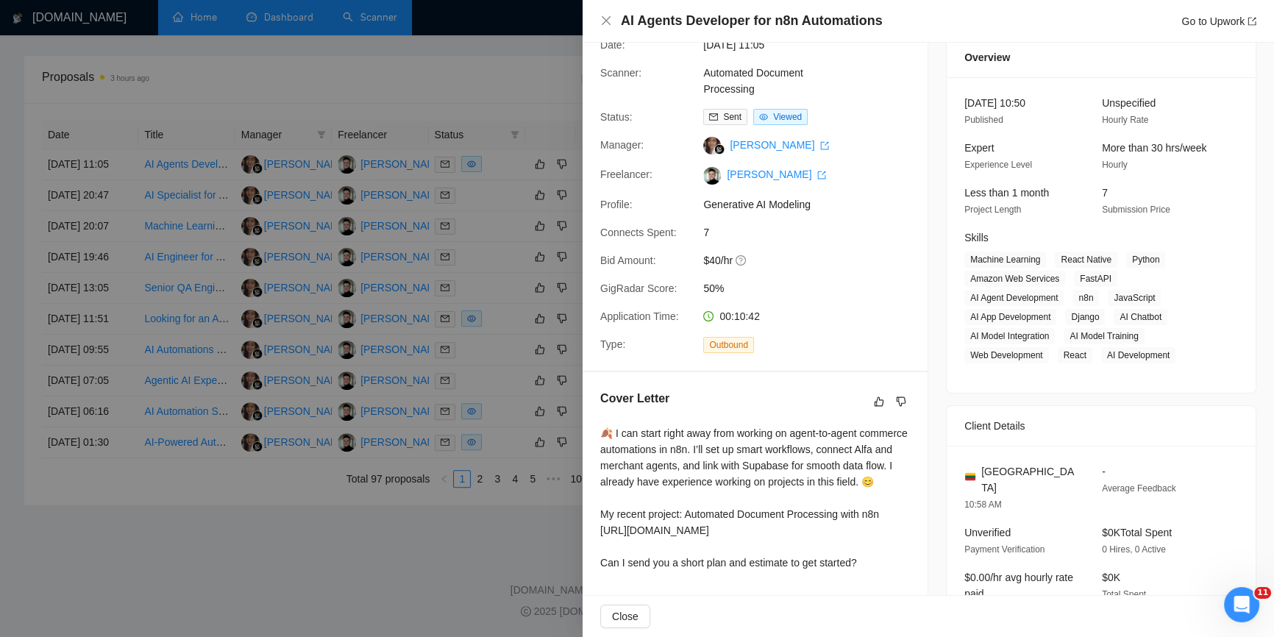
scroll to position [133, 0]
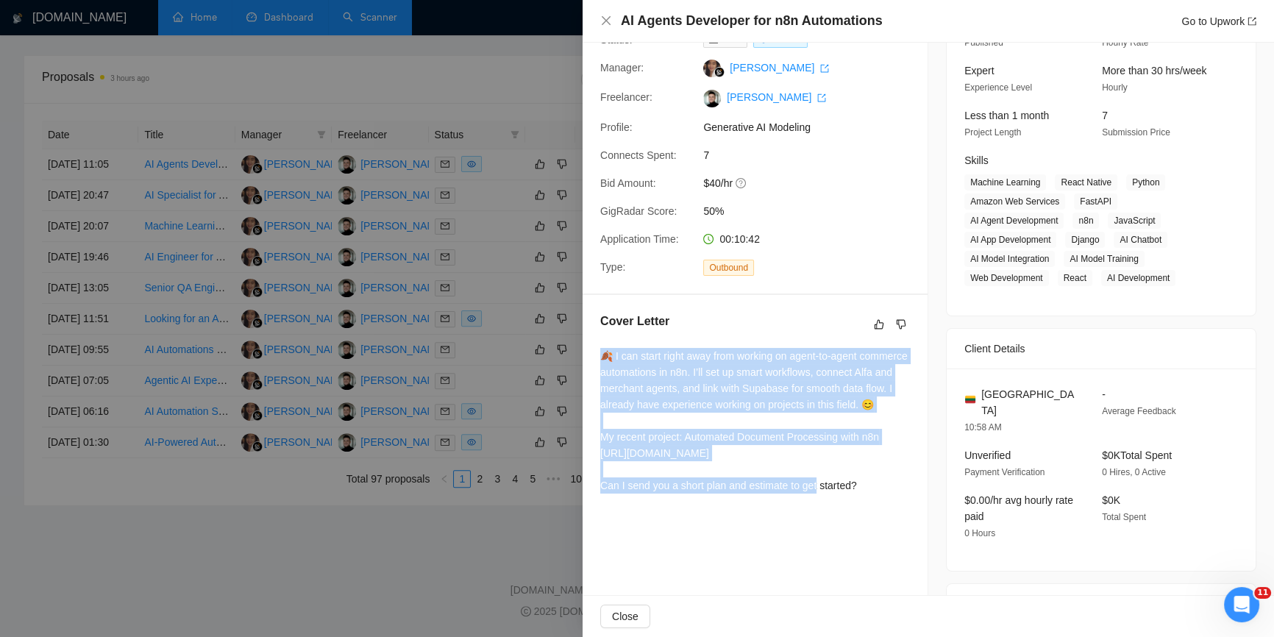
drag, startPoint x: 760, startPoint y: 485, endPoint x: 582, endPoint y: 348, distance: 225.5
click at [582, 348] on div "Cover Letter 🍂 I can start right away from working on agent-to-agent commerce a…" at bounding box center [754, 406] width 345 height 222
drag, startPoint x: 882, startPoint y: 513, endPoint x: 586, endPoint y: 358, distance: 334.2
click at [586, 358] on div "Cover Letter 🍂 I can start right away from working on agent-to-agent commerce a…" at bounding box center [754, 406] width 345 height 222
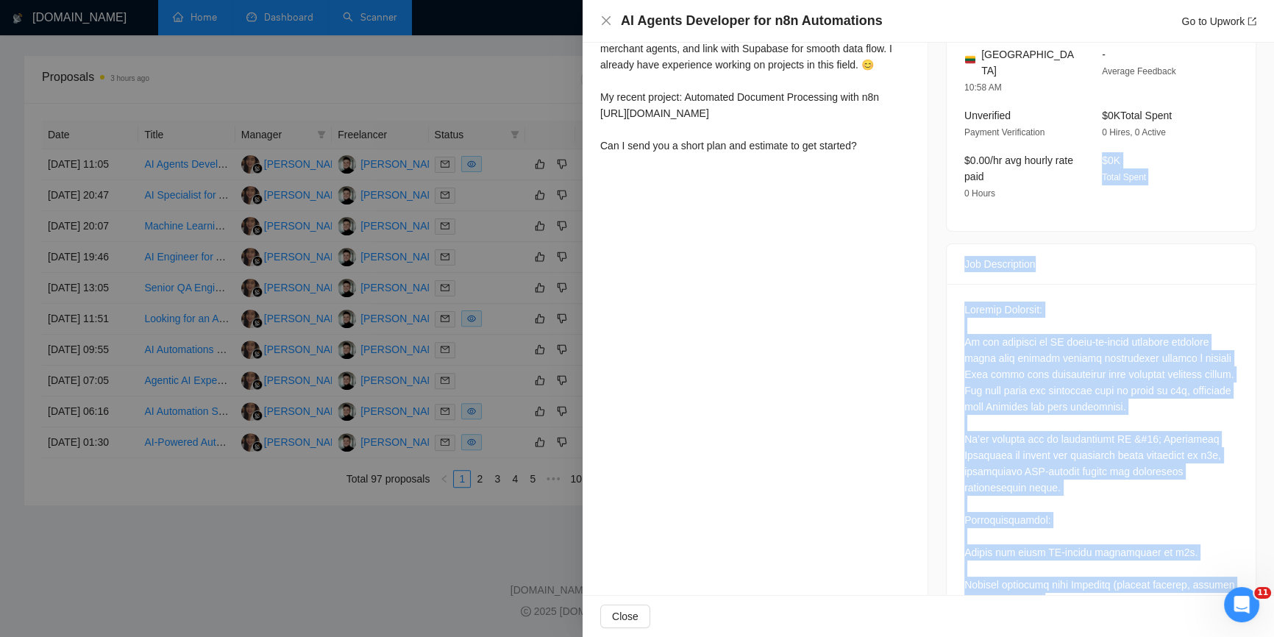
scroll to position [414, 0]
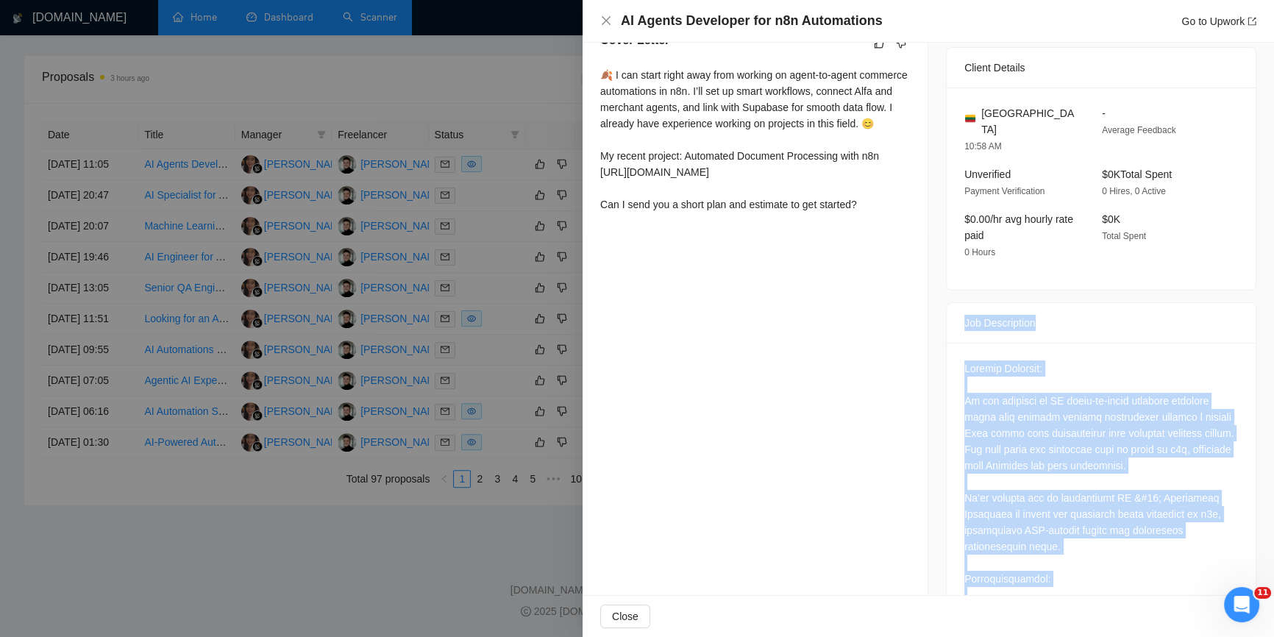
drag, startPoint x: 1162, startPoint y: 557, endPoint x: 999, endPoint y: 320, distance: 288.2
click at [1126, 313] on div "Job Description" at bounding box center [1101, 323] width 274 height 40
click at [1125, 303] on div "Job Description" at bounding box center [1101, 323] width 274 height 40
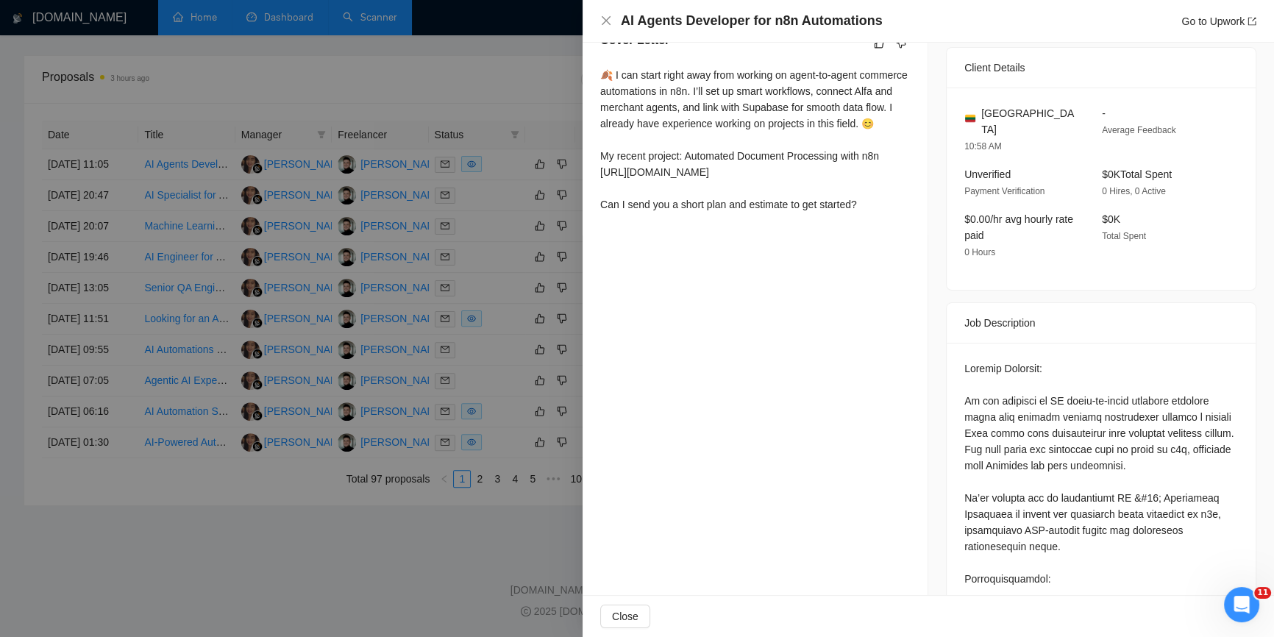
click at [890, 308] on div "Proposal Details Date: [DATE] 11:05 Scanner: Automated Document Processing Stat…" at bounding box center [755, 614] width 346 height 1971
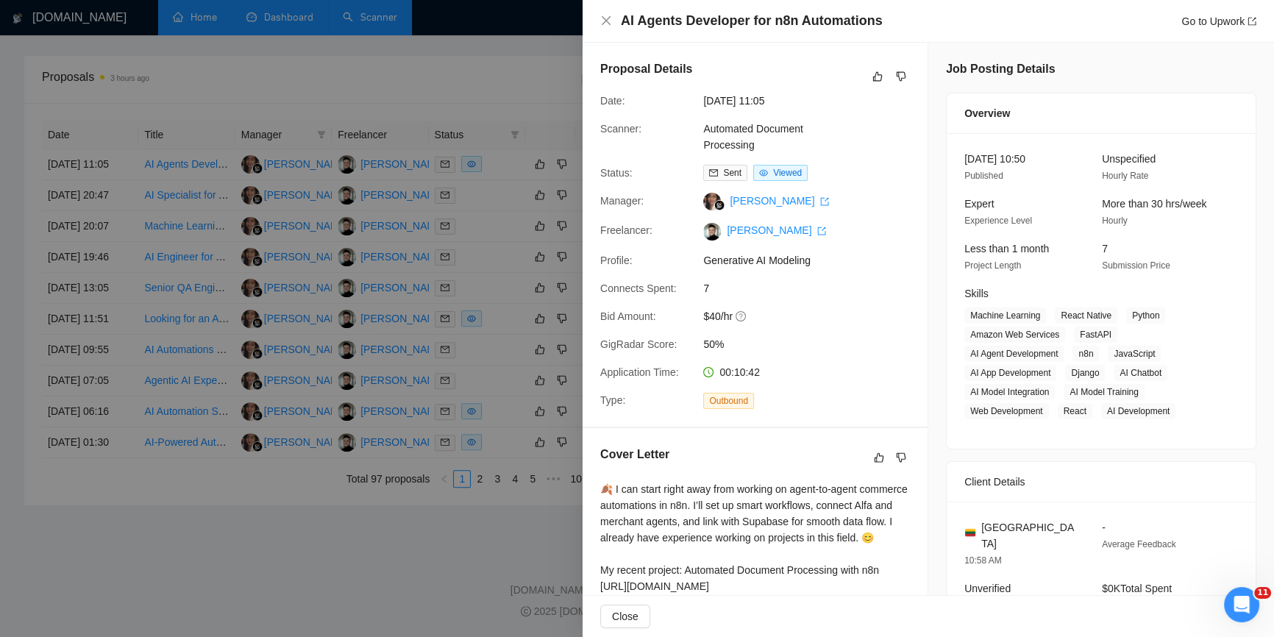
scroll to position [0, 0]
drag, startPoint x: 724, startPoint y: 340, endPoint x: 589, endPoint y: 338, distance: 134.6
click at [589, 338] on div "Proposal Details Date: [DATE] 11:05 Scanner: Automated Document Processing Stat…" at bounding box center [754, 235] width 345 height 384
click at [612, 344] on span "GigRadar Score:" at bounding box center [638, 344] width 76 height 12
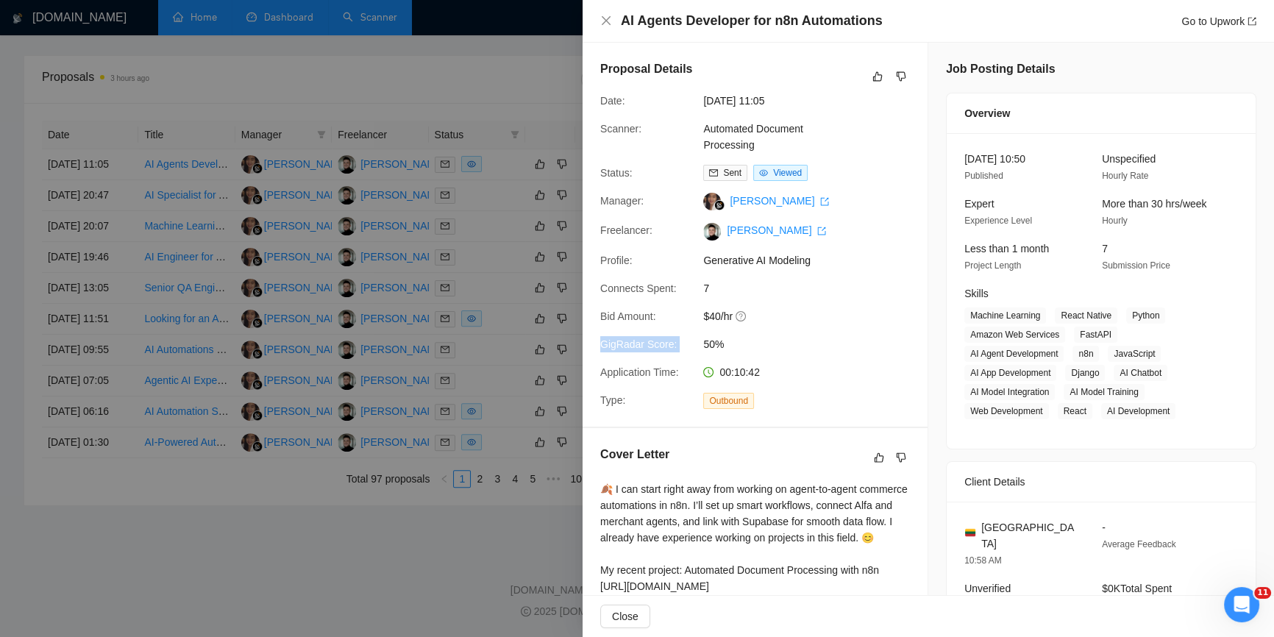
click at [612, 344] on span "GigRadar Score:" at bounding box center [638, 344] width 76 height 12
drag, startPoint x: 612, startPoint y: 344, endPoint x: 620, endPoint y: 345, distance: 8.1
click at [612, 343] on span "GigRadar Score:" at bounding box center [638, 344] width 76 height 12
click at [720, 352] on div "Proposal Details Date: [DATE] 11:05 Scanner: Automated Document Processing Stat…" at bounding box center [754, 235] width 345 height 384
click at [665, 343] on span "GigRadar Score:" at bounding box center [638, 344] width 76 height 12
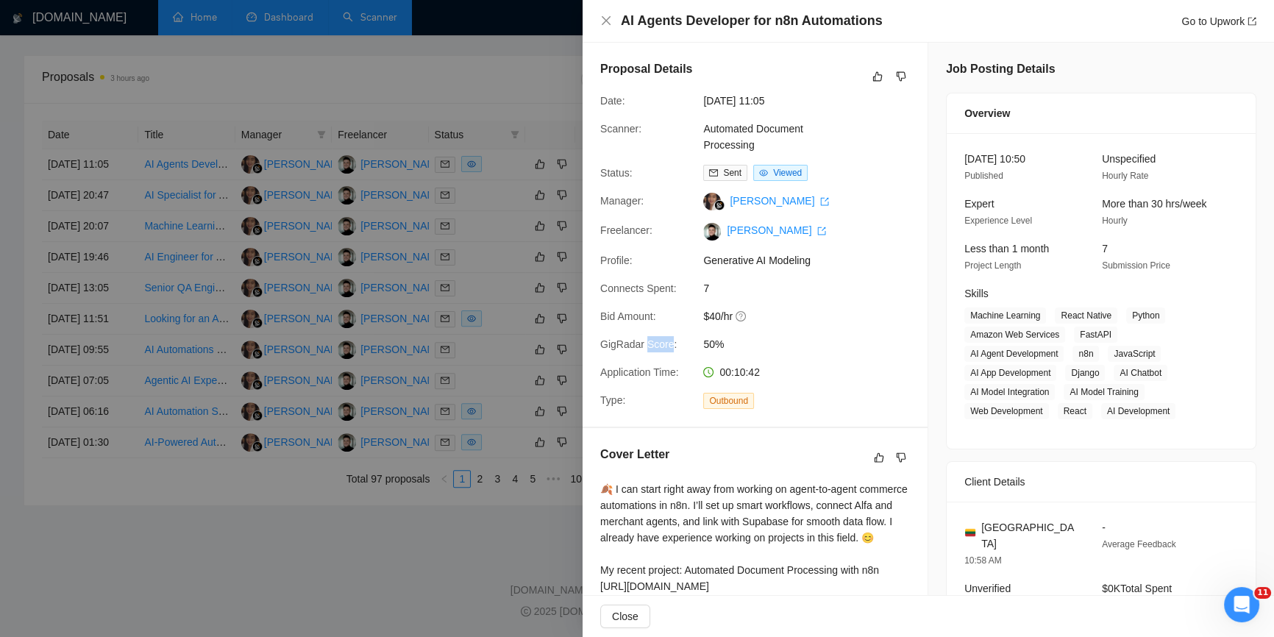
click at [665, 343] on span "GigRadar Score:" at bounding box center [638, 344] width 76 height 12
click at [724, 345] on span "50%" at bounding box center [813, 344] width 221 height 16
click at [707, 343] on span "50%" at bounding box center [813, 344] width 221 height 16
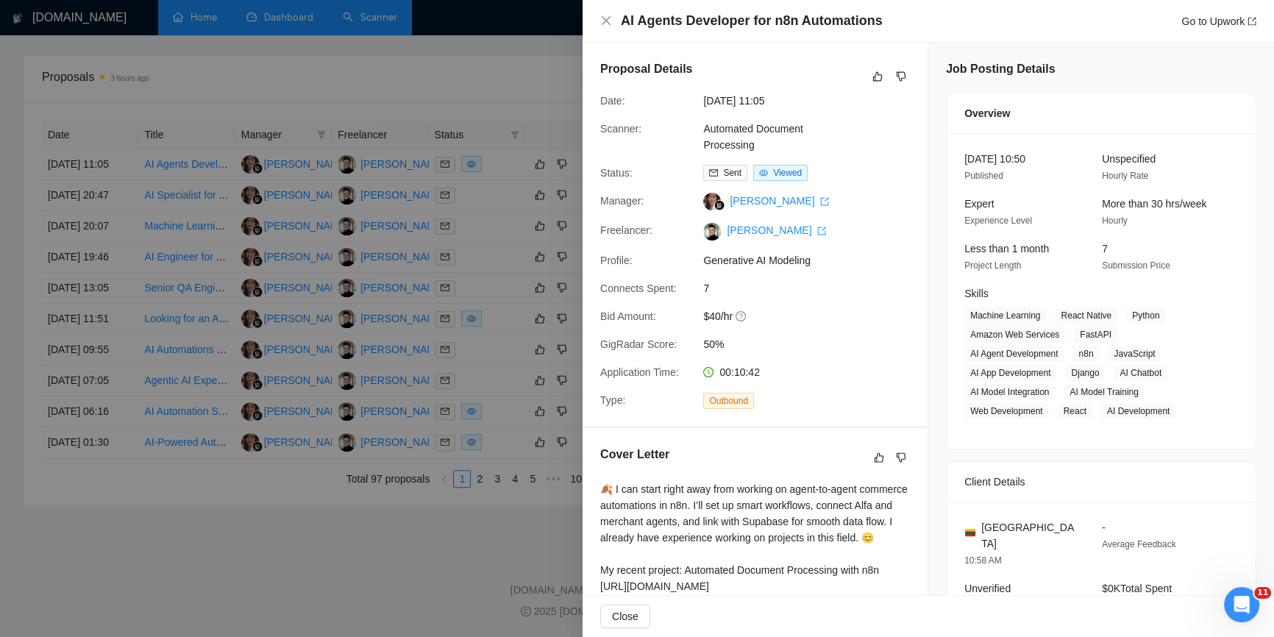
click at [707, 343] on span "50%" at bounding box center [813, 344] width 221 height 16
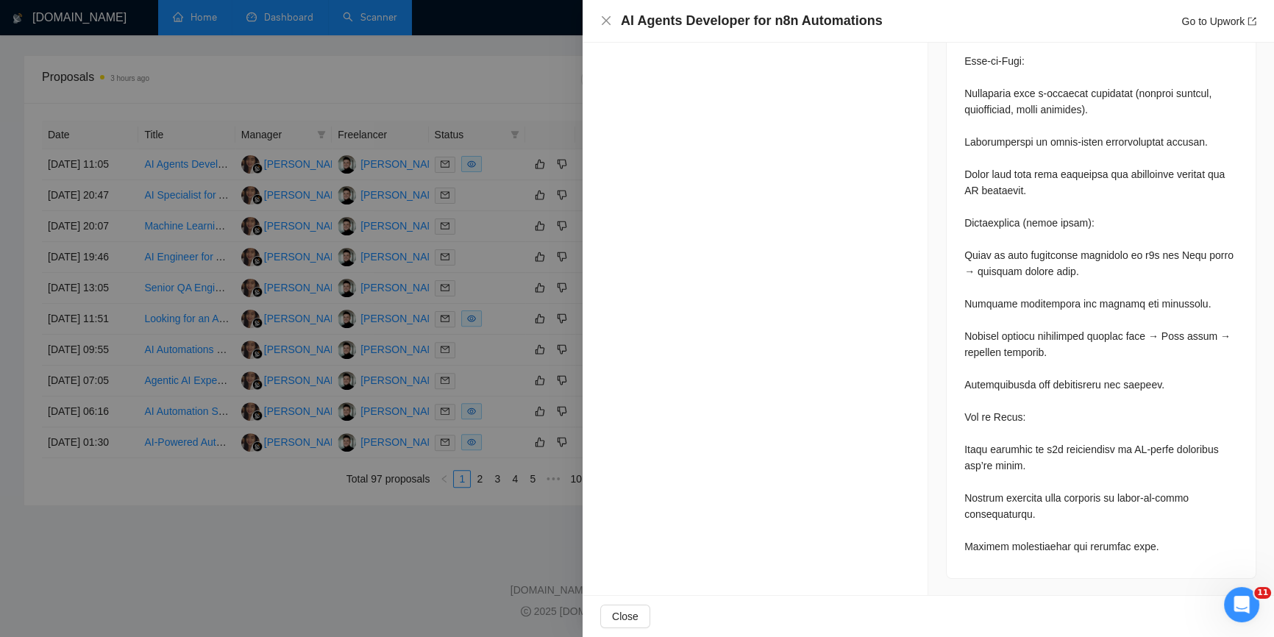
scroll to position [688, 0]
click at [458, 308] on div at bounding box center [637, 318] width 1274 height 637
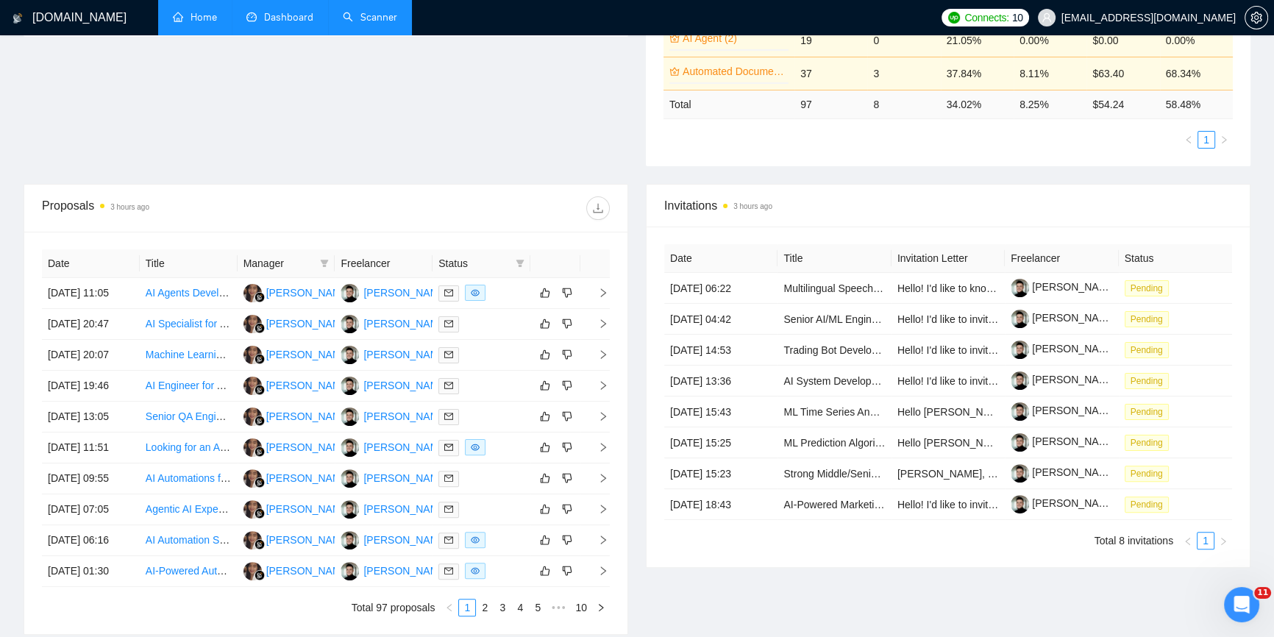
scroll to position [552, 0]
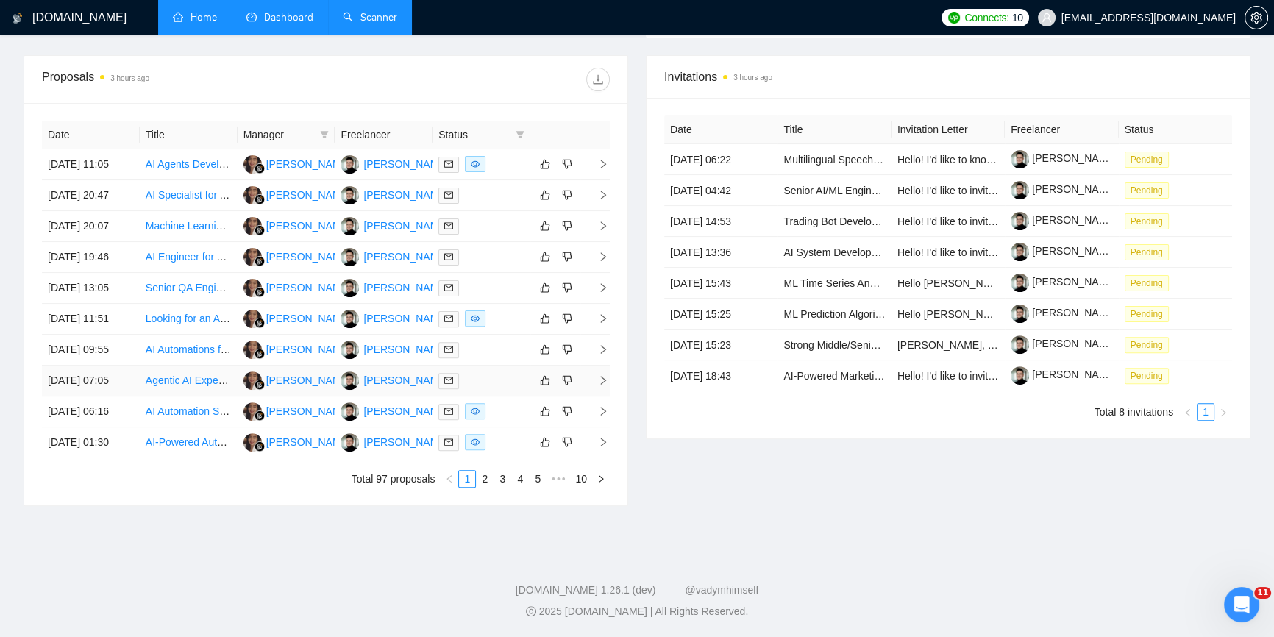
click at [602, 379] on icon "right" at bounding box center [603, 380] width 10 height 10
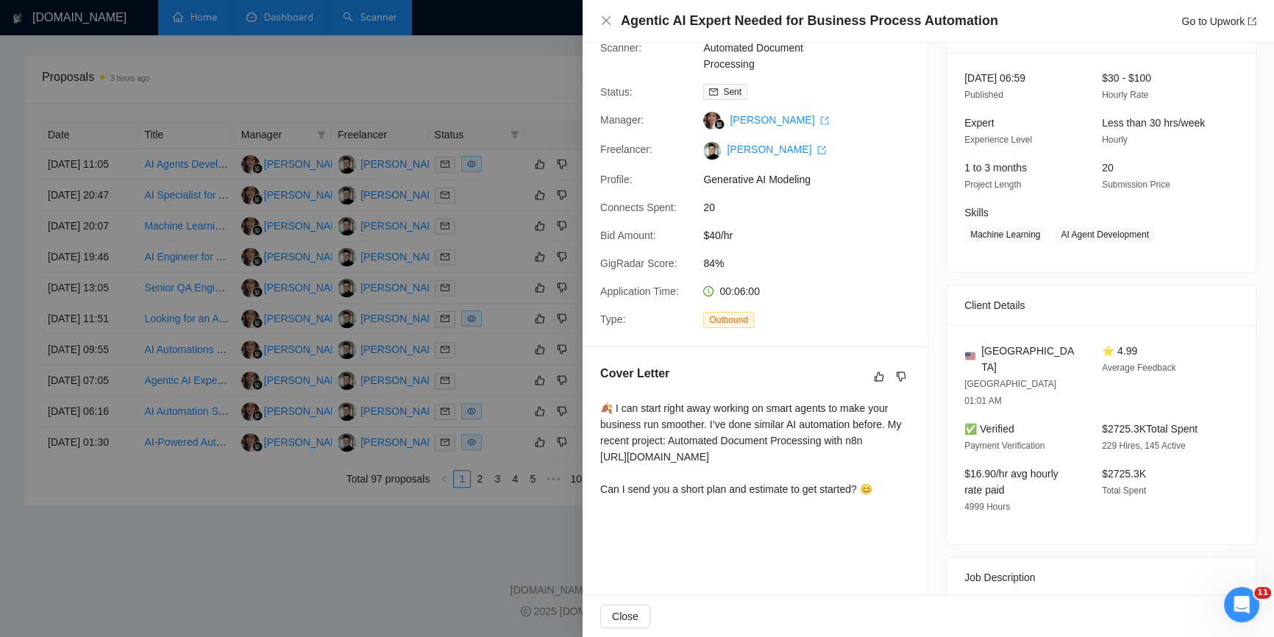
scroll to position [200, 0]
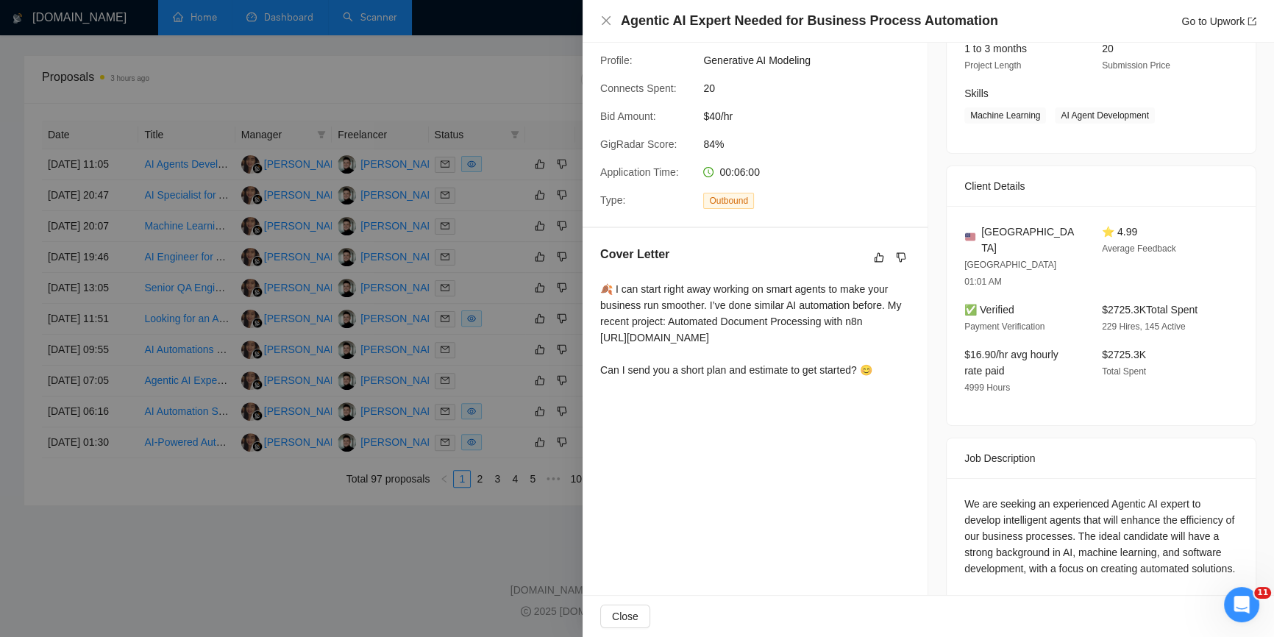
drag, startPoint x: 594, startPoint y: 255, endPoint x: 890, endPoint y: 400, distance: 329.9
click at [890, 400] on div "Cover Letter 🍂 I can start right away working on smart agents to make your busi…" at bounding box center [754, 315] width 345 height 174
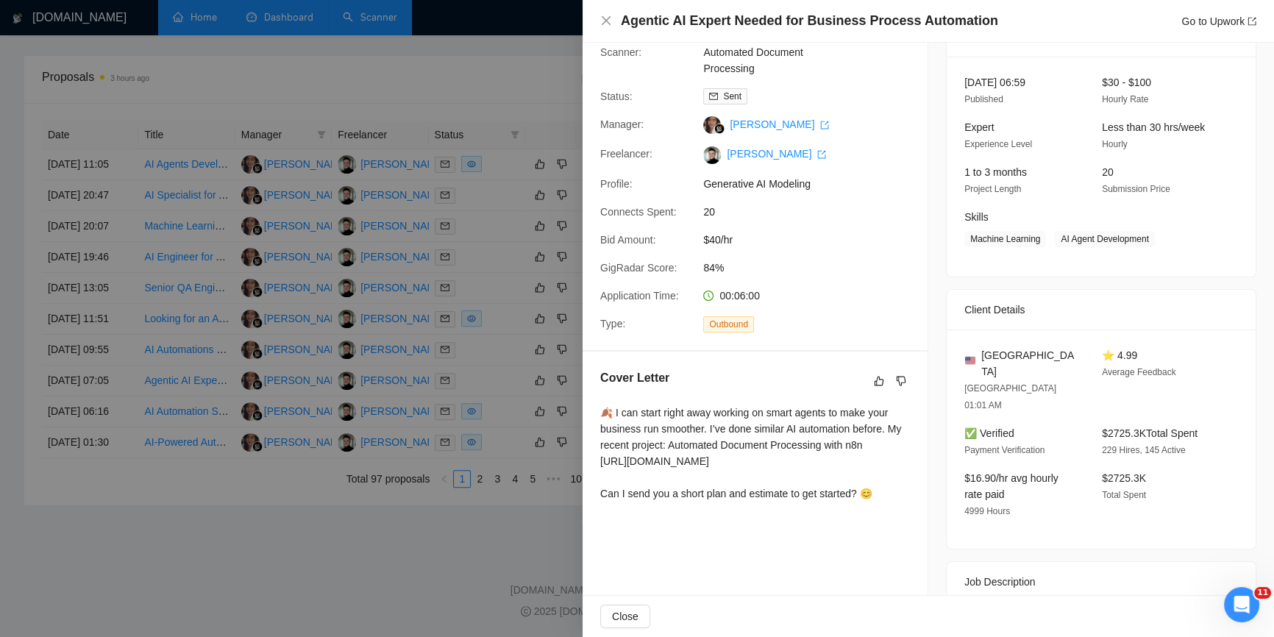
scroll to position [71, 0]
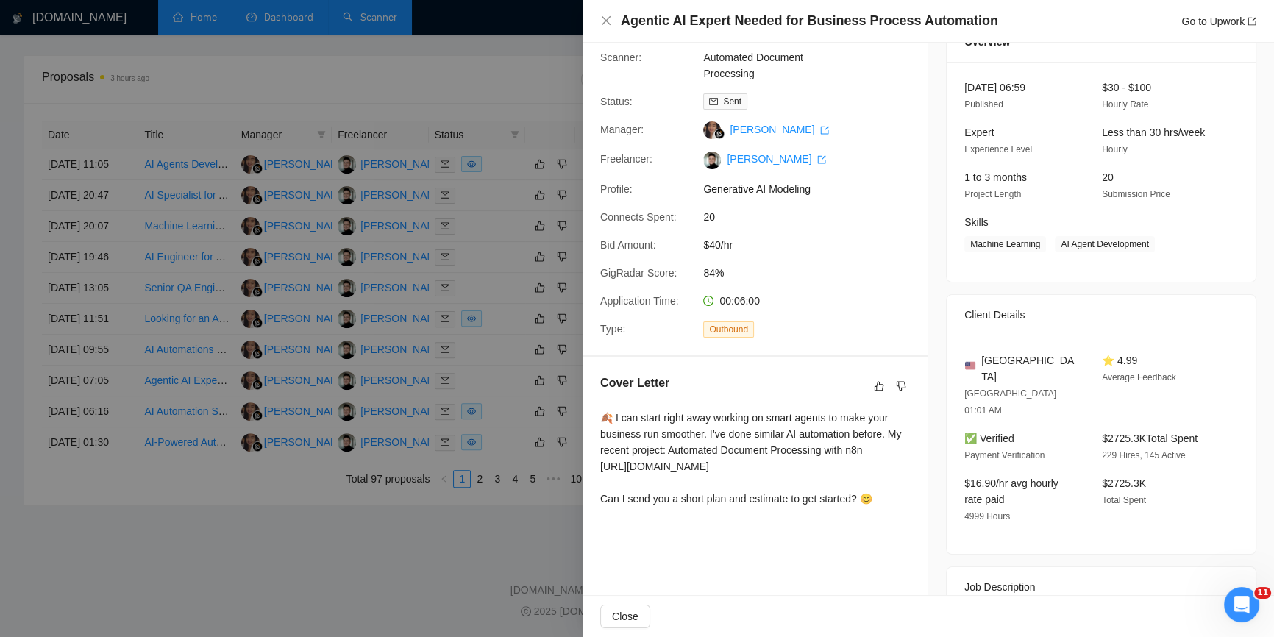
click at [877, 451] on div "🍂 I can start right away working on smart agents to make your business run smoo…" at bounding box center [755, 458] width 310 height 97
click at [790, 460] on div "🍂 I can start right away working on smart agents to make your business run smoo…" at bounding box center [755, 458] width 310 height 97
drag, startPoint x: 891, startPoint y: 518, endPoint x: 588, endPoint y: 401, distance: 325.0
click at [588, 401] on div "Cover Letter 🍂 I can start right away working on smart agents to make your busi…" at bounding box center [754, 444] width 345 height 174
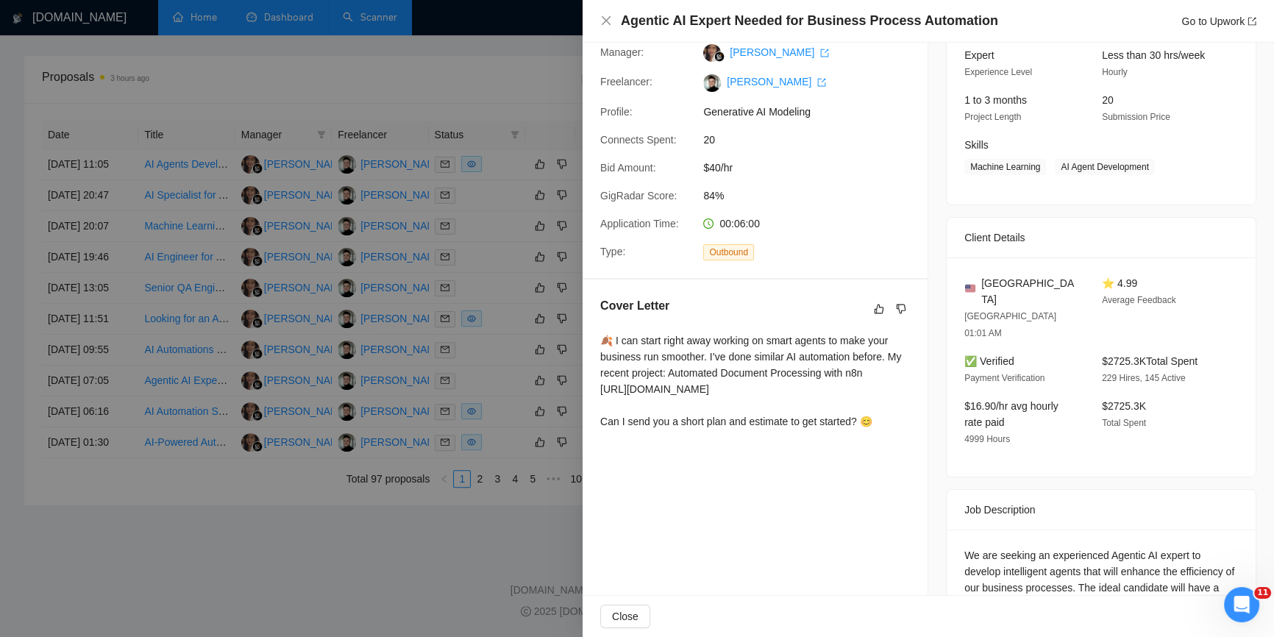
scroll to position [205, 0]
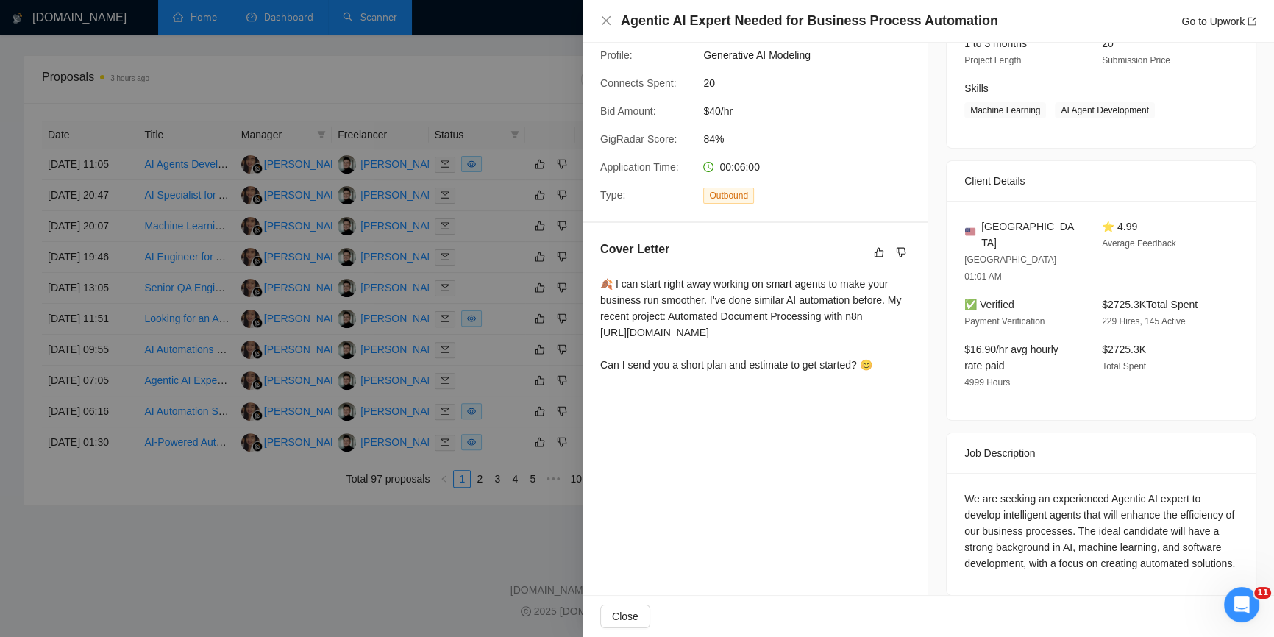
click at [780, 246] on div "Cover Letter" at bounding box center [755, 252] width 310 height 24
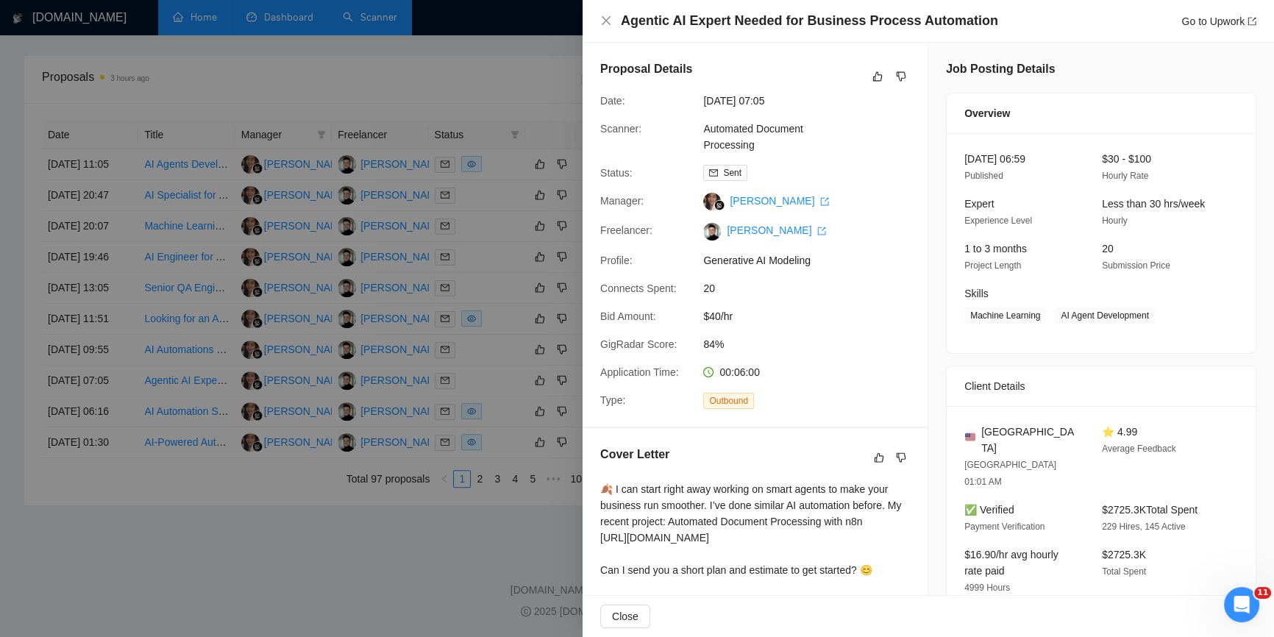
scroll to position [0, 0]
click at [604, 20] on icon "close" at bounding box center [606, 20] width 9 height 9
